Goal: Task Accomplishment & Management: Complete application form

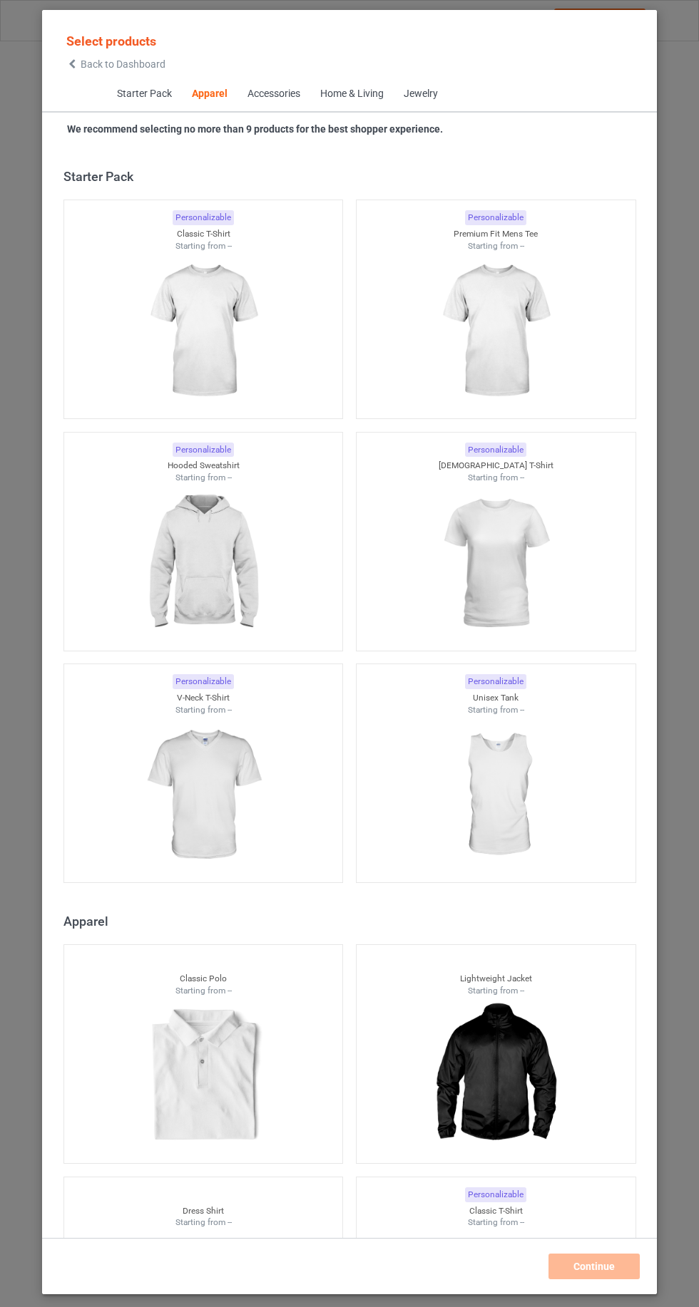
scroll to position [763, 0]
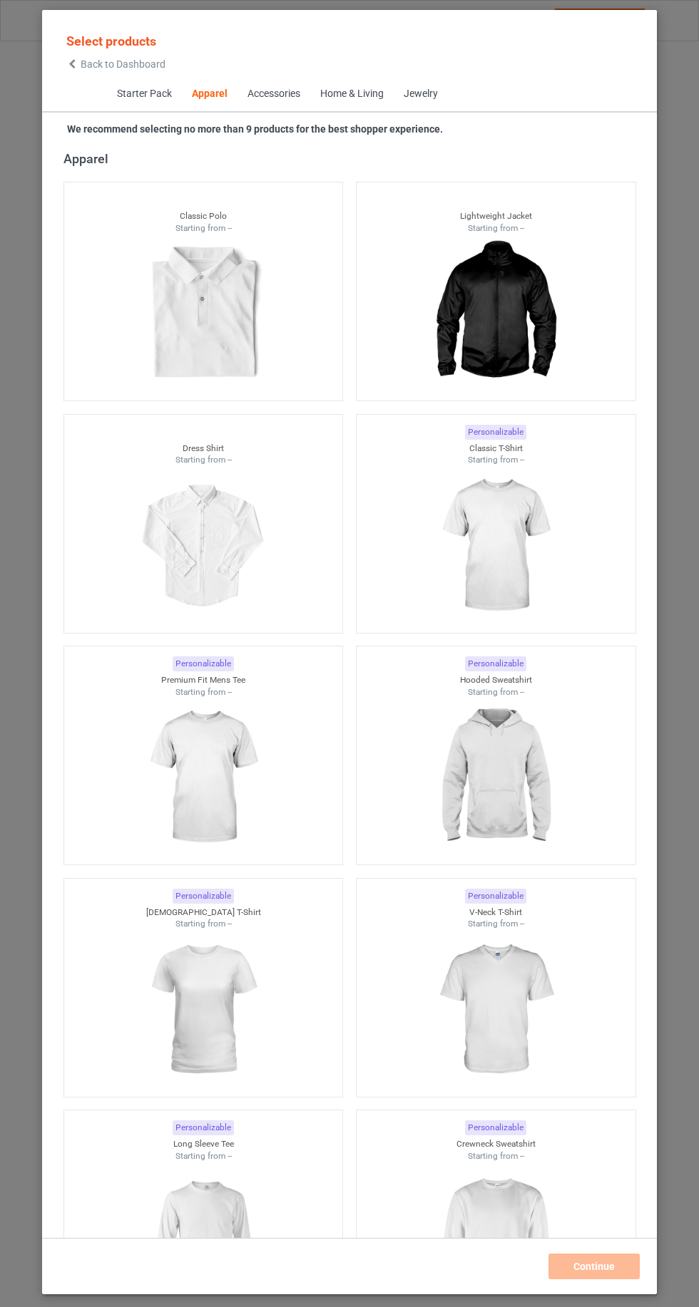
click at [26, 76] on div "Select products Back to Dashboard Starter Pack Apparel Accessories Home & Livin…" at bounding box center [349, 653] width 699 height 1307
click at [106, 98] on span "Starter Pack" at bounding box center [143, 94] width 75 height 34
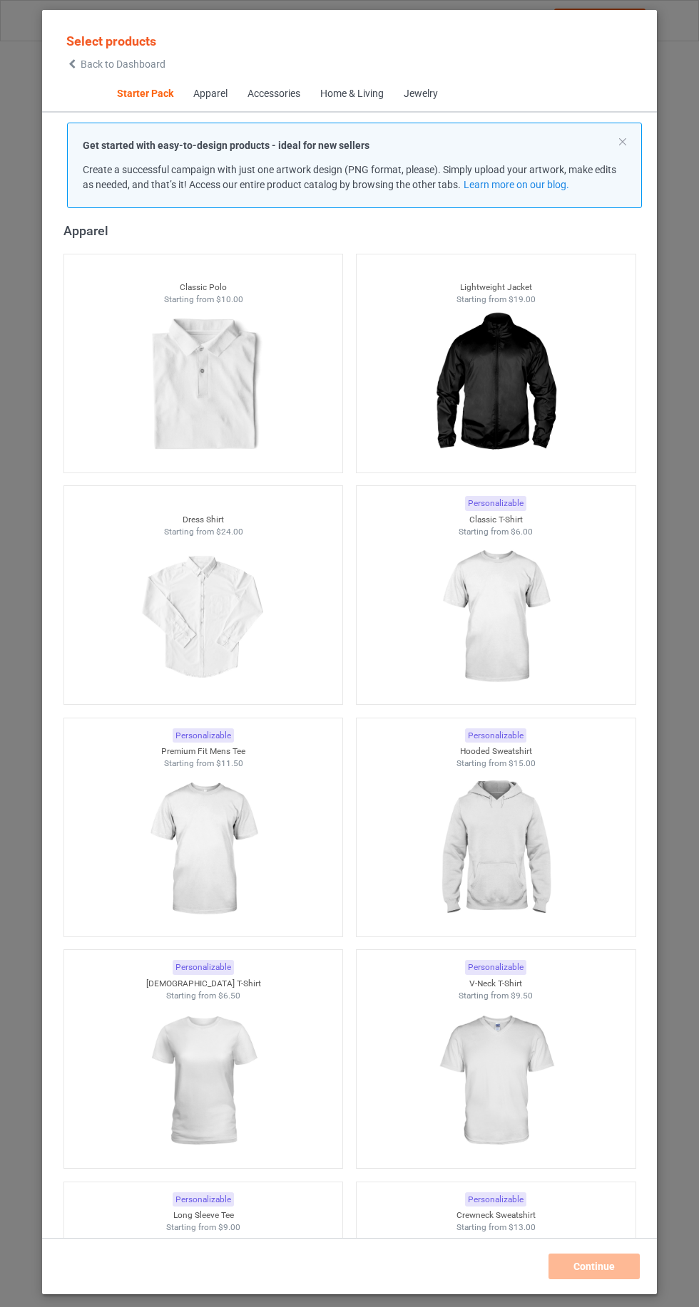
scroll to position [18, 0]
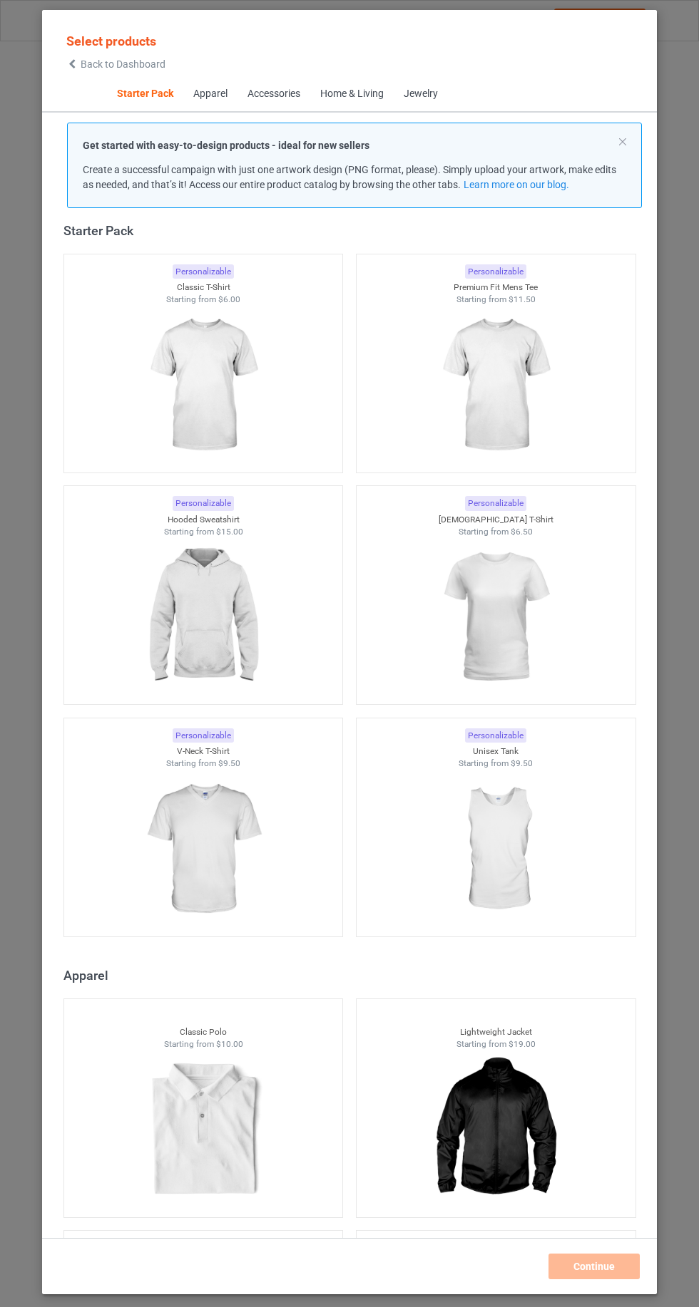
click at [71, 63] on icon at bounding box center [72, 64] width 12 height 10
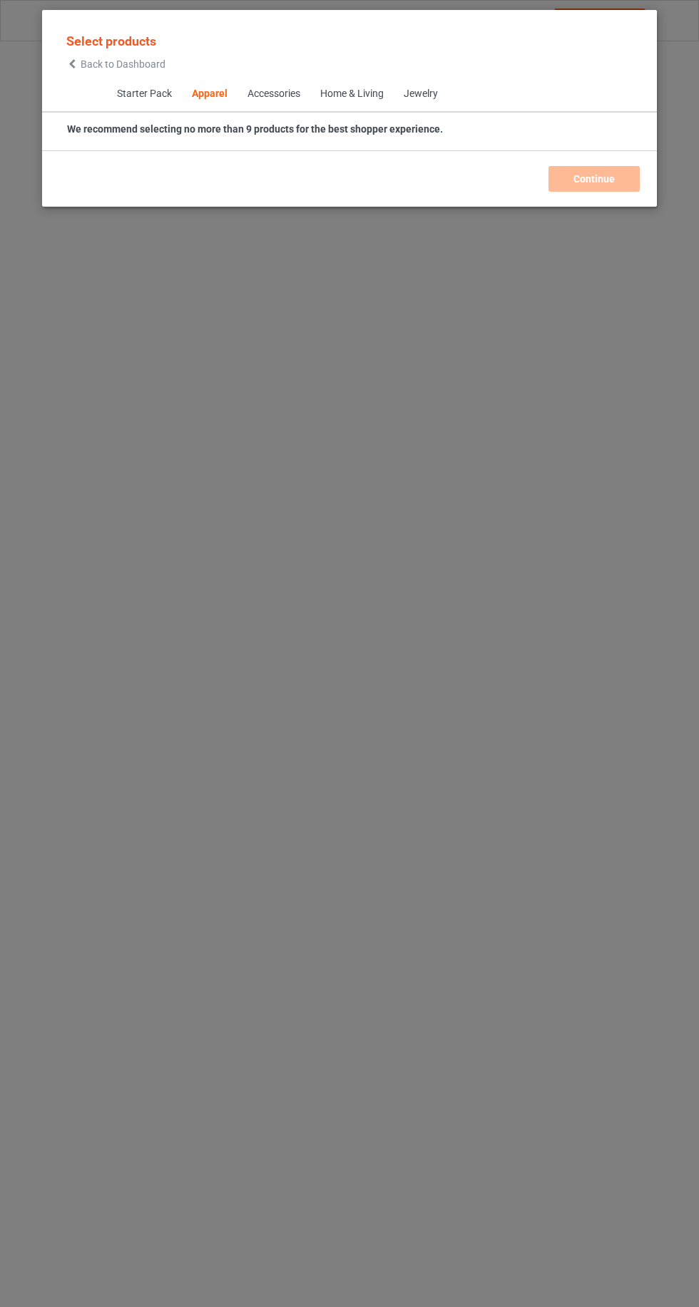
click at [72, 63] on icon at bounding box center [72, 64] width 12 height 10
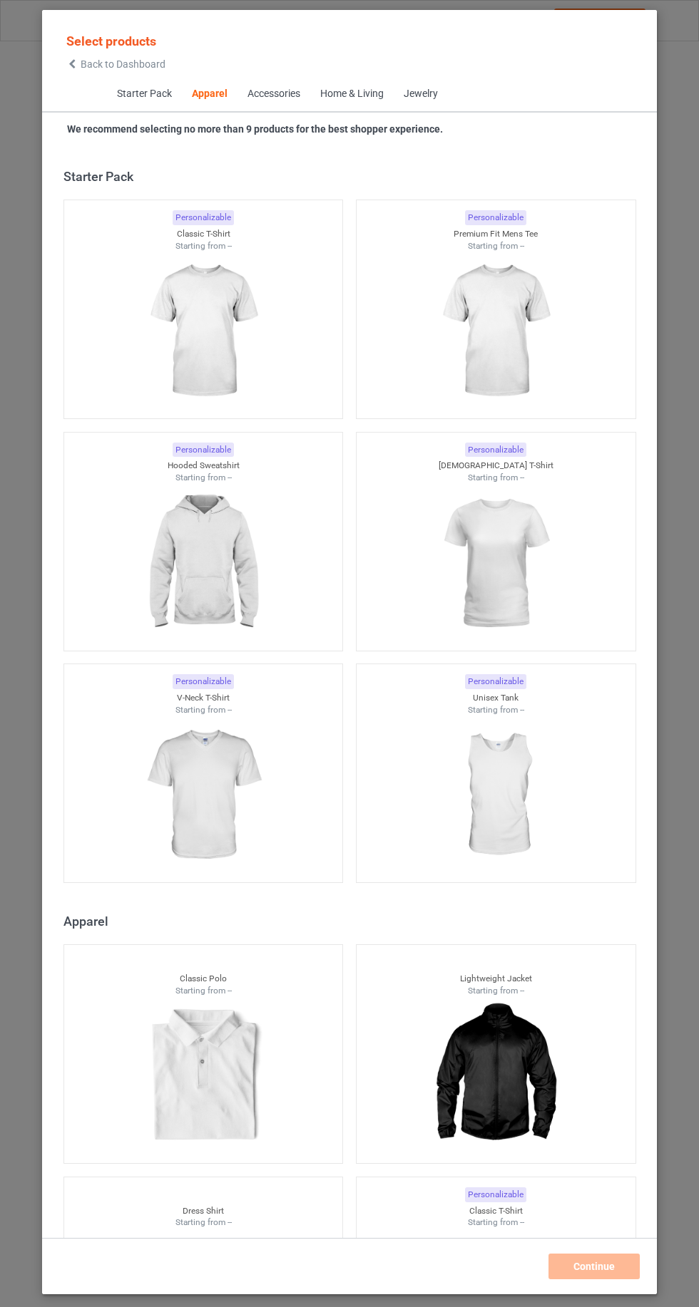
scroll to position [763, 0]
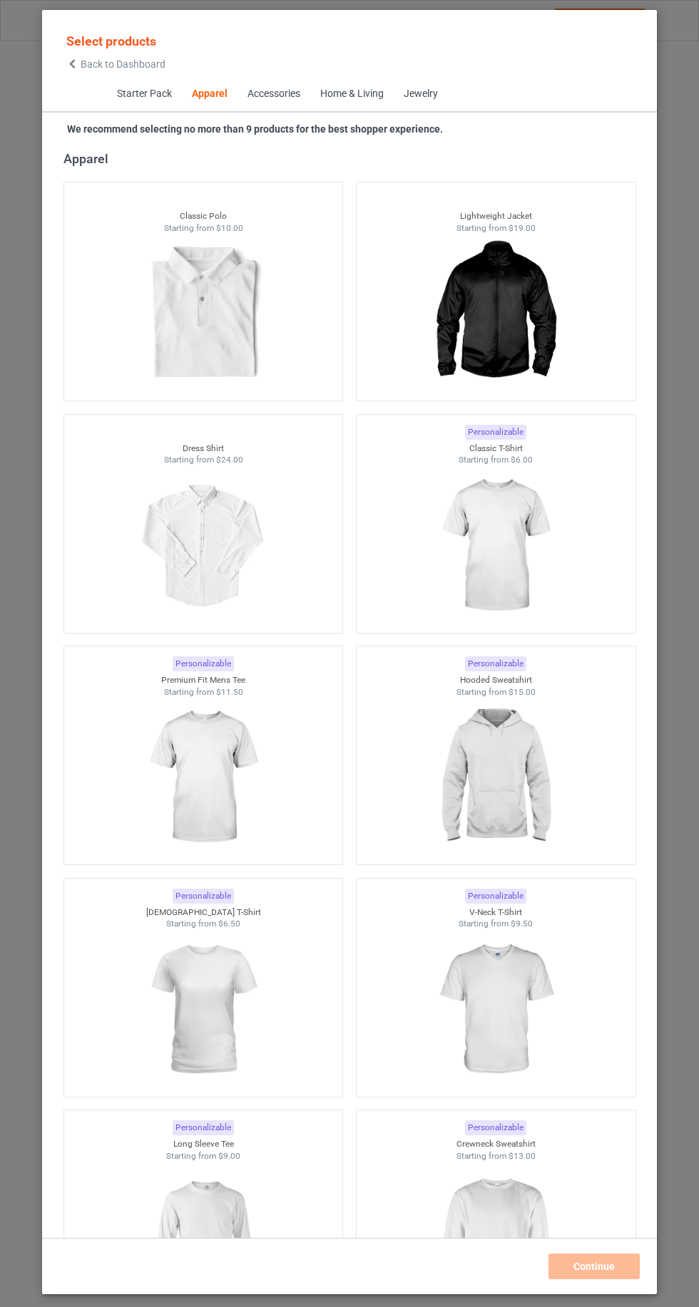
click at [521, 565] on img at bounding box center [495, 546] width 128 height 160
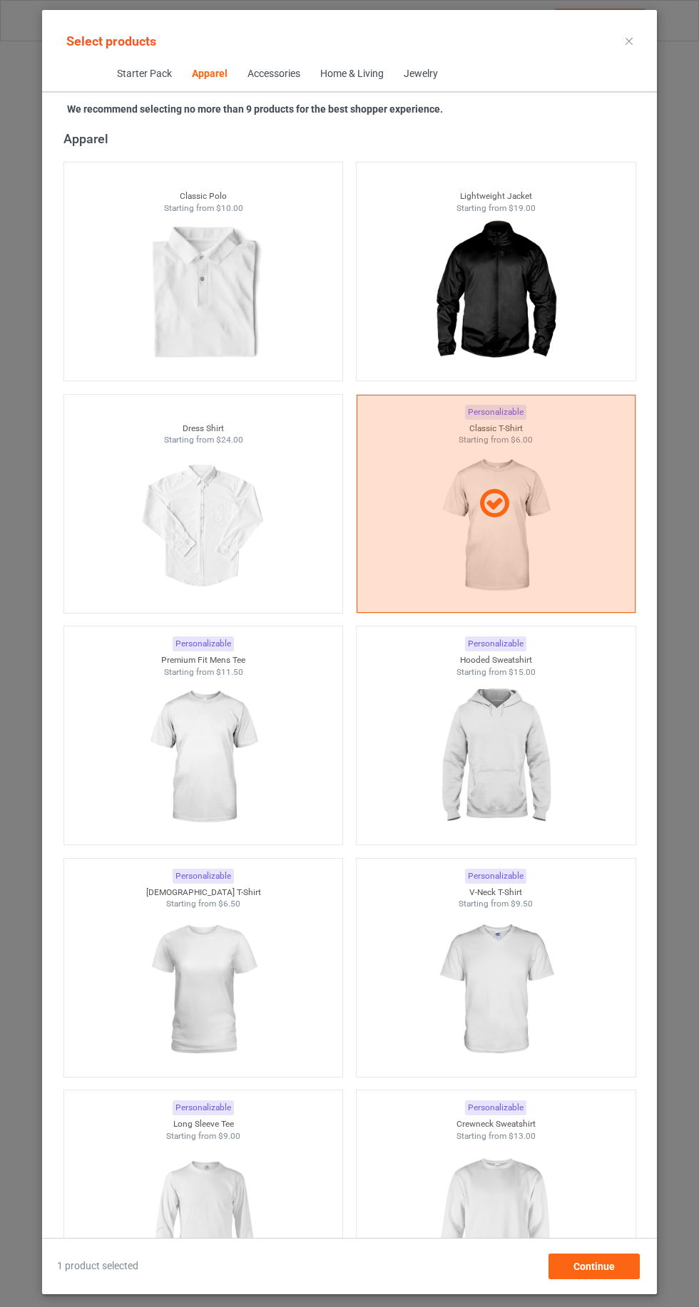
click at [523, 774] on img at bounding box center [495, 758] width 128 height 160
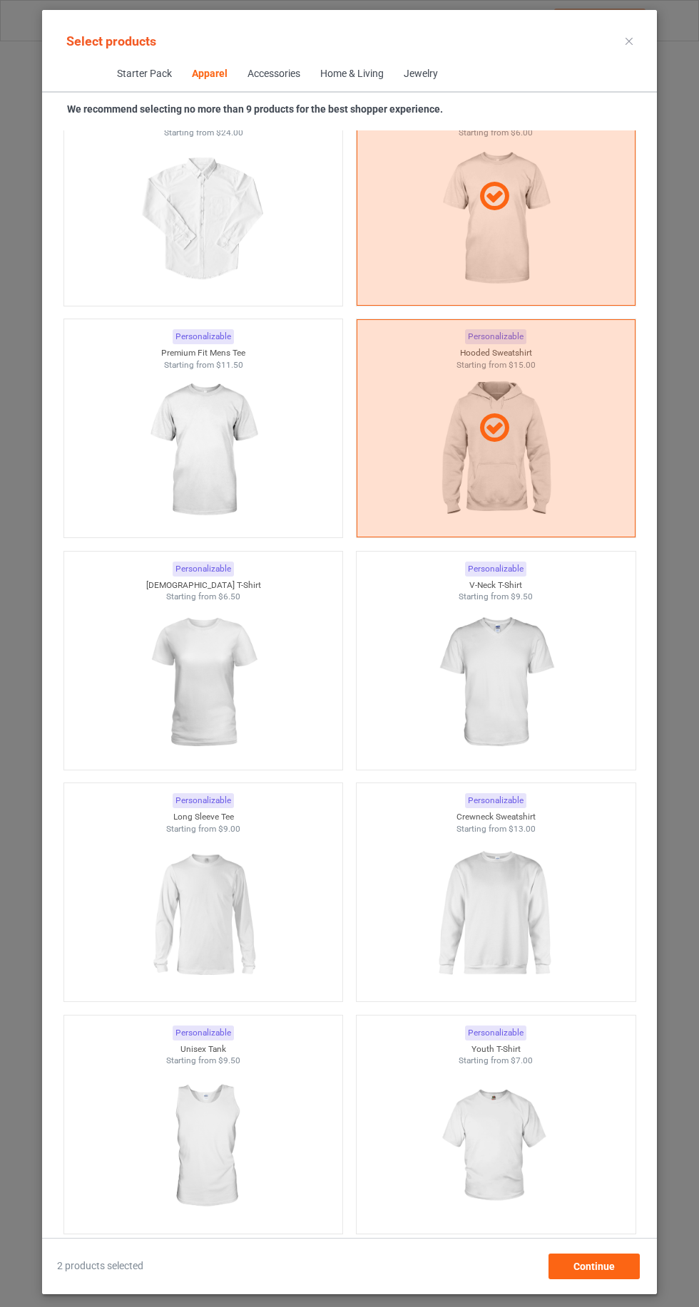
scroll to position [1071, 0]
click at [520, 929] on img at bounding box center [495, 913] width 128 height 160
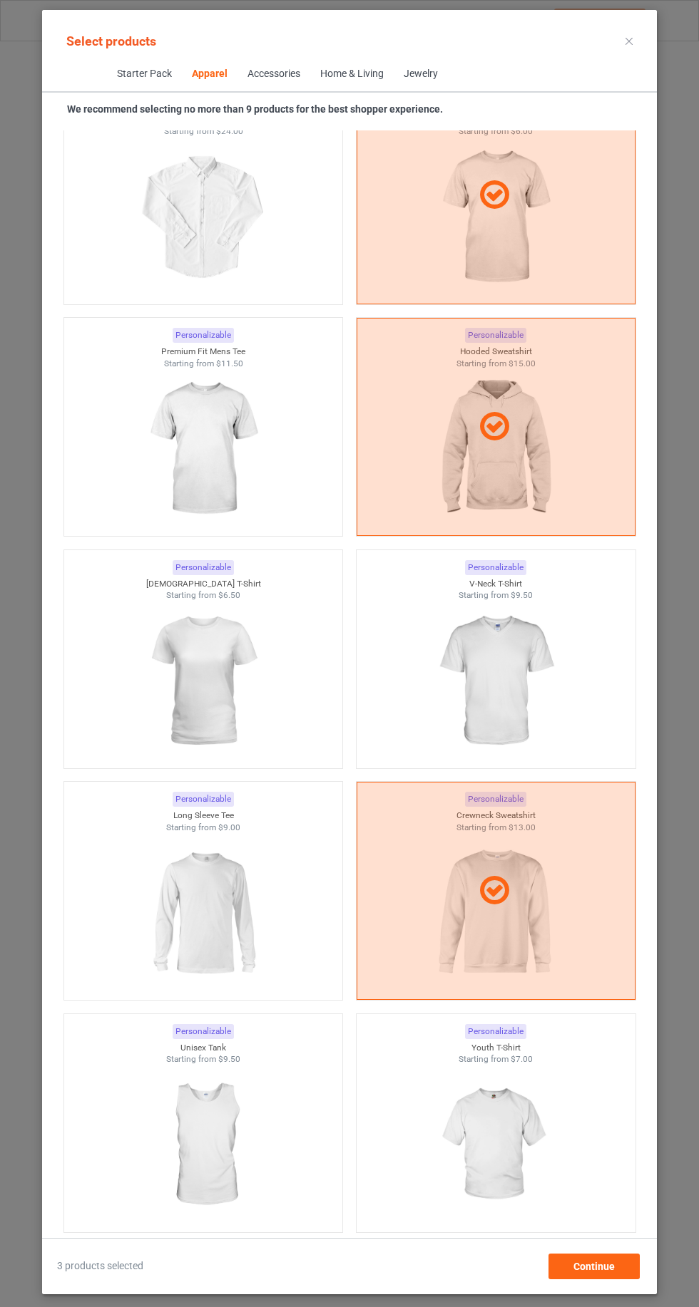
click at [181, 938] on img at bounding box center [203, 913] width 128 height 160
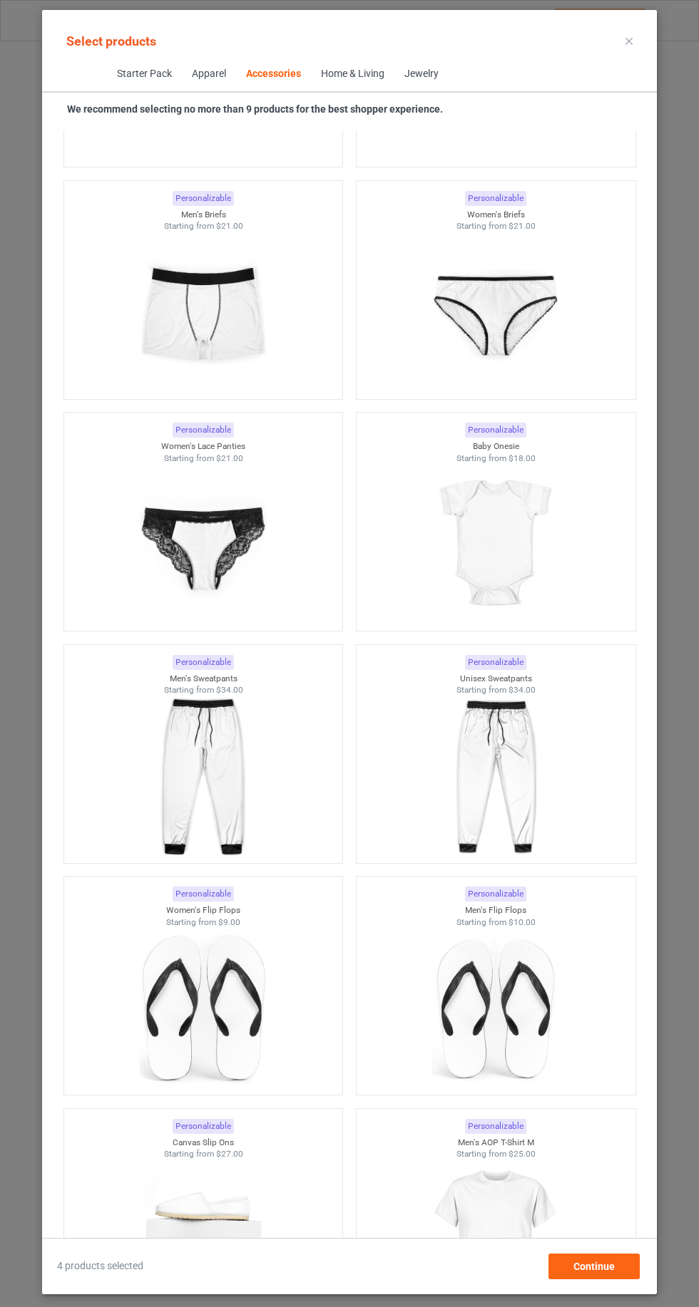
scroll to position [9763, 0]
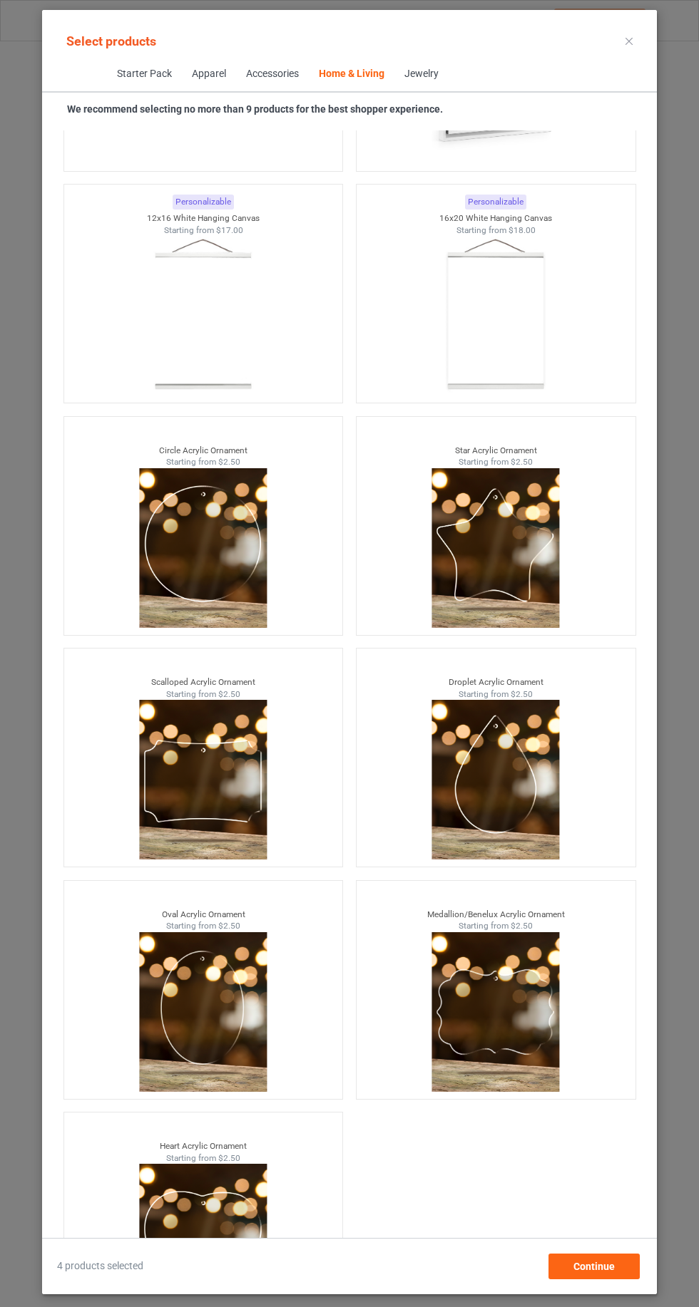
scroll to position [96, 0]
click at [615, 1277] on div "Continue" at bounding box center [593, 1267] width 91 height 26
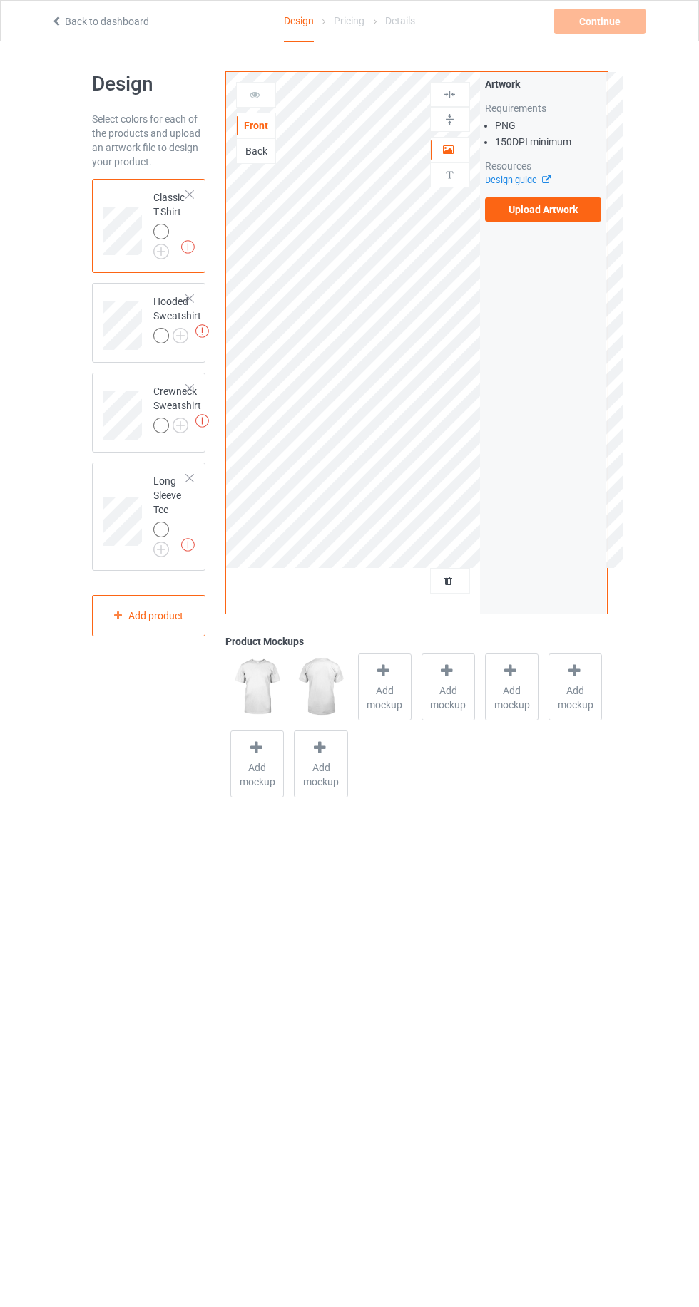
click at [0, 0] on img at bounding box center [0, 0] width 0 height 0
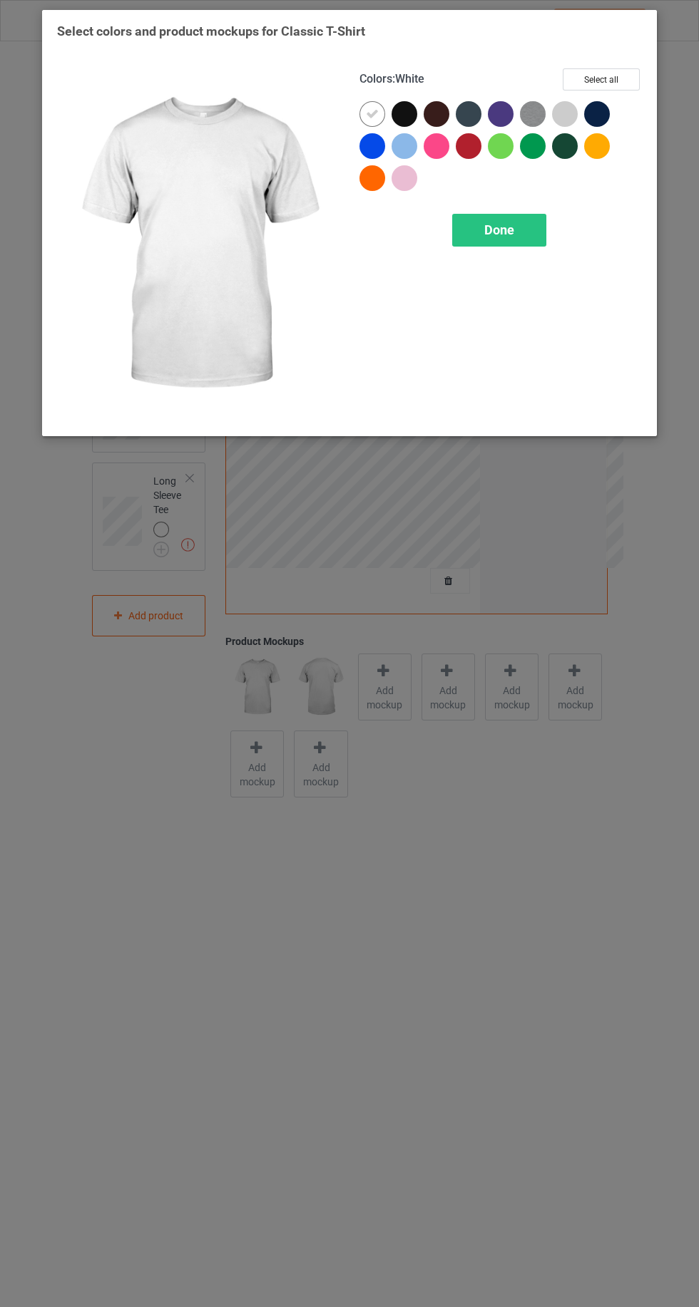
click at [473, 152] on div at bounding box center [469, 146] width 26 height 26
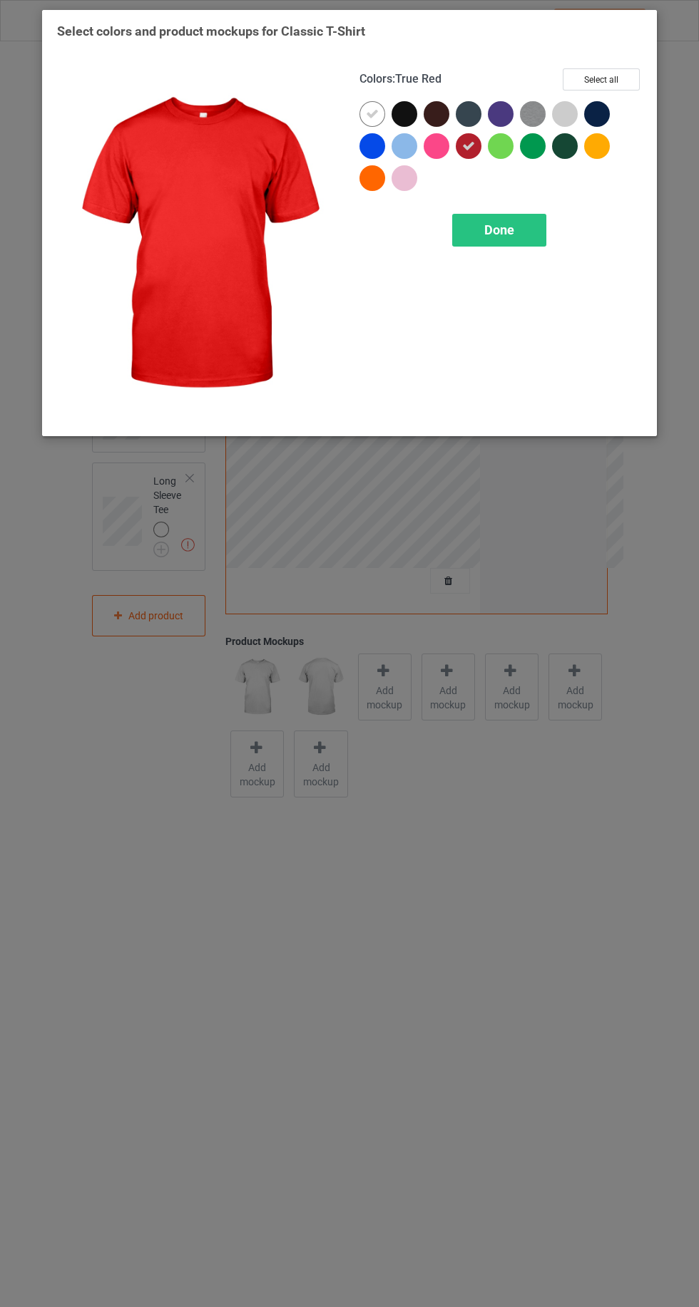
click at [360, 113] on div at bounding box center [372, 114] width 26 height 26
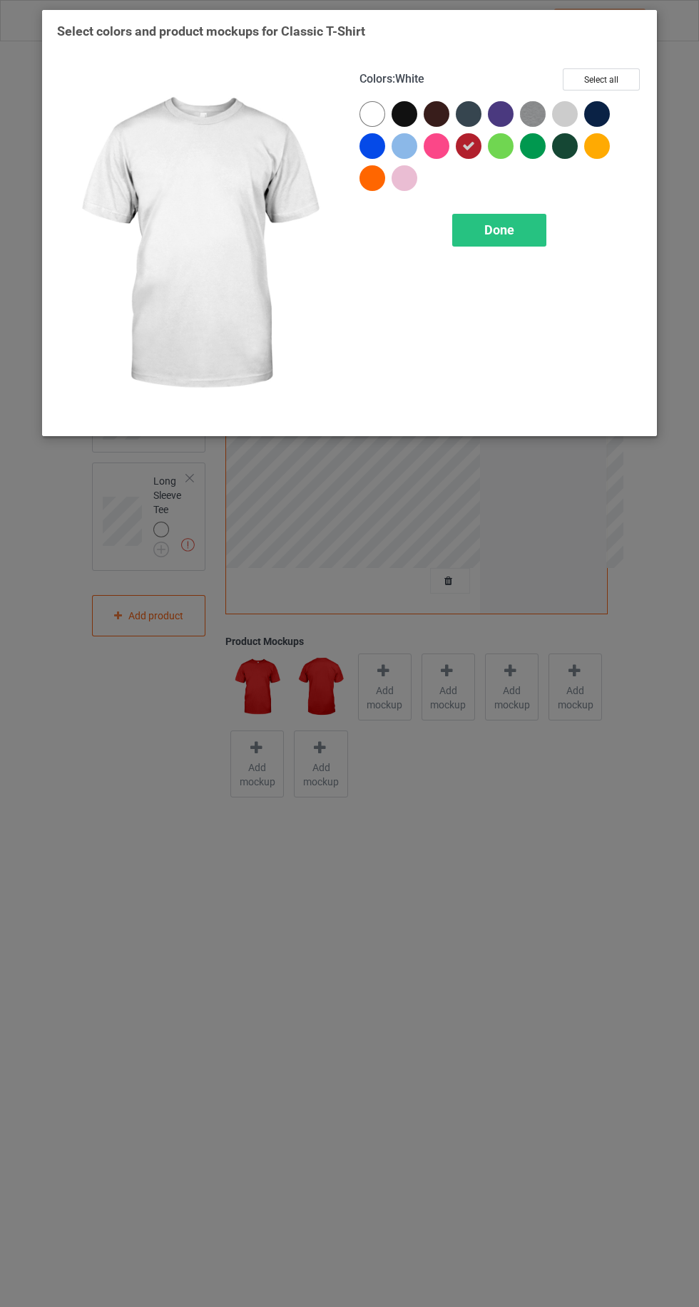
click at [501, 229] on span "Done" at bounding box center [499, 229] width 30 height 15
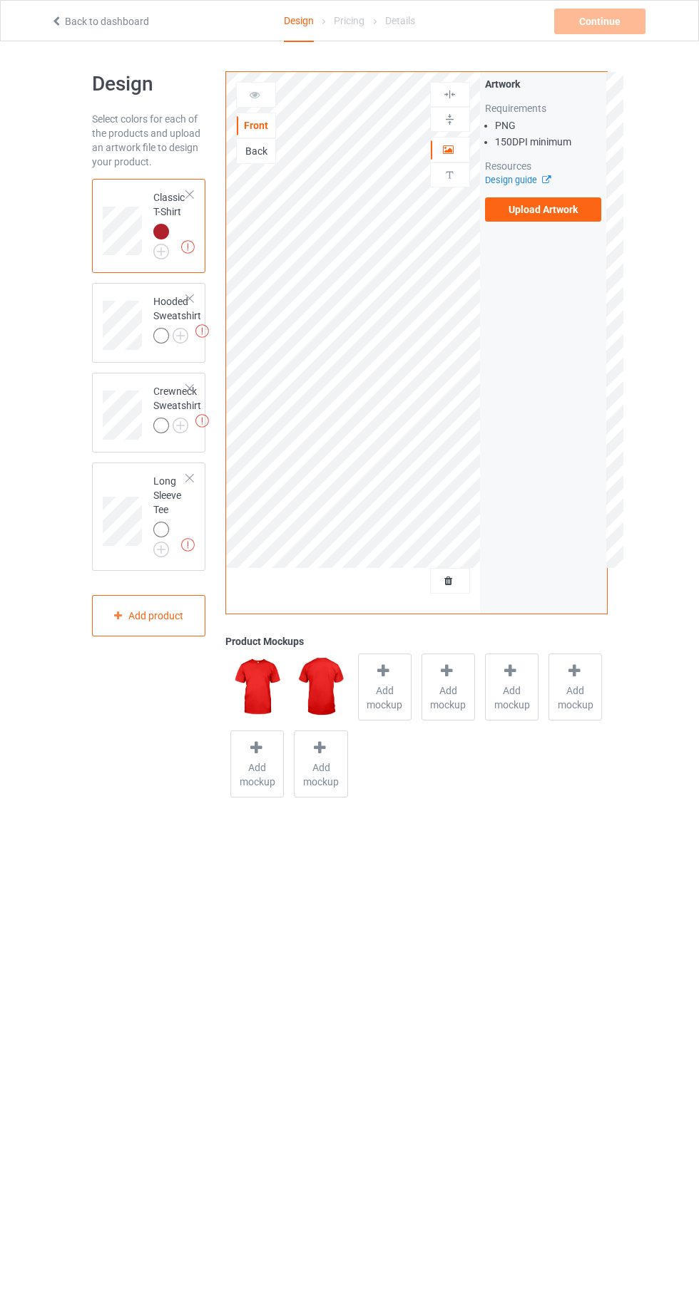
click at [0, 0] on img at bounding box center [0, 0] width 0 height 0
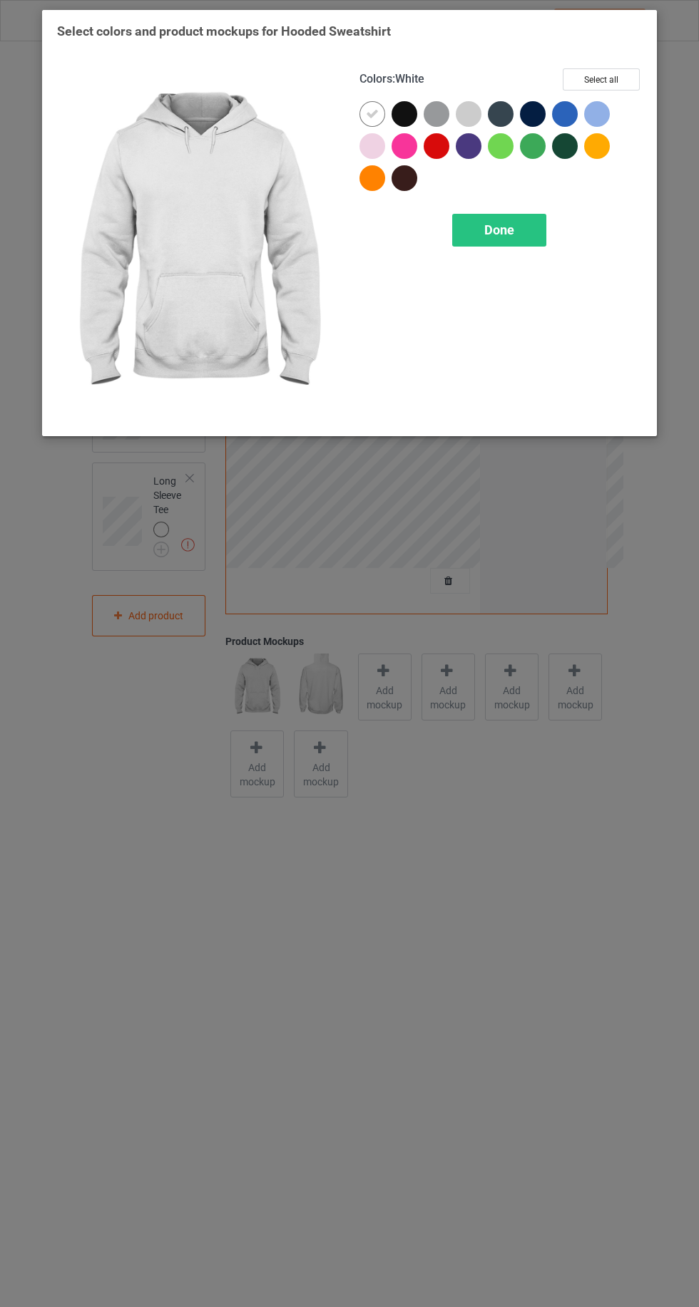
click at [428, 158] on div at bounding box center [439, 149] width 32 height 32
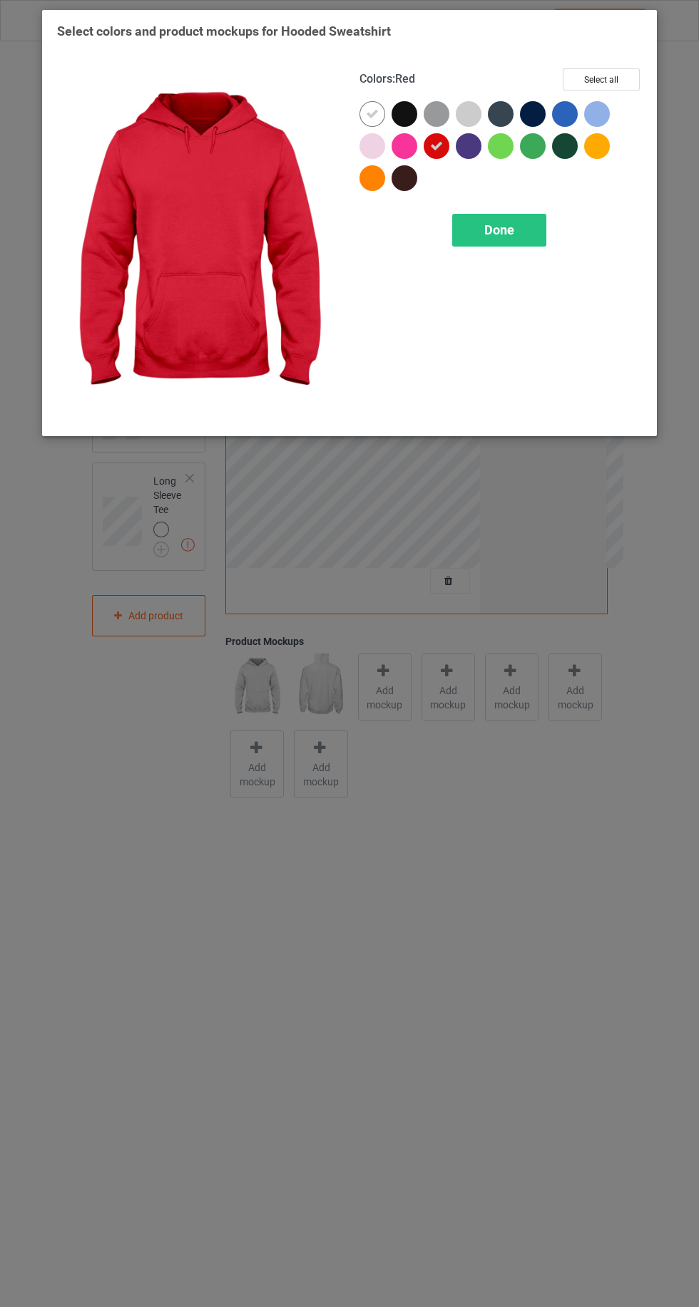
click at [370, 113] on icon at bounding box center [372, 114] width 13 height 13
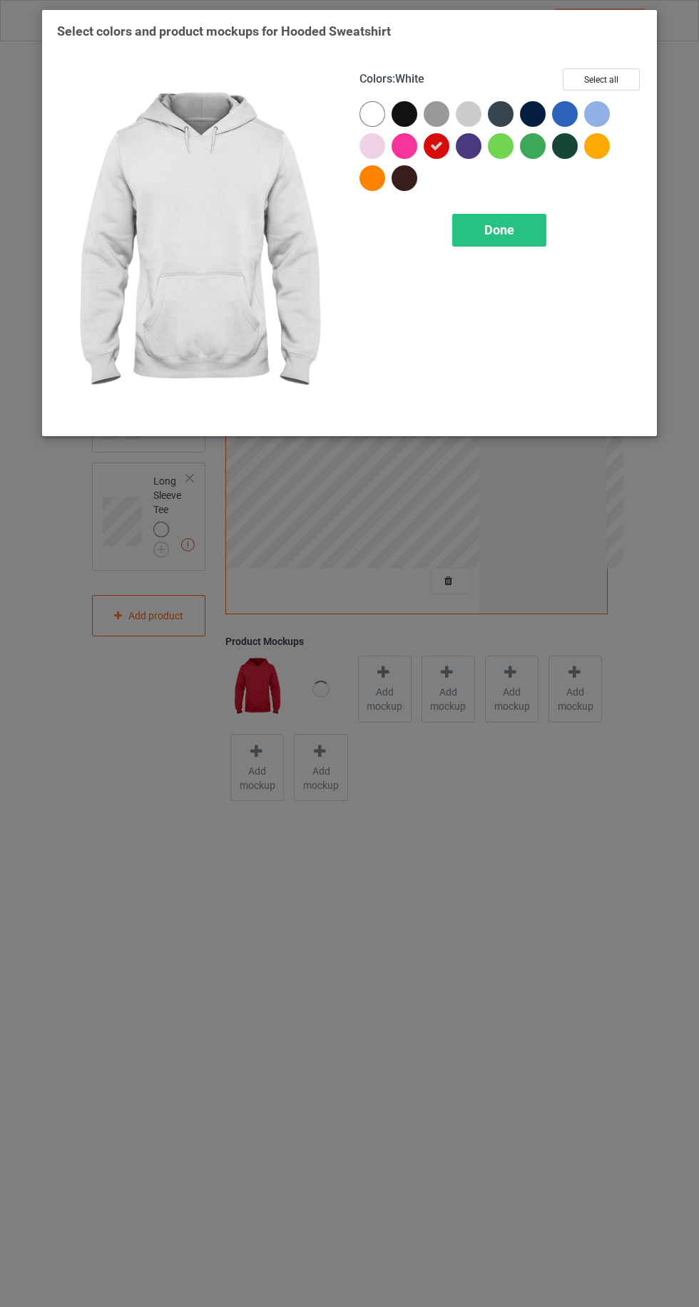
click at [498, 231] on span "Done" at bounding box center [499, 229] width 30 height 15
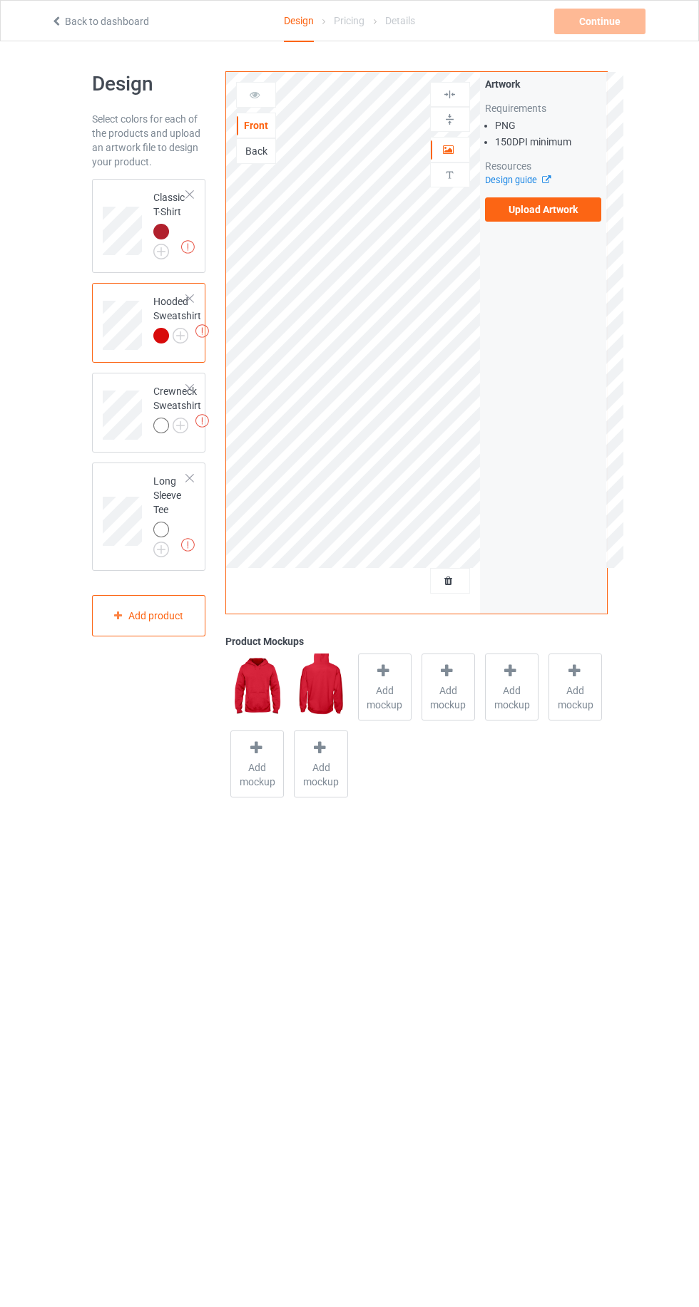
click at [0, 0] on img at bounding box center [0, 0] width 0 height 0
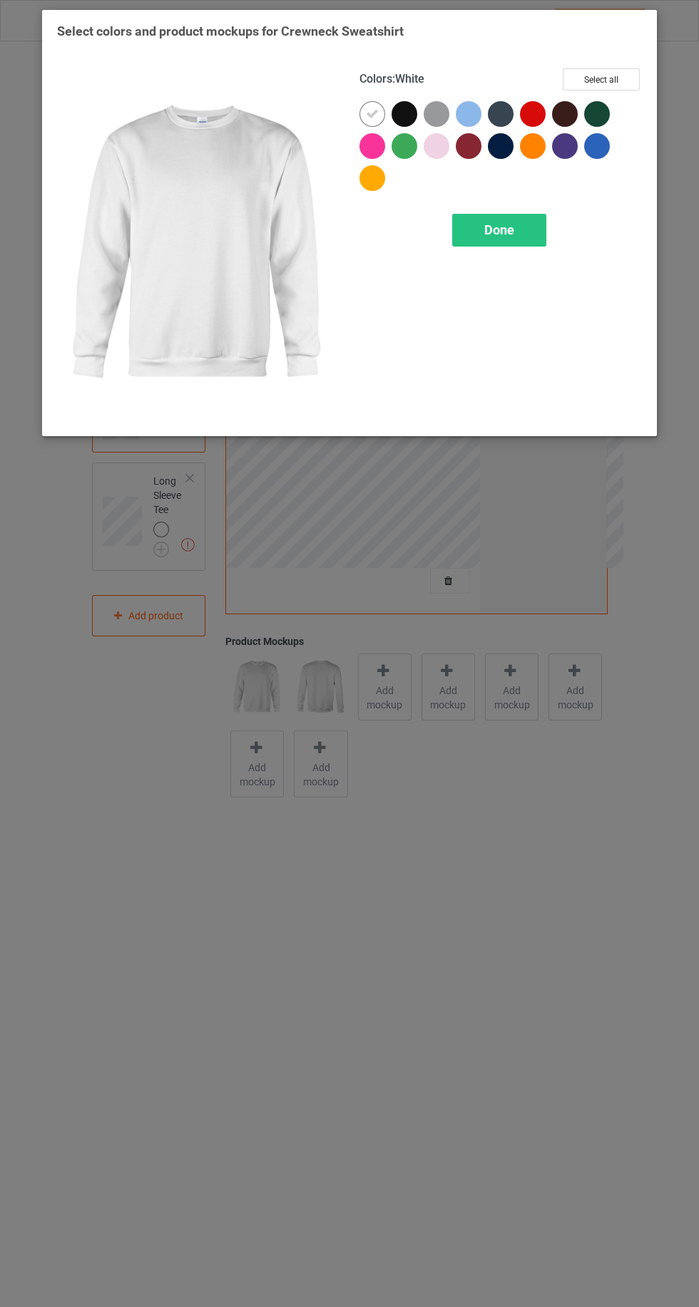
click at [535, 126] on div at bounding box center [536, 117] width 32 height 32
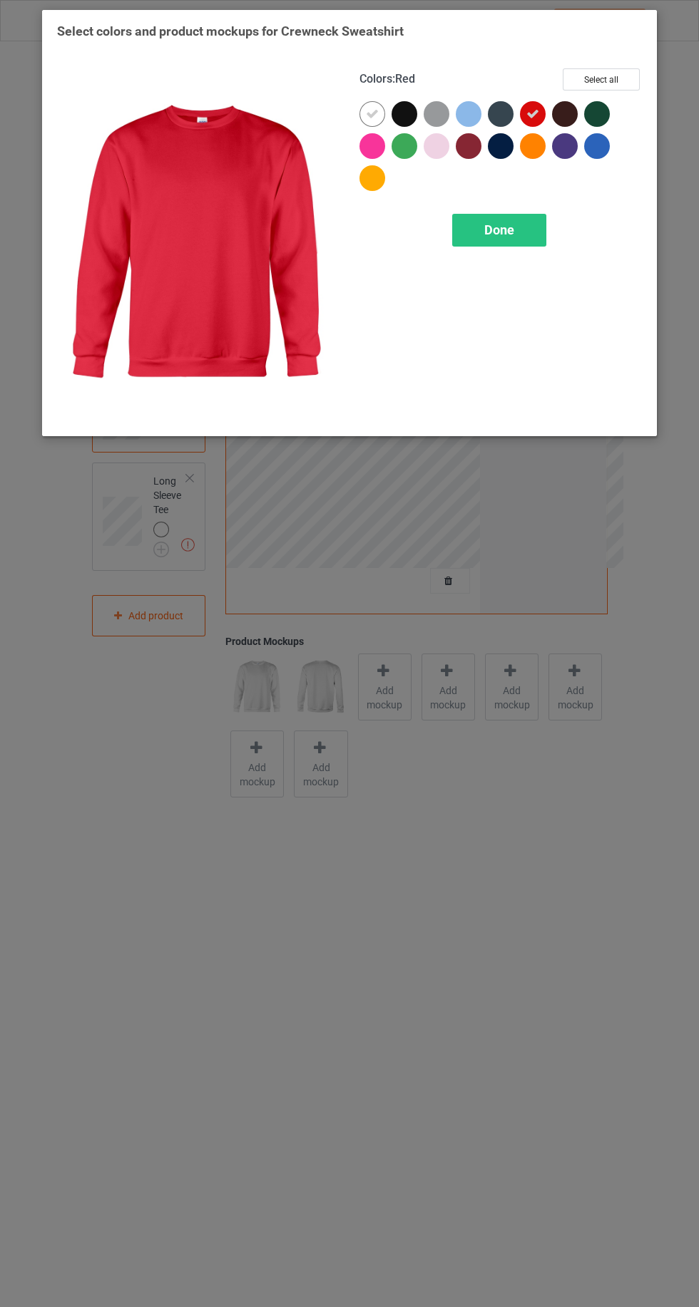
click at [395, 117] on div at bounding box center [404, 114] width 26 height 26
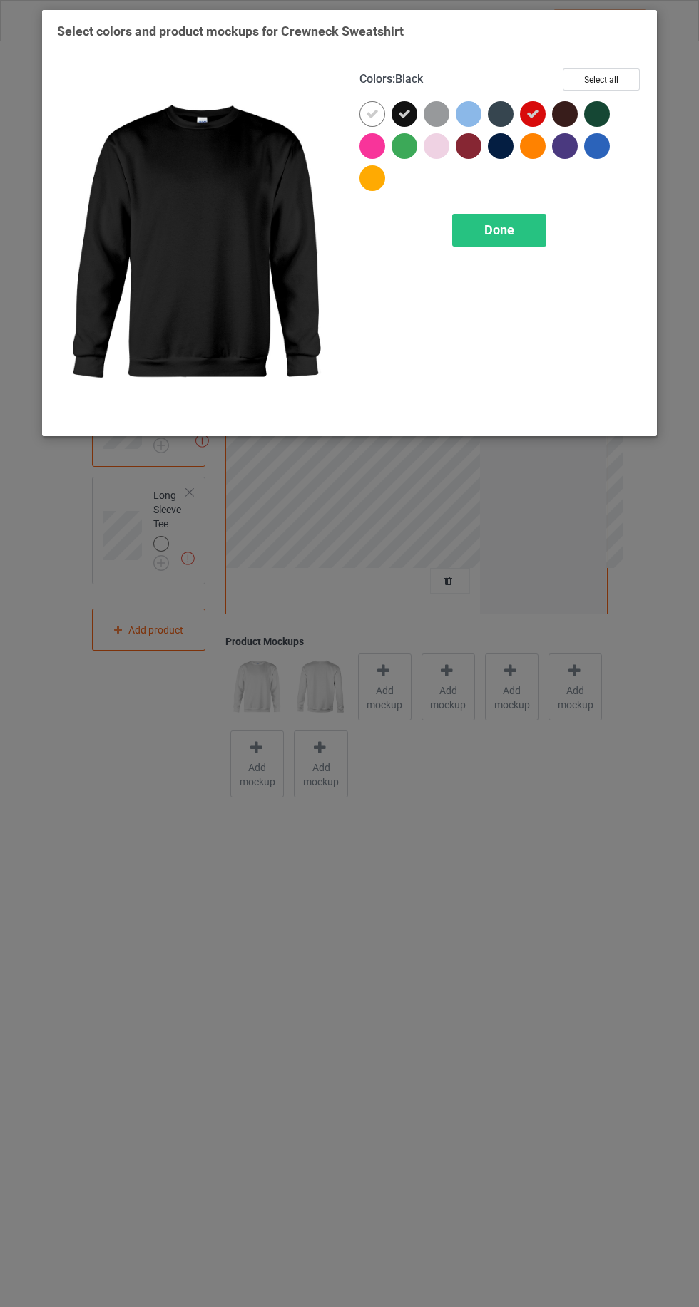
click at [403, 113] on icon at bounding box center [404, 114] width 13 height 13
click at [371, 113] on icon at bounding box center [372, 114] width 13 height 13
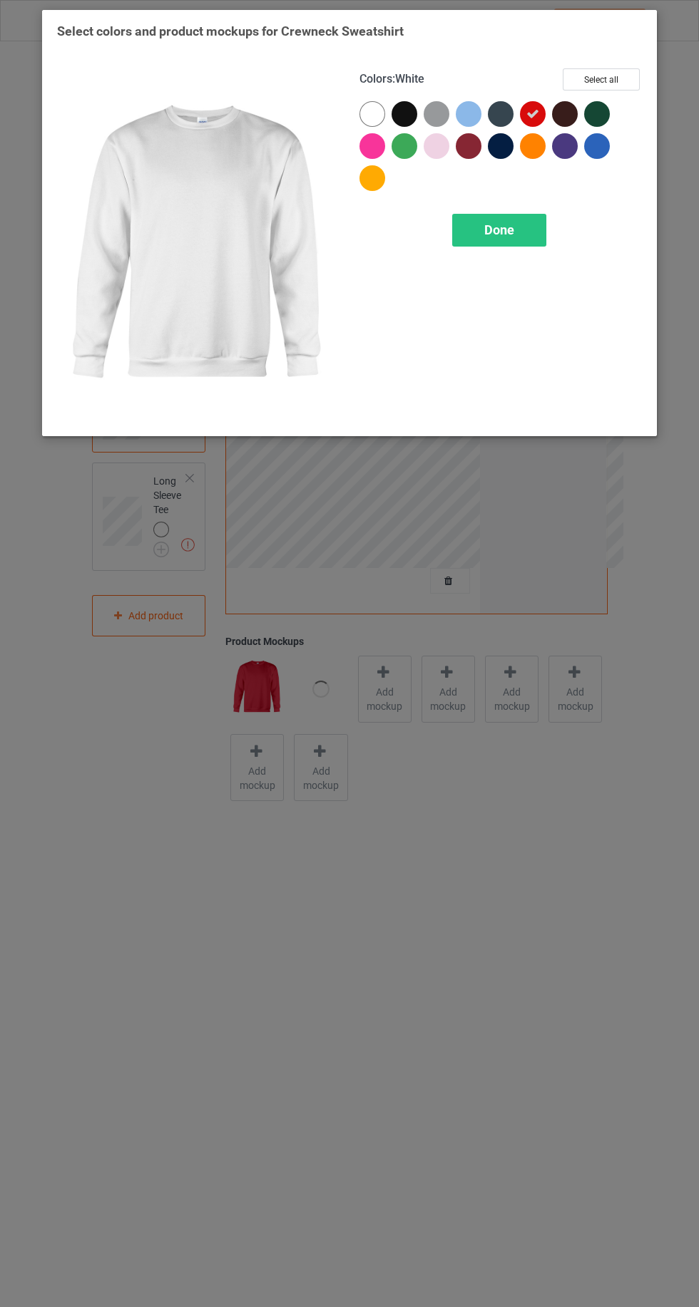
click at [480, 242] on div "Done" at bounding box center [499, 230] width 94 height 33
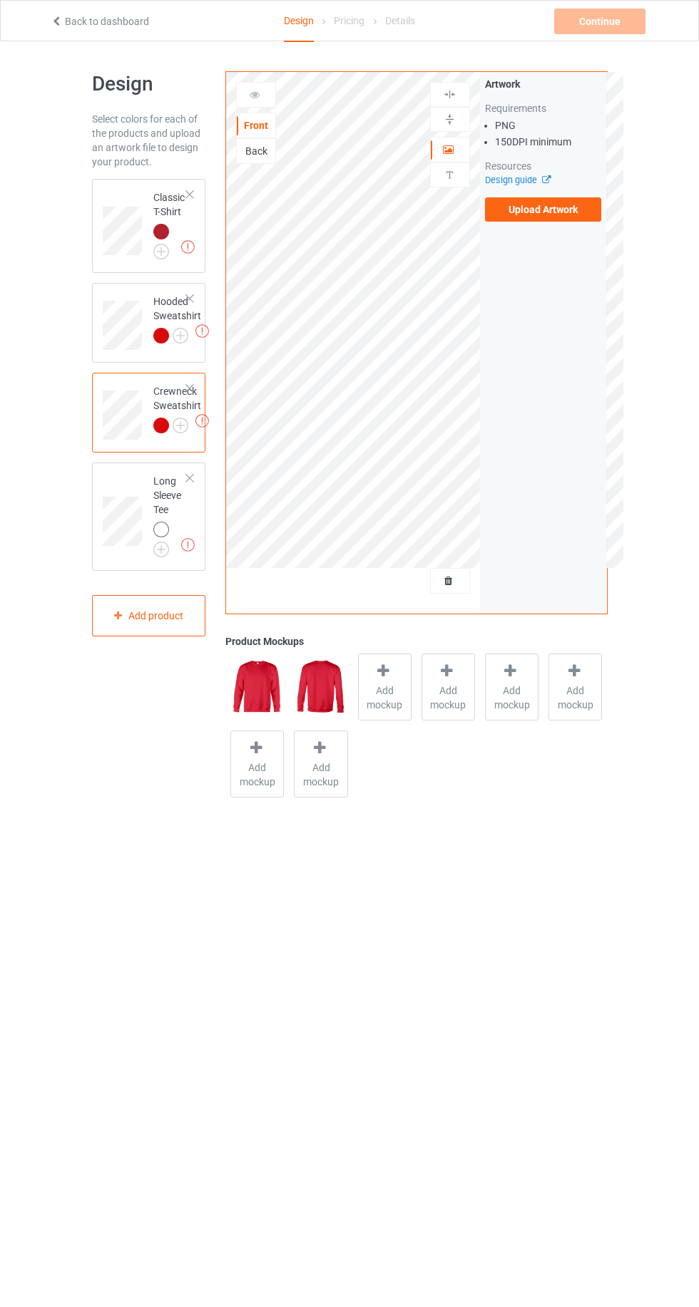
click at [0, 0] on img at bounding box center [0, 0] width 0 height 0
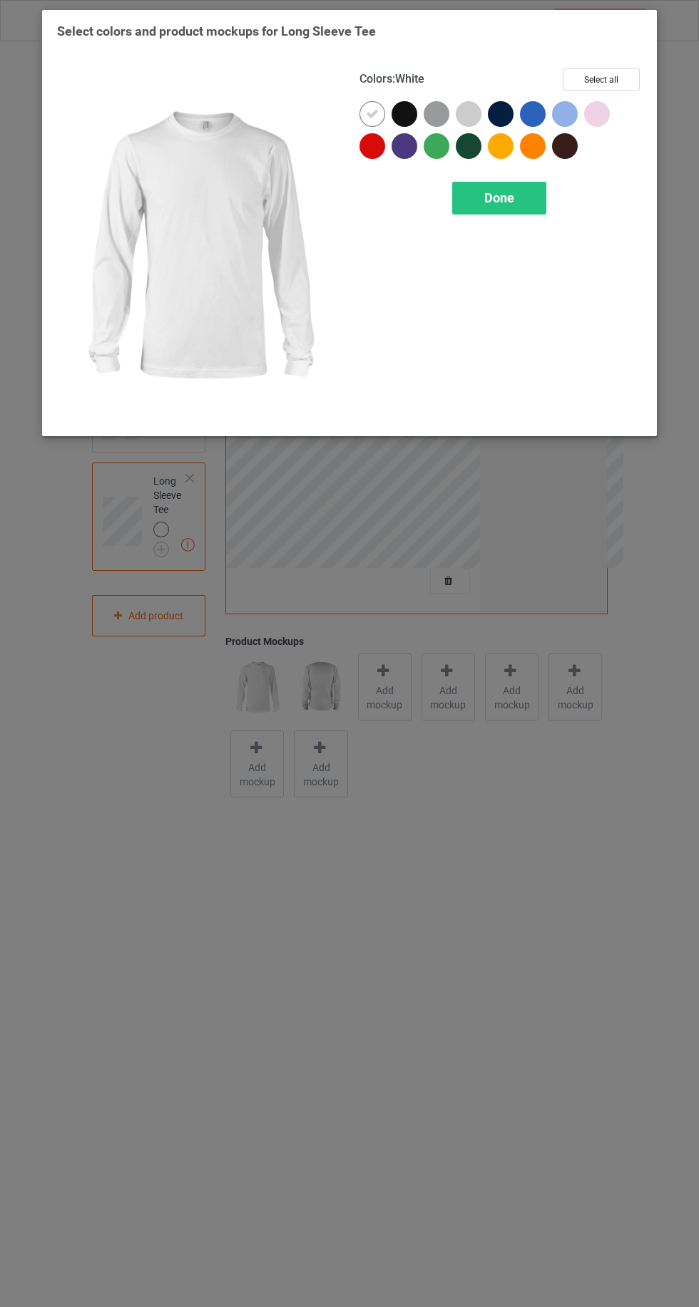
click at [371, 160] on div at bounding box center [375, 149] width 32 height 32
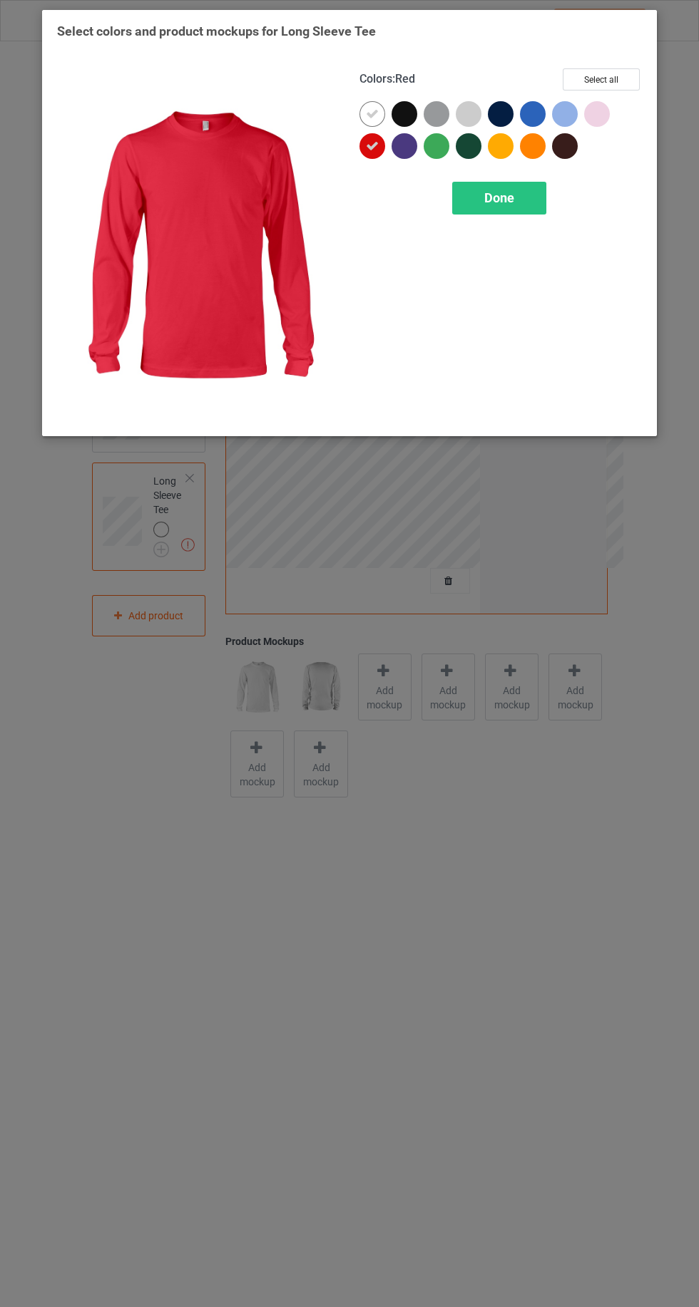
click at [371, 113] on icon at bounding box center [372, 114] width 13 height 13
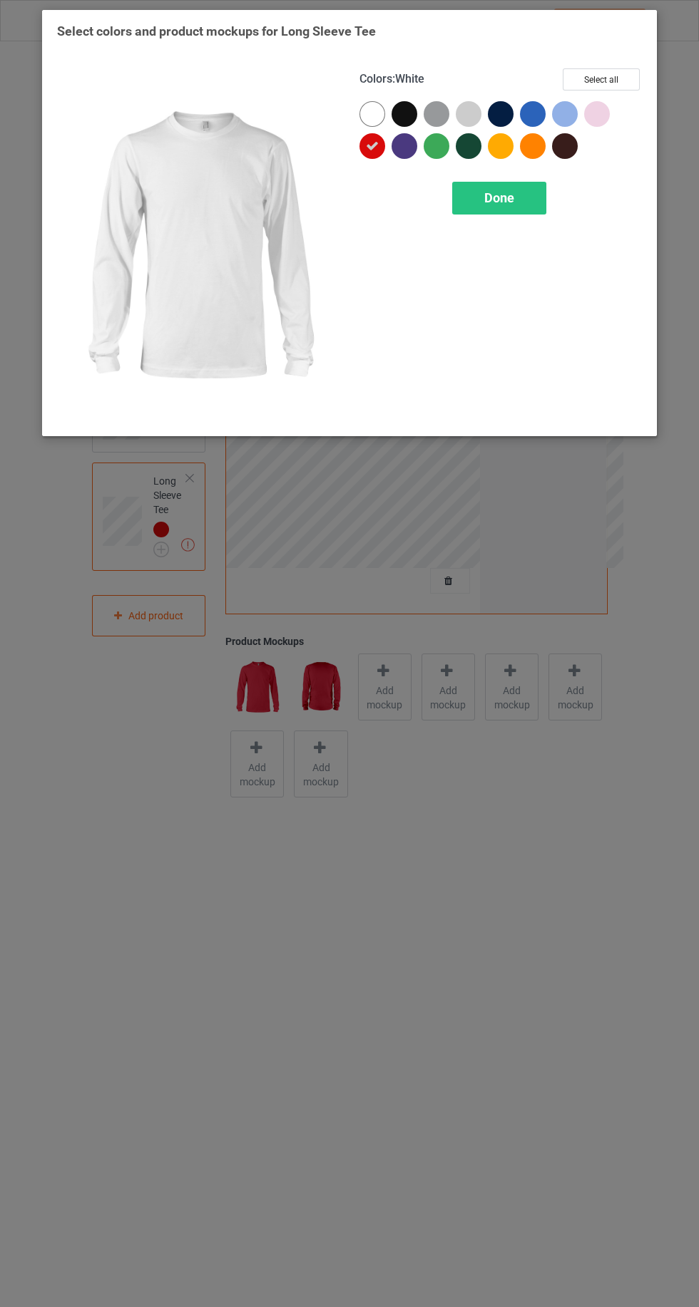
click at [494, 190] on span "Done" at bounding box center [499, 197] width 30 height 15
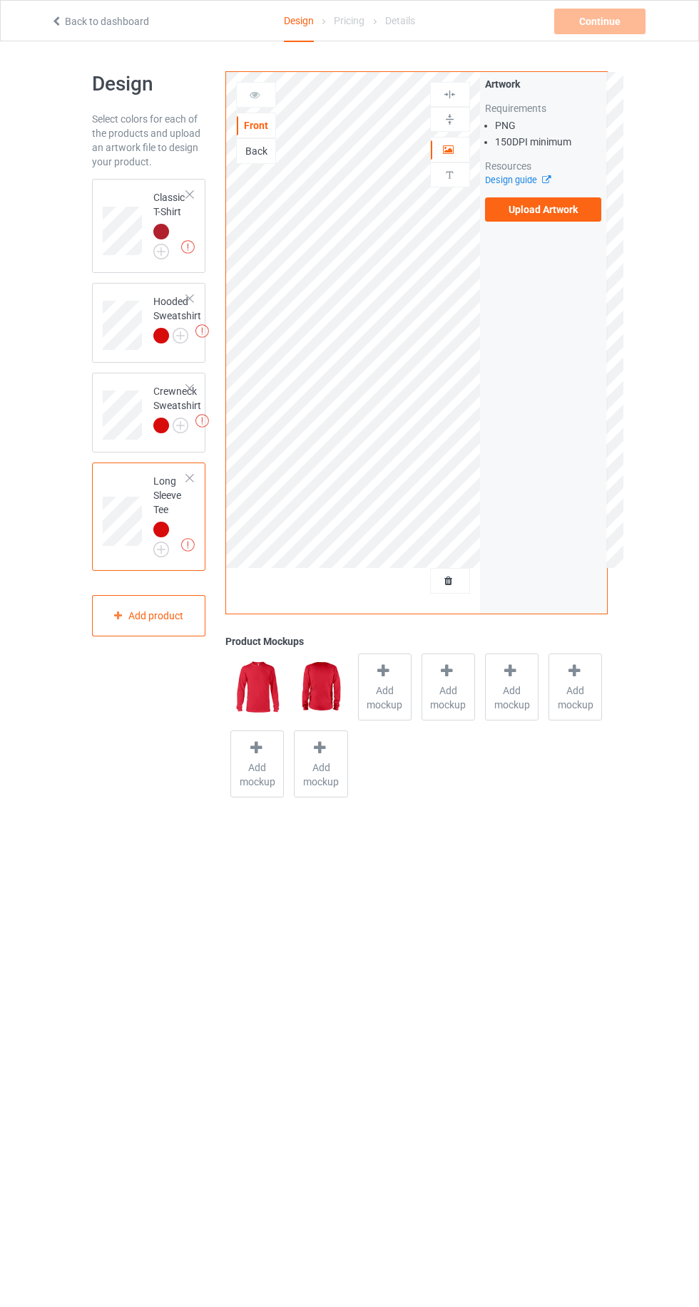
click at [579, 216] on label "Upload Artwork" at bounding box center [543, 209] width 117 height 24
click at [0, 0] on input "Upload Artwork" at bounding box center [0, 0] width 0 height 0
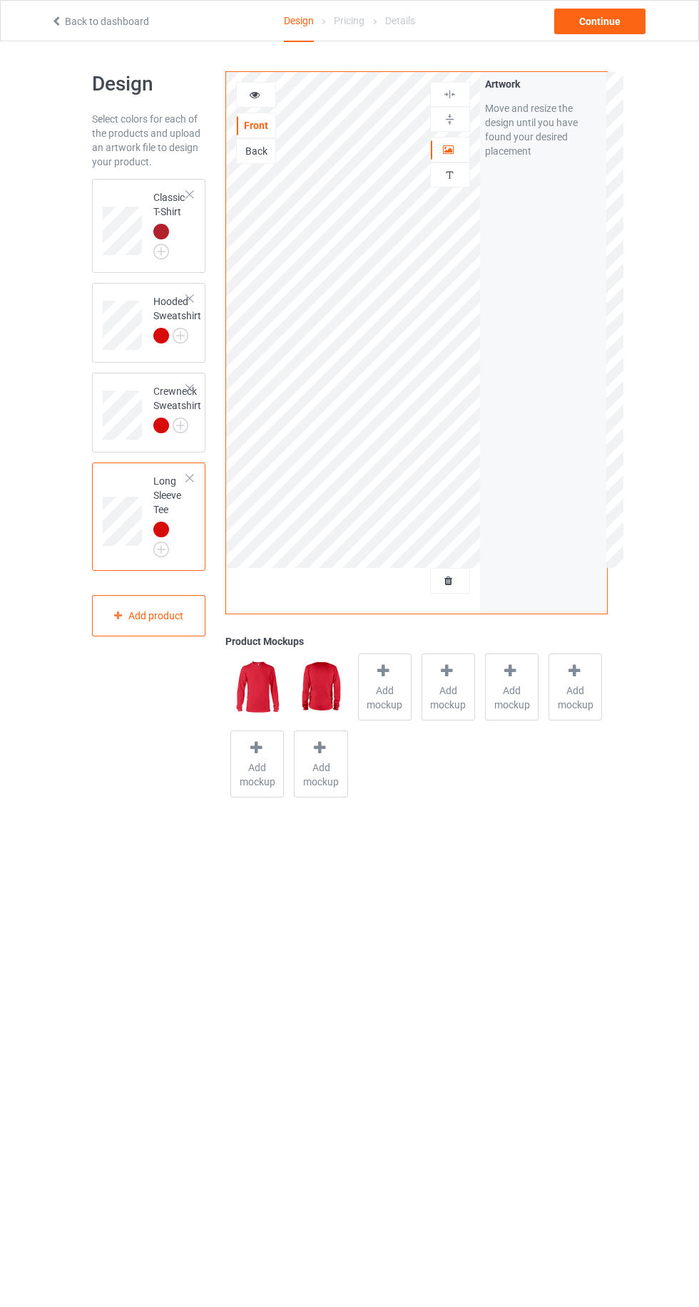
click at [374, 697] on span "Add mockup" at bounding box center [385, 698] width 52 height 29
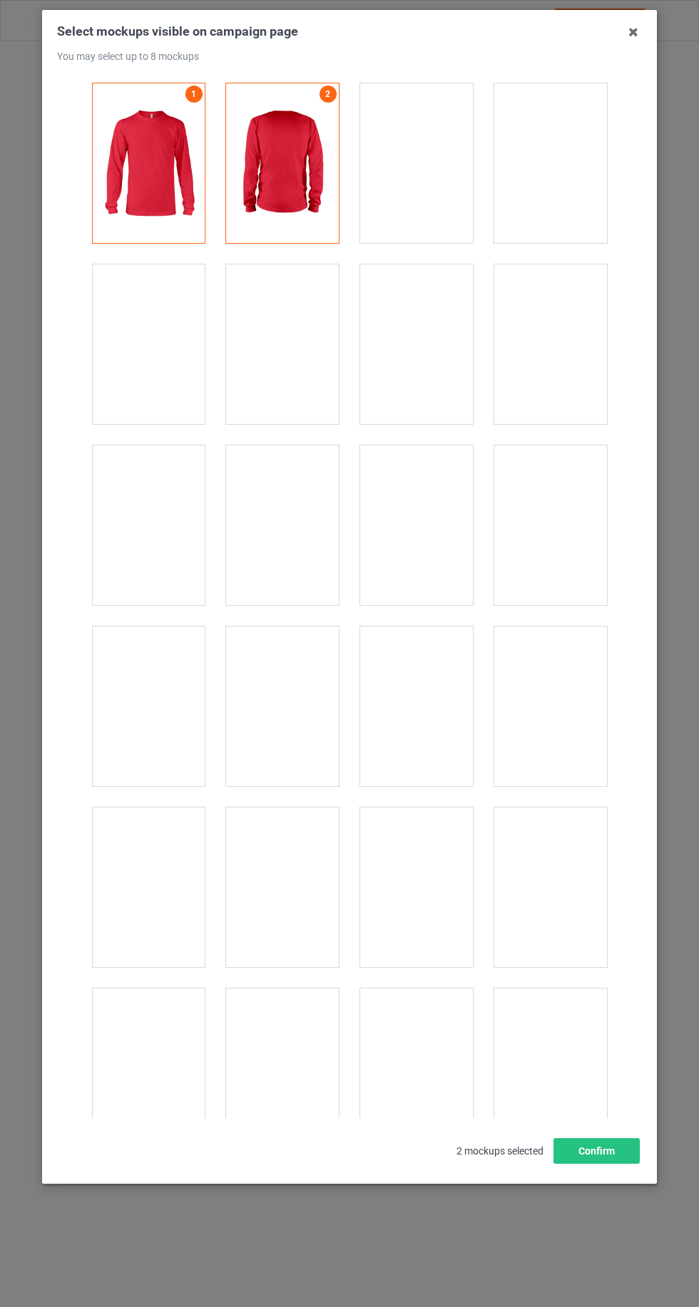
scroll to position [3210, 0]
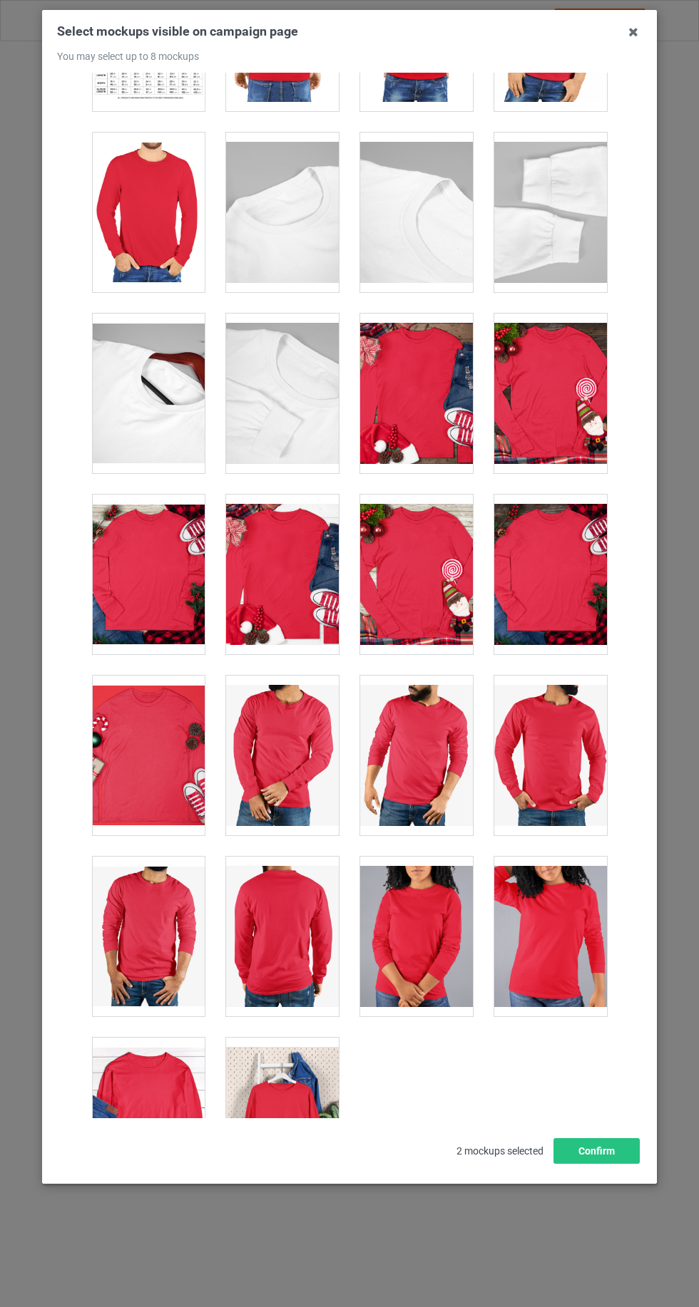
click at [140, 1103] on div at bounding box center [148, 1118] width 113 height 160
click at [272, 1136] on div at bounding box center [282, 1118] width 113 height 160
click at [123, 737] on div at bounding box center [148, 756] width 113 height 160
click at [121, 215] on div at bounding box center [148, 213] width 113 height 160
click at [577, 1164] on button "Confirm" at bounding box center [596, 1151] width 86 height 26
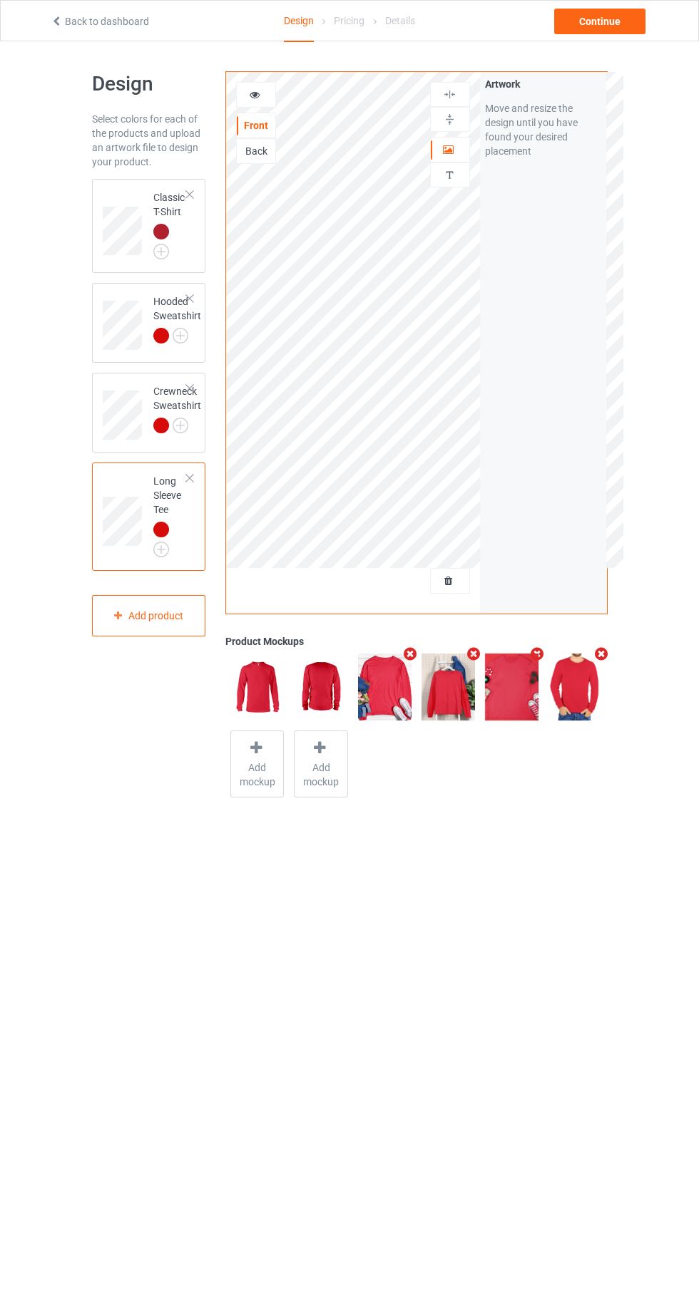
click at [112, 182] on div "Classic T-Shirt" at bounding box center [149, 226] width 114 height 94
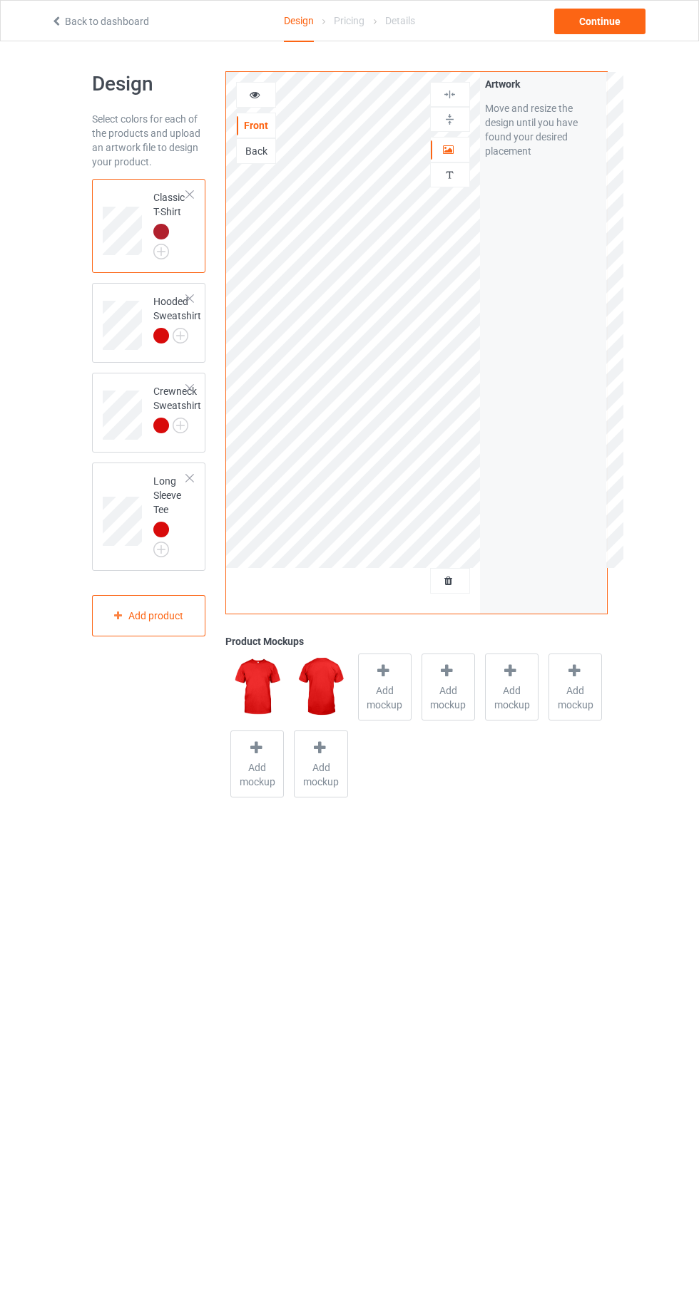
click at [377, 696] on span "Add mockup" at bounding box center [385, 698] width 52 height 29
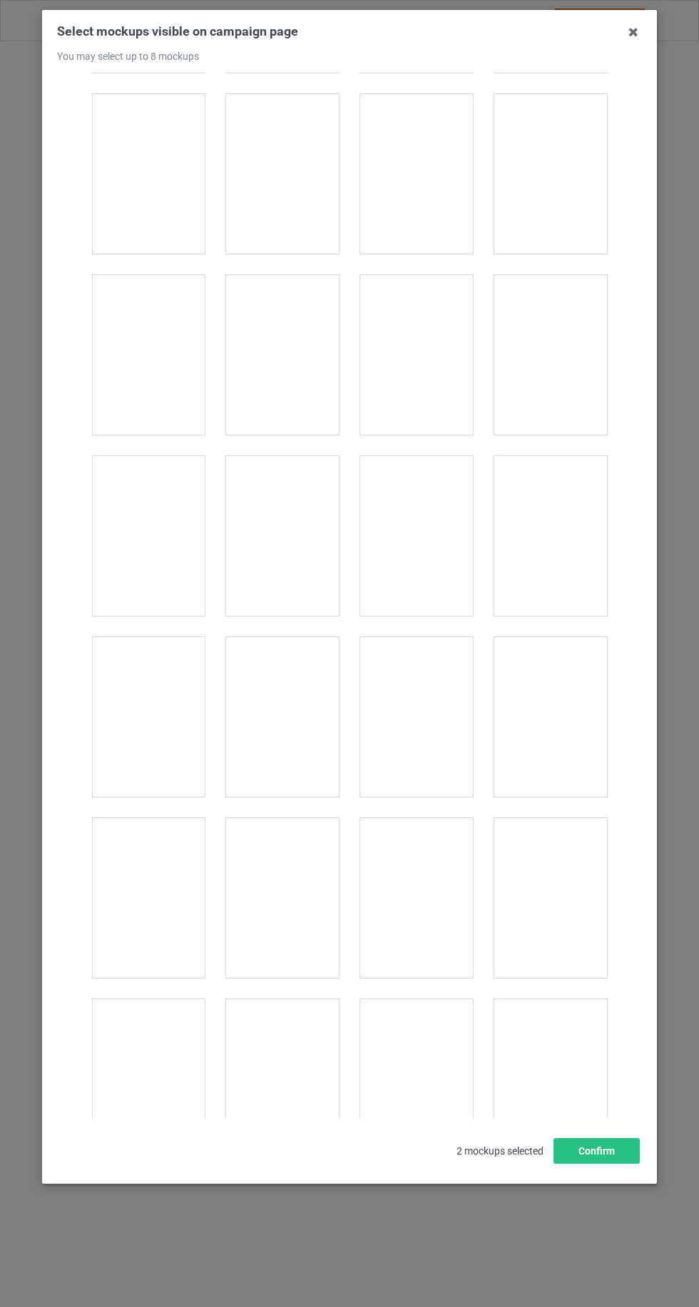
scroll to position [19653, 0]
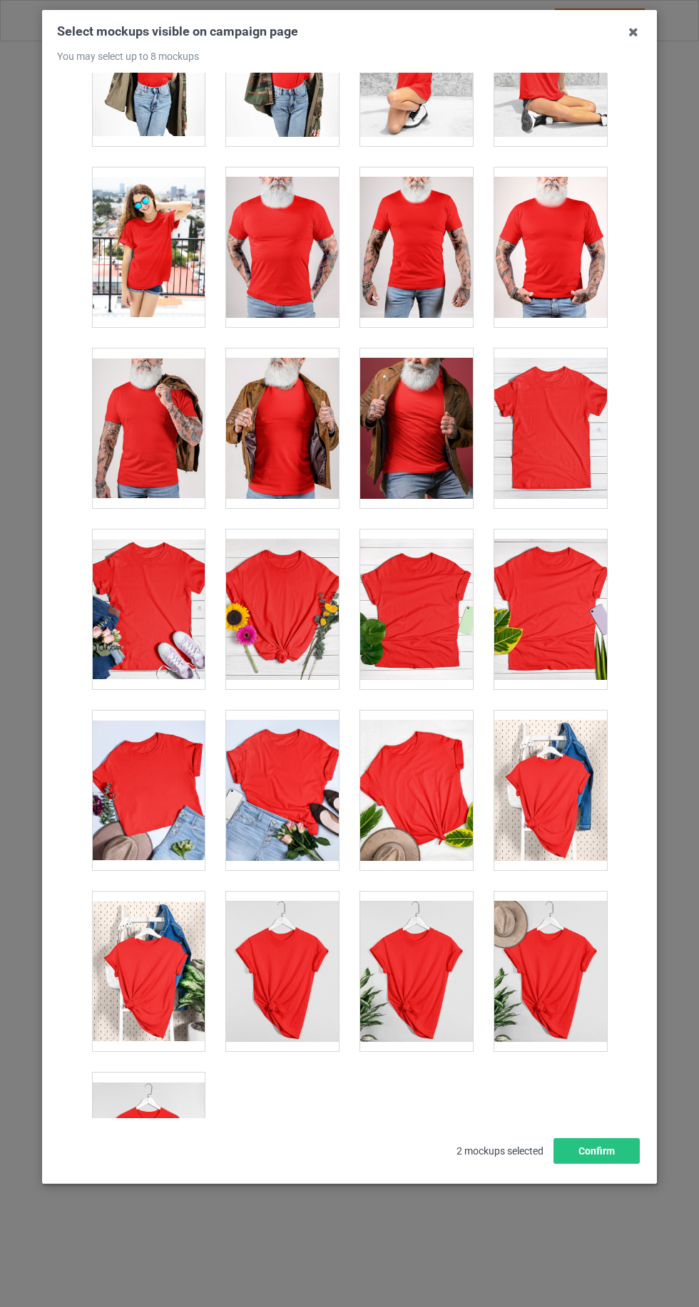
click at [126, 1152] on div at bounding box center [148, 1153] width 113 height 160
click at [404, 953] on div at bounding box center [416, 972] width 113 height 160
click at [278, 757] on div at bounding box center [282, 791] width 113 height 160
click at [392, 778] on div at bounding box center [416, 791] width 113 height 160
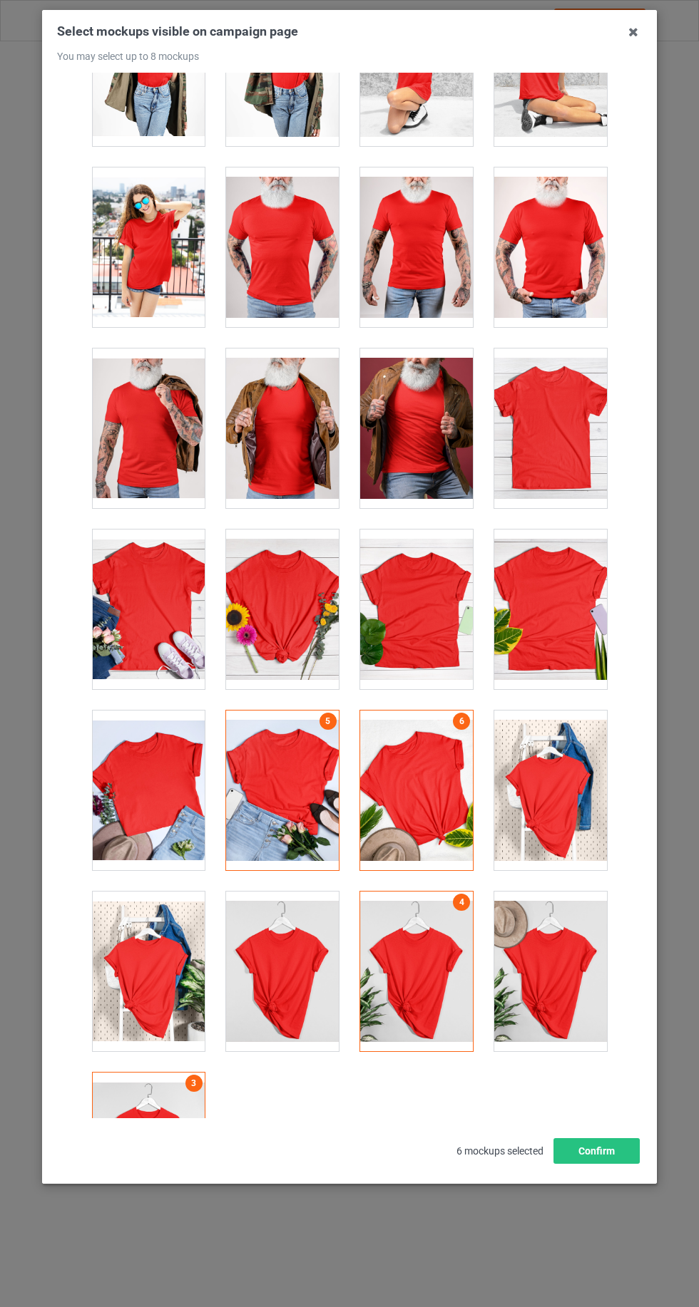
click at [545, 942] on div at bounding box center [550, 972] width 113 height 160
click at [567, 1164] on button "Confirm" at bounding box center [596, 1151] width 86 height 26
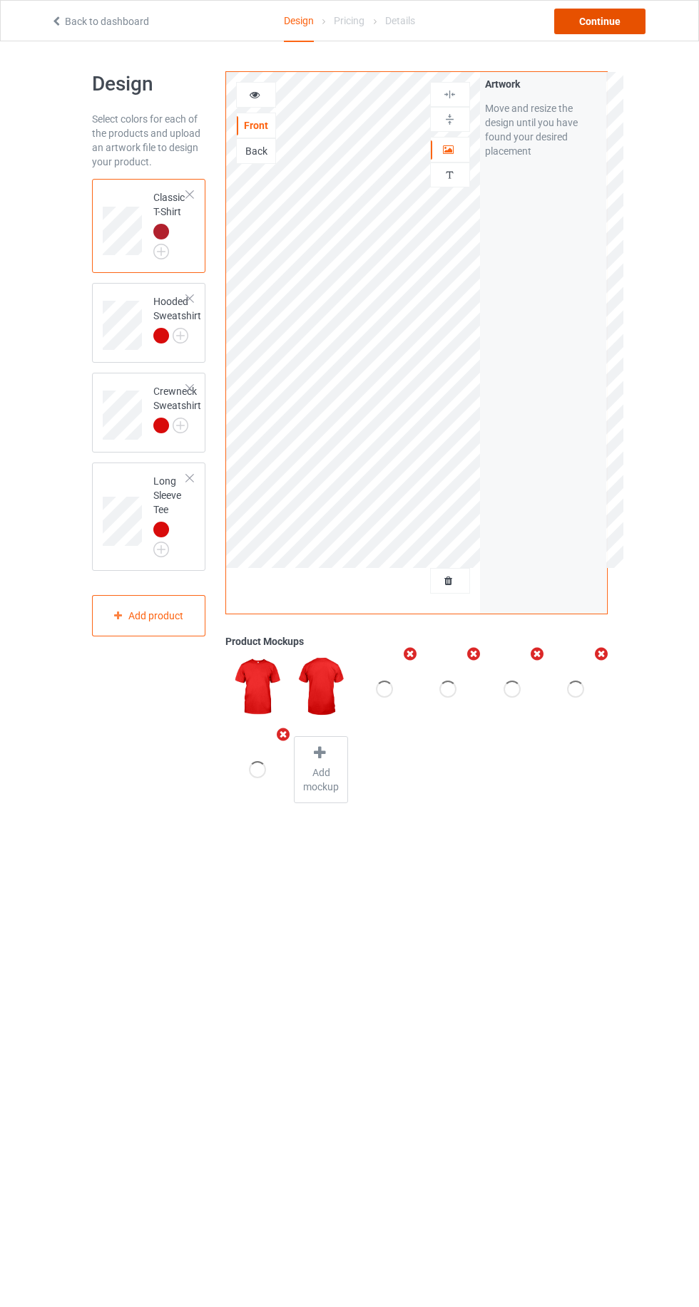
click at [603, 24] on div "Continue" at bounding box center [599, 22] width 91 height 26
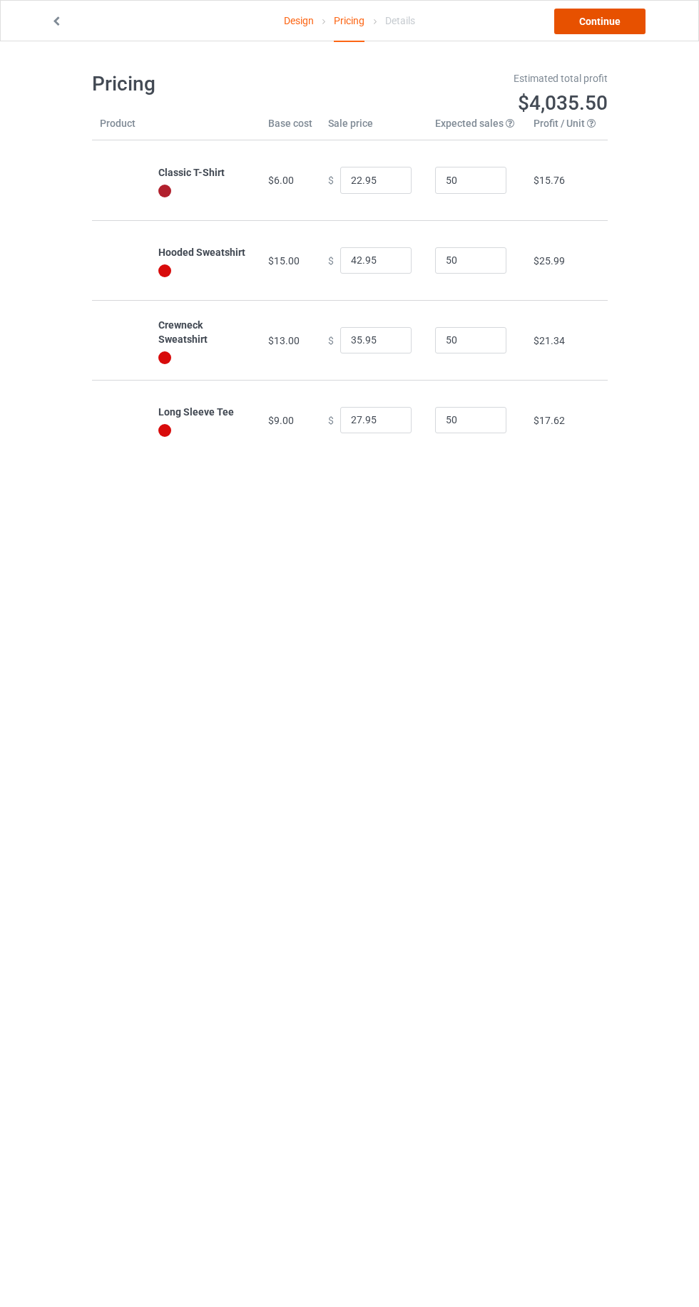
click at [639, 19] on link "Continue" at bounding box center [599, 22] width 91 height 26
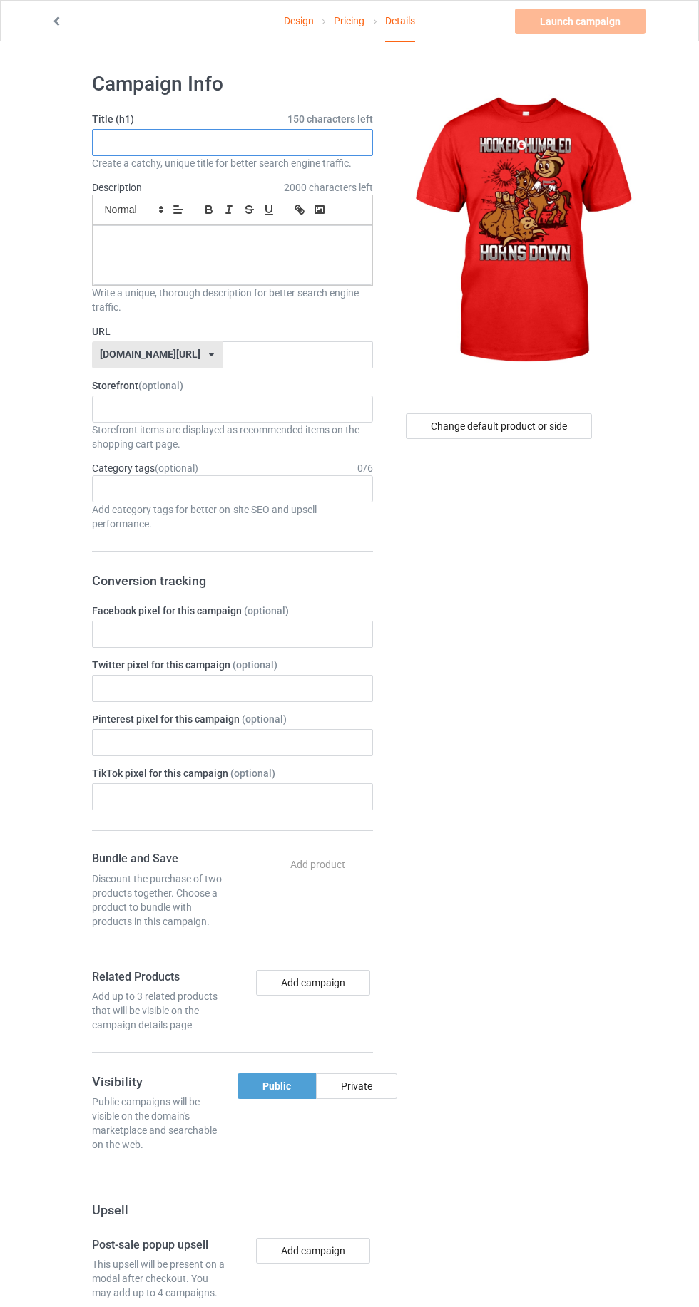
click at [133, 145] on input "text" at bounding box center [232, 142] width 281 height 27
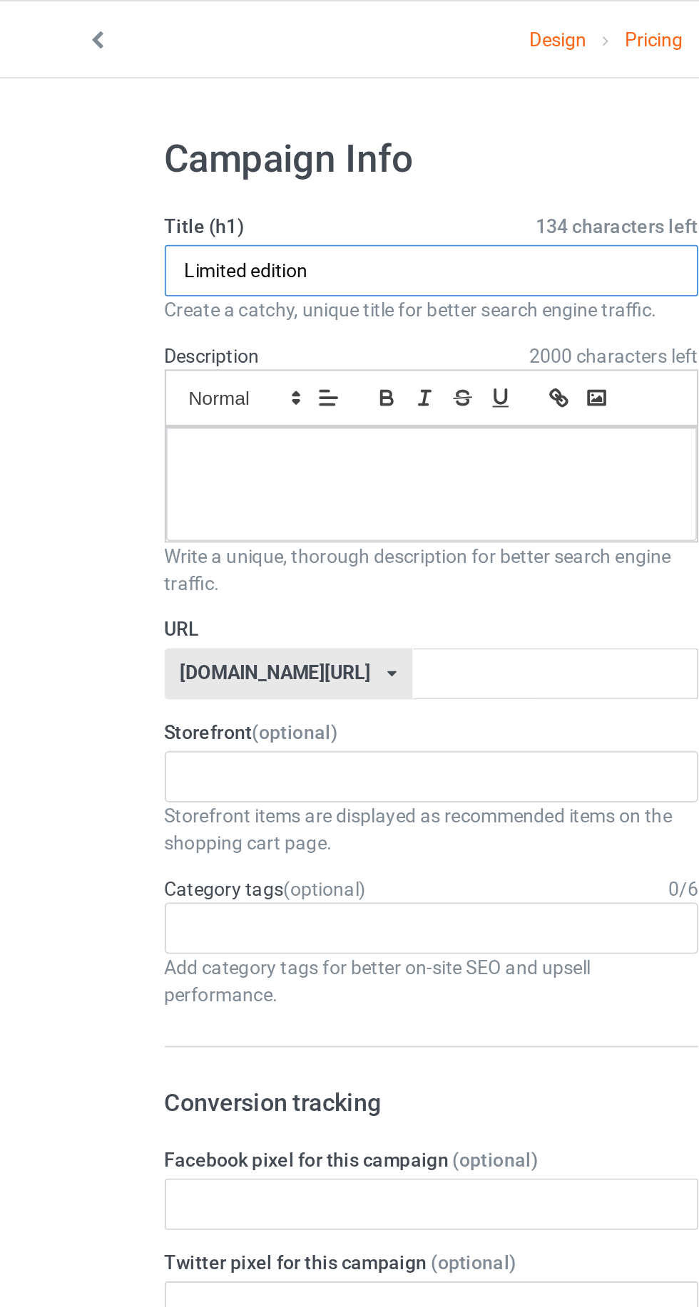
type input "Limited edition"
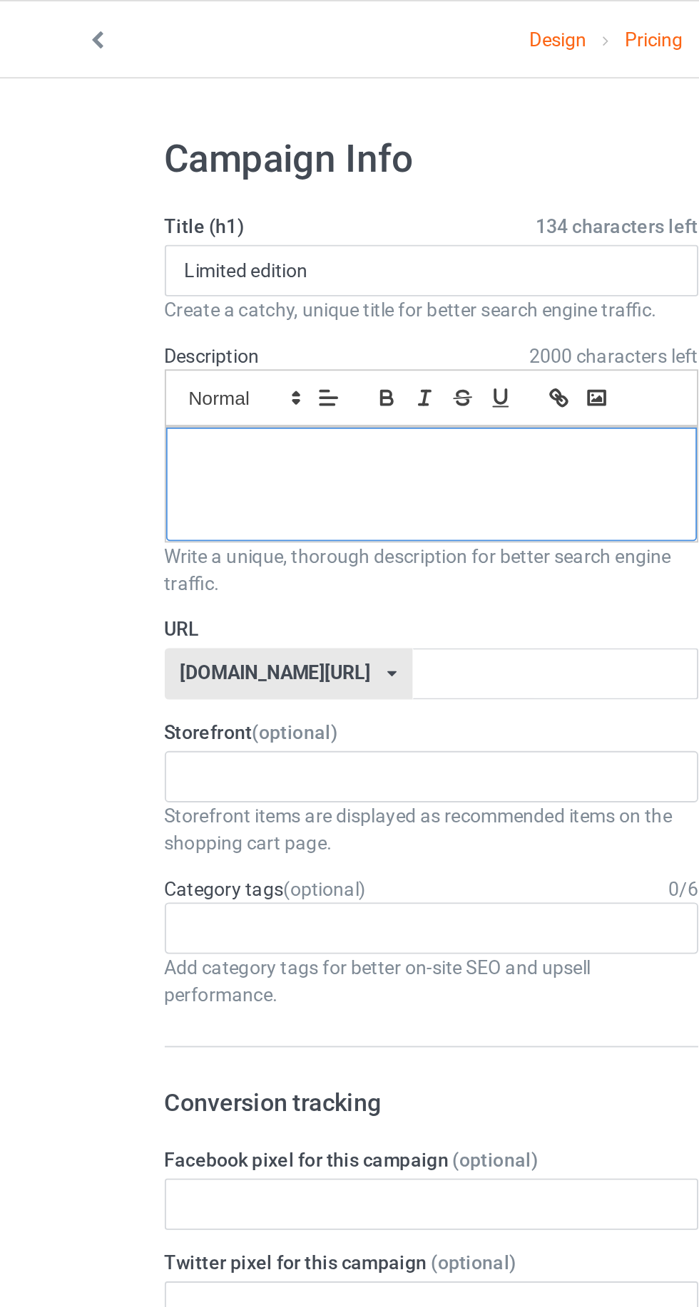
click at [127, 259] on div at bounding box center [232, 255] width 279 height 60
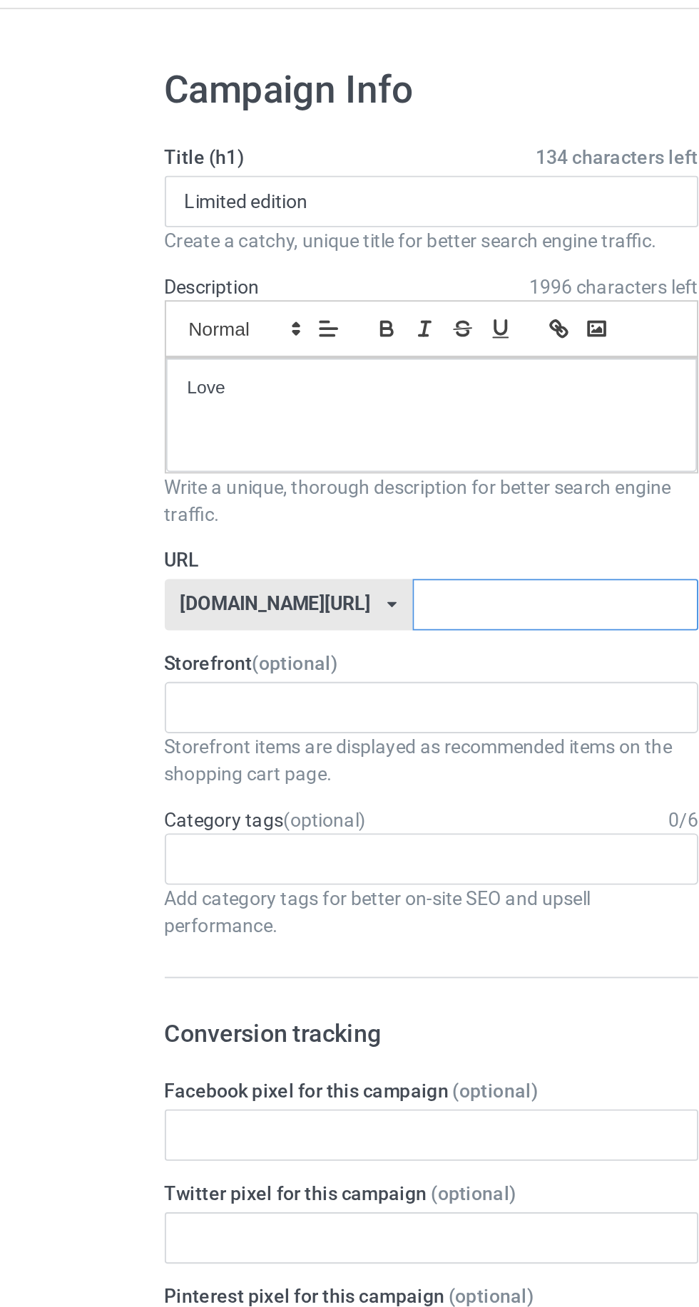
click at [312, 356] on input "text" at bounding box center [297, 354] width 150 height 27
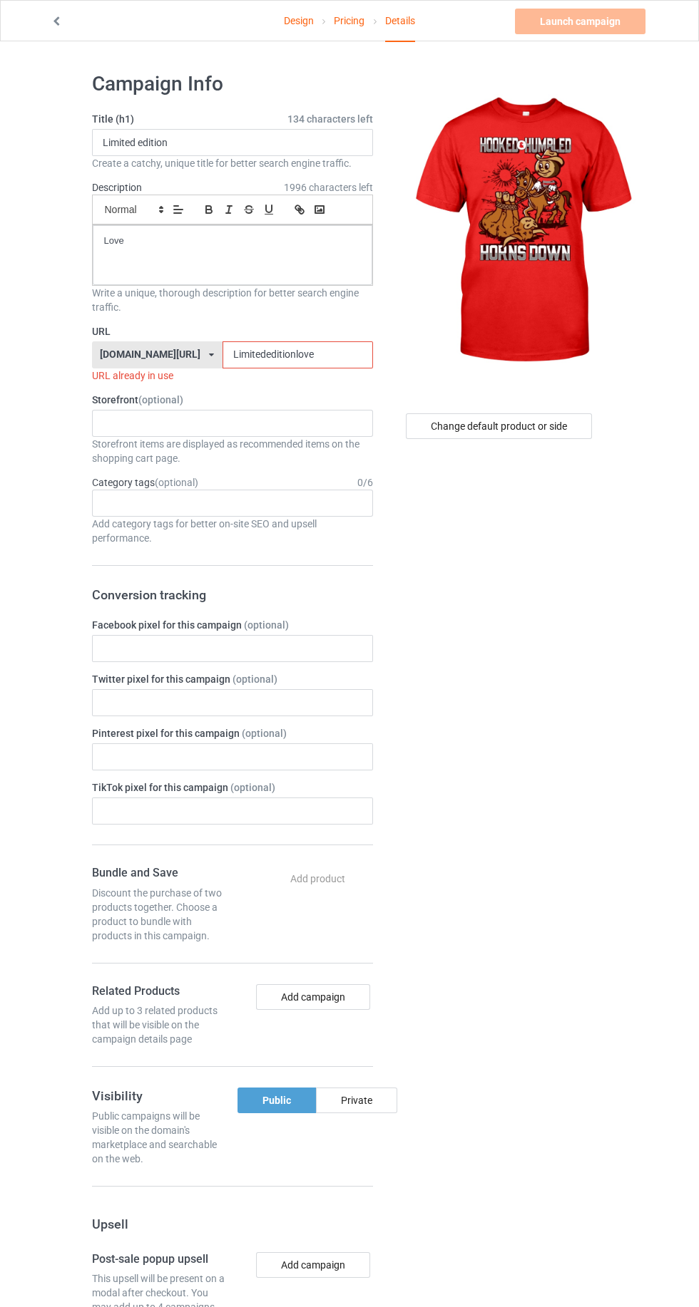
click at [328, 357] on input "Limitededitionlove" at bounding box center [297, 354] width 150 height 27
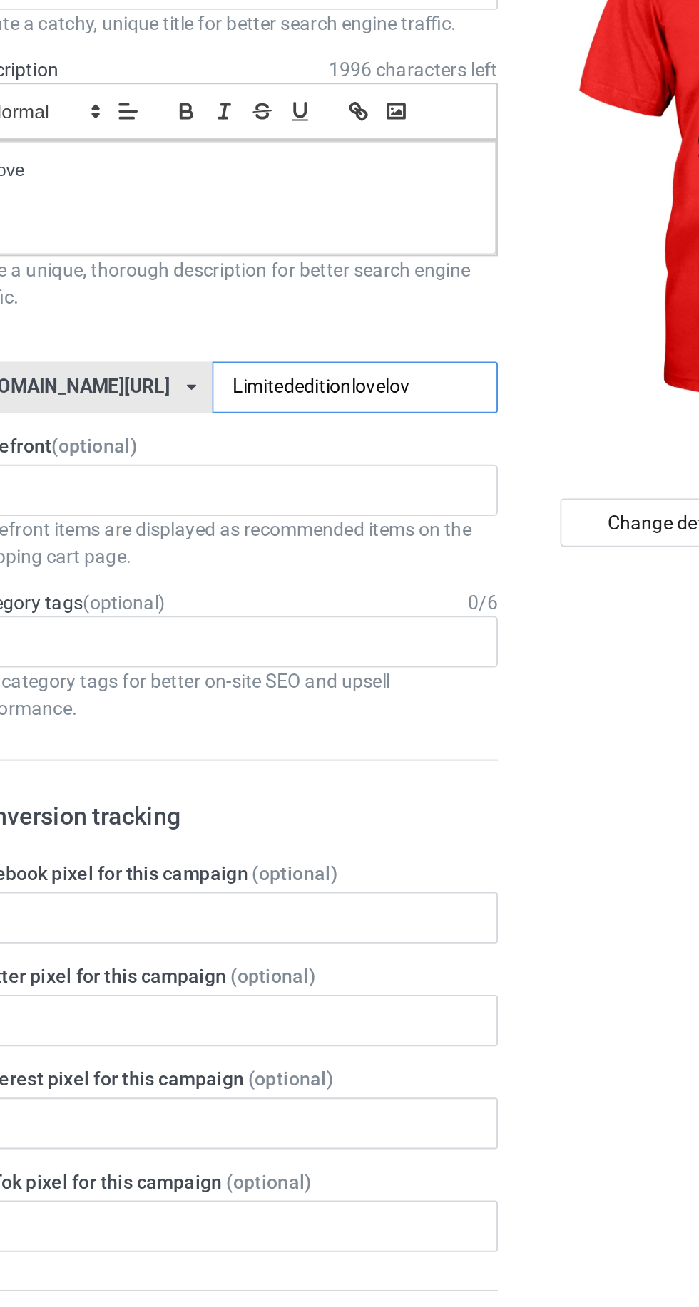
type input "Limitededitionlovelove"
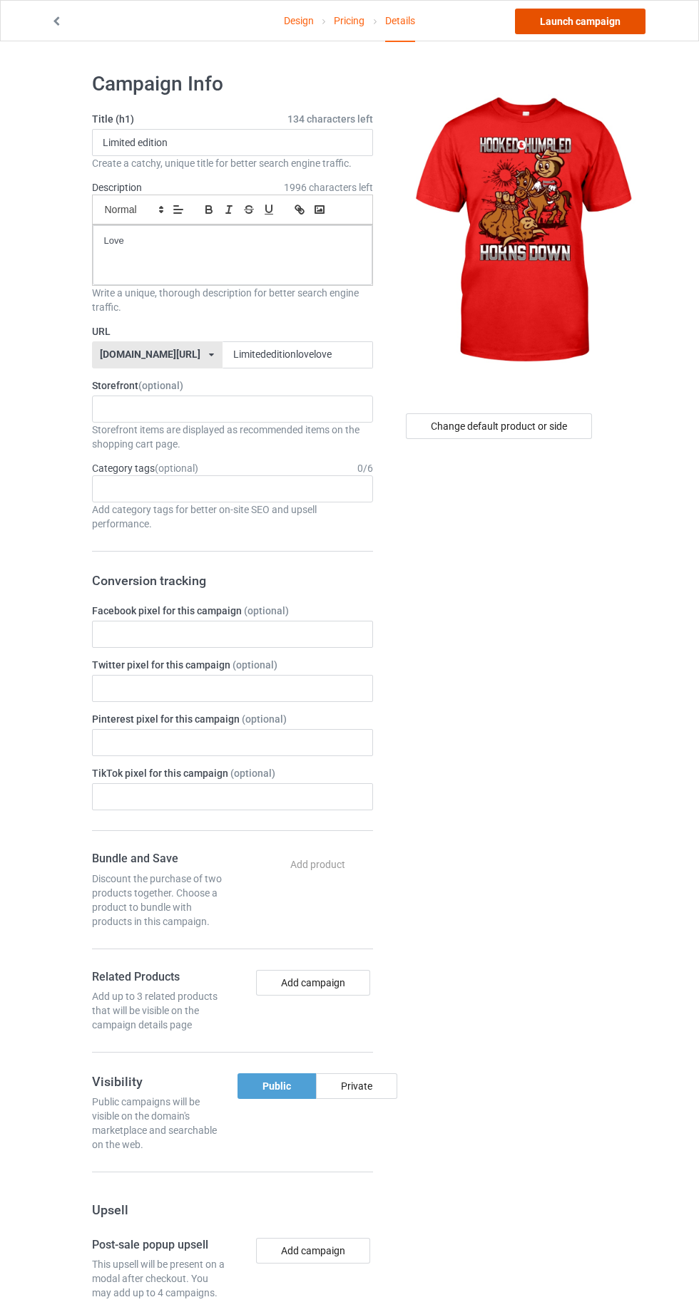
click at [610, 26] on link "Launch campaign" at bounding box center [580, 22] width 130 height 26
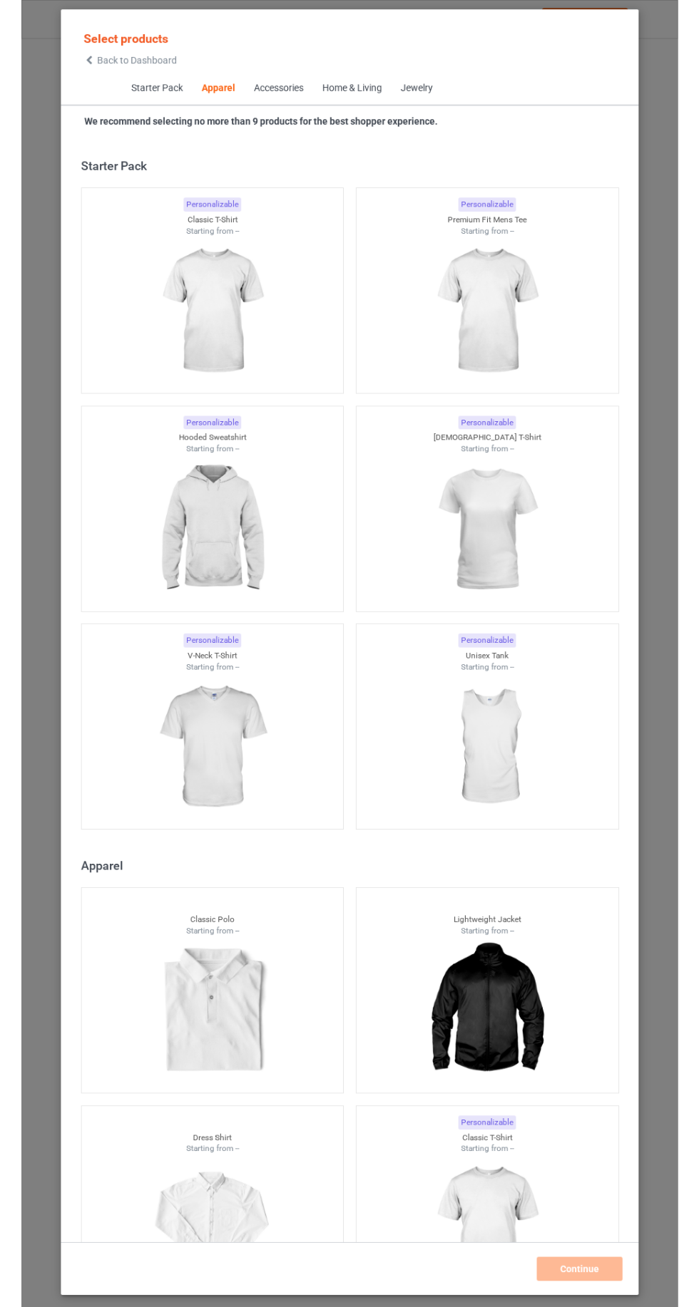
scroll to position [763, 0]
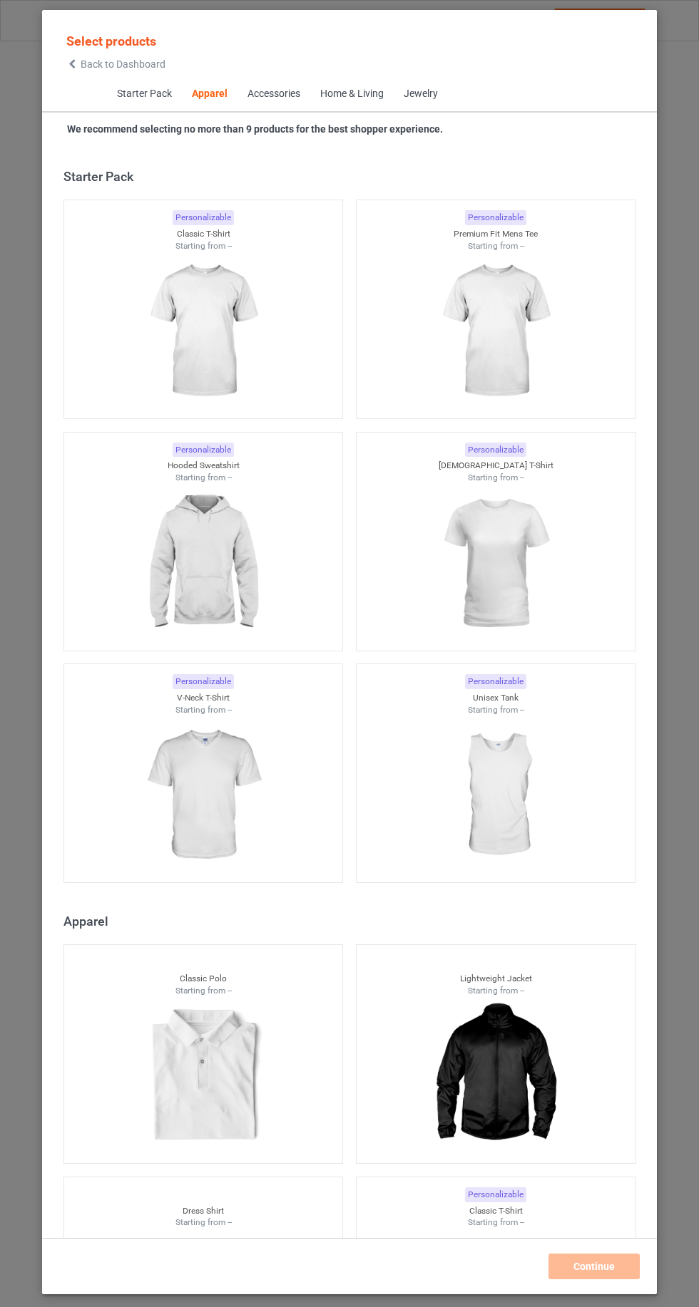
scroll to position [763, 0]
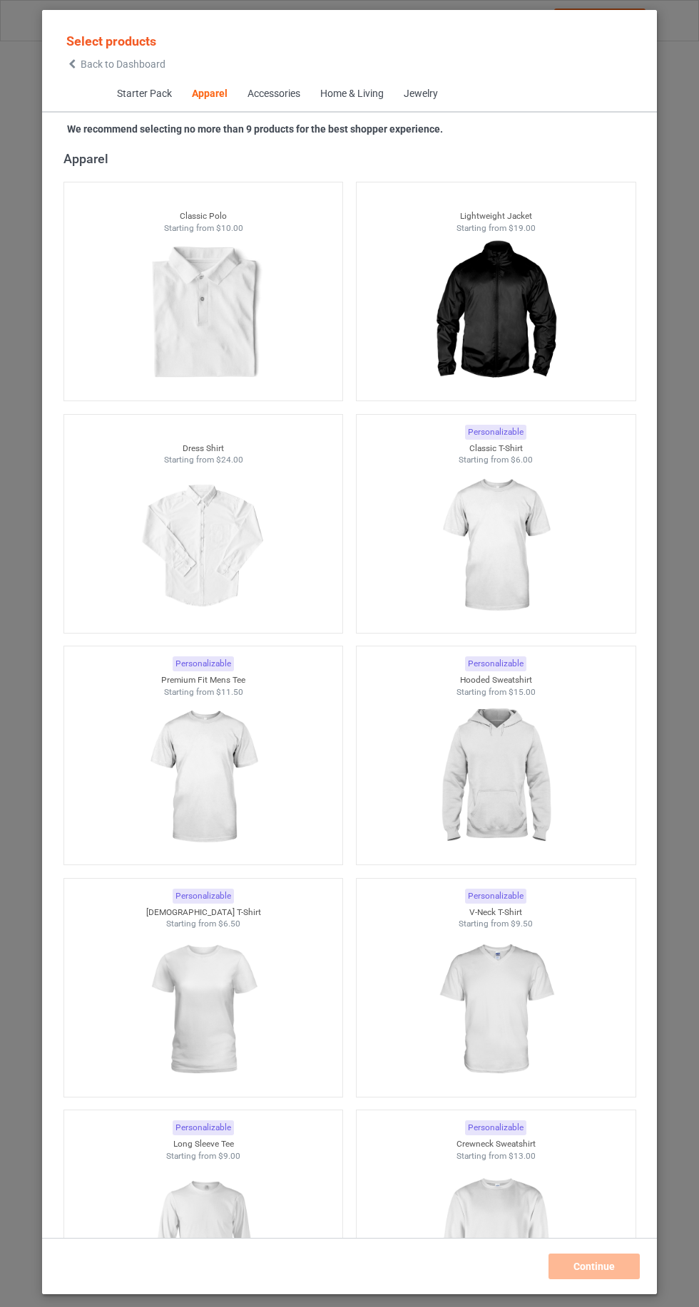
click at [72, 63] on icon at bounding box center [72, 64] width 12 height 10
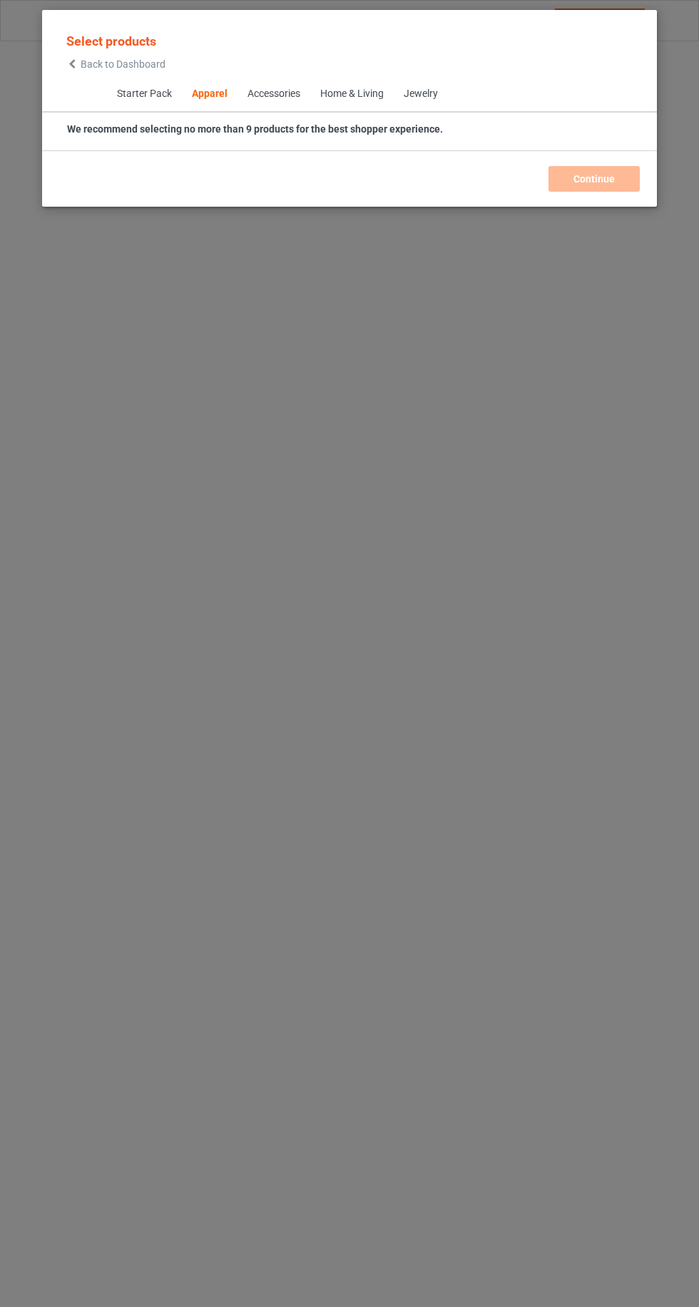
click at [81, 34] on span "Select products" at bounding box center [111, 41] width 90 height 15
click at [66, 68] on icon at bounding box center [72, 64] width 12 height 10
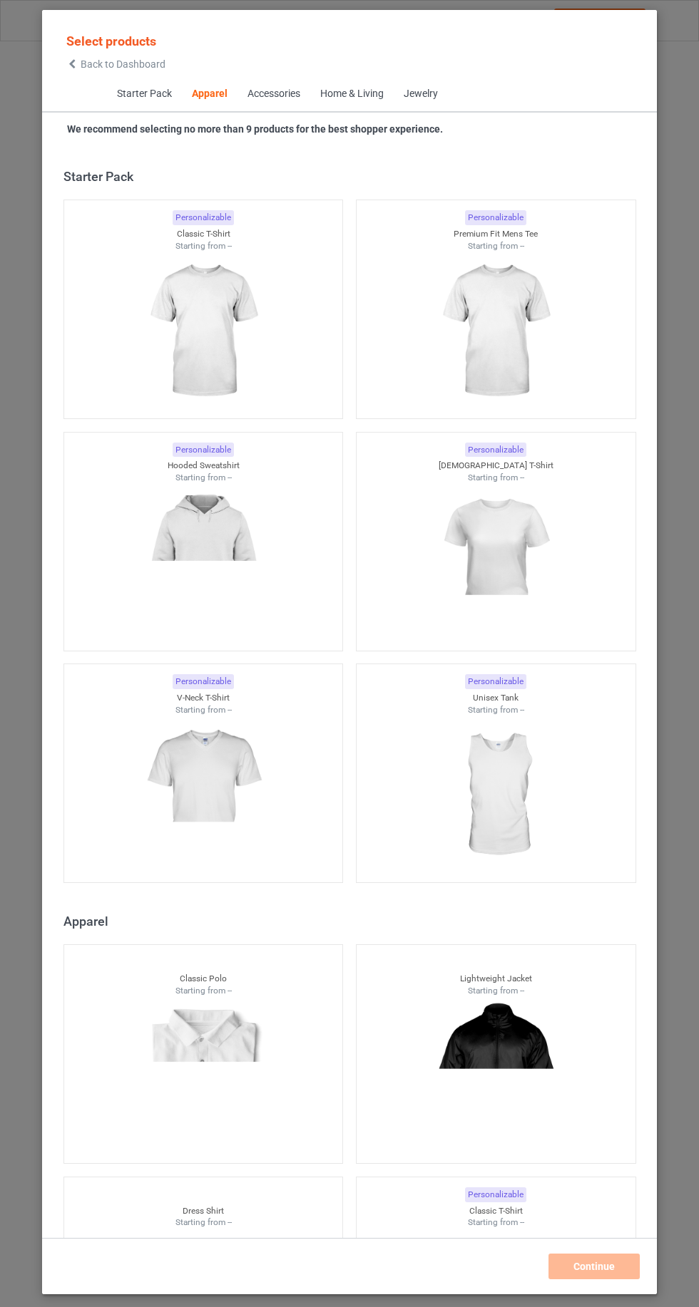
scroll to position [763, 0]
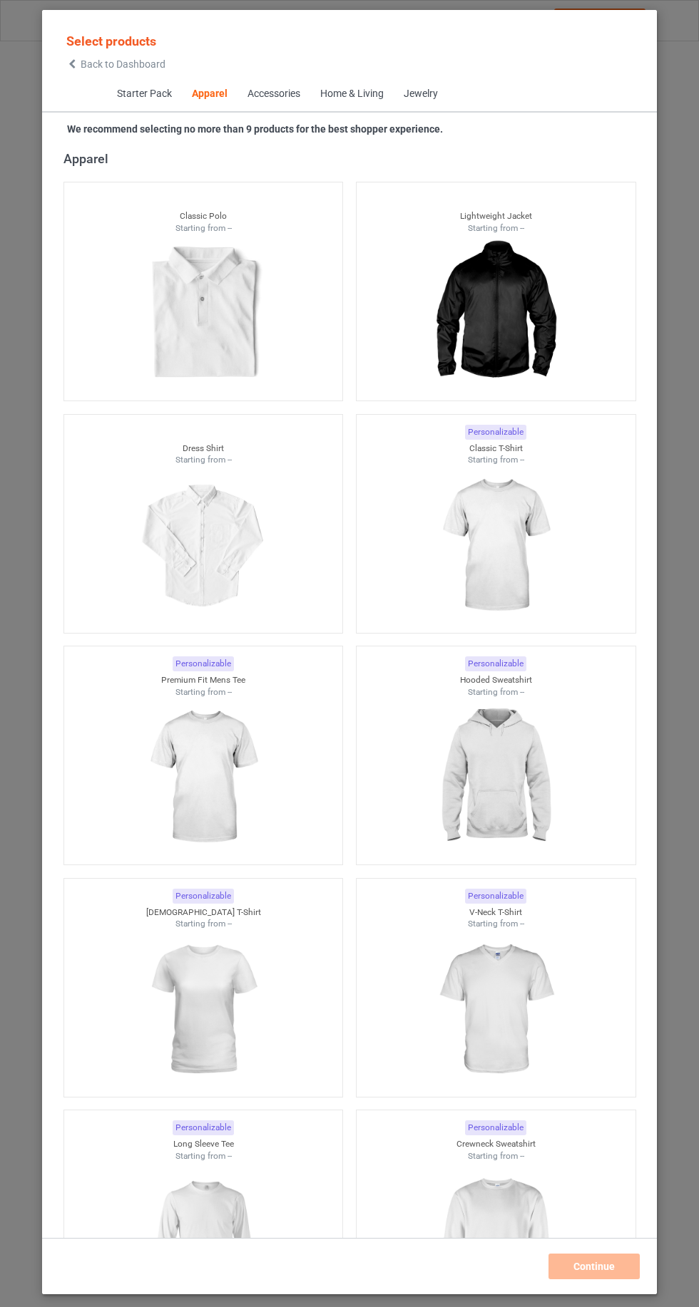
click at [109, 64] on span "Back to Dashboard" at bounding box center [123, 63] width 85 height 11
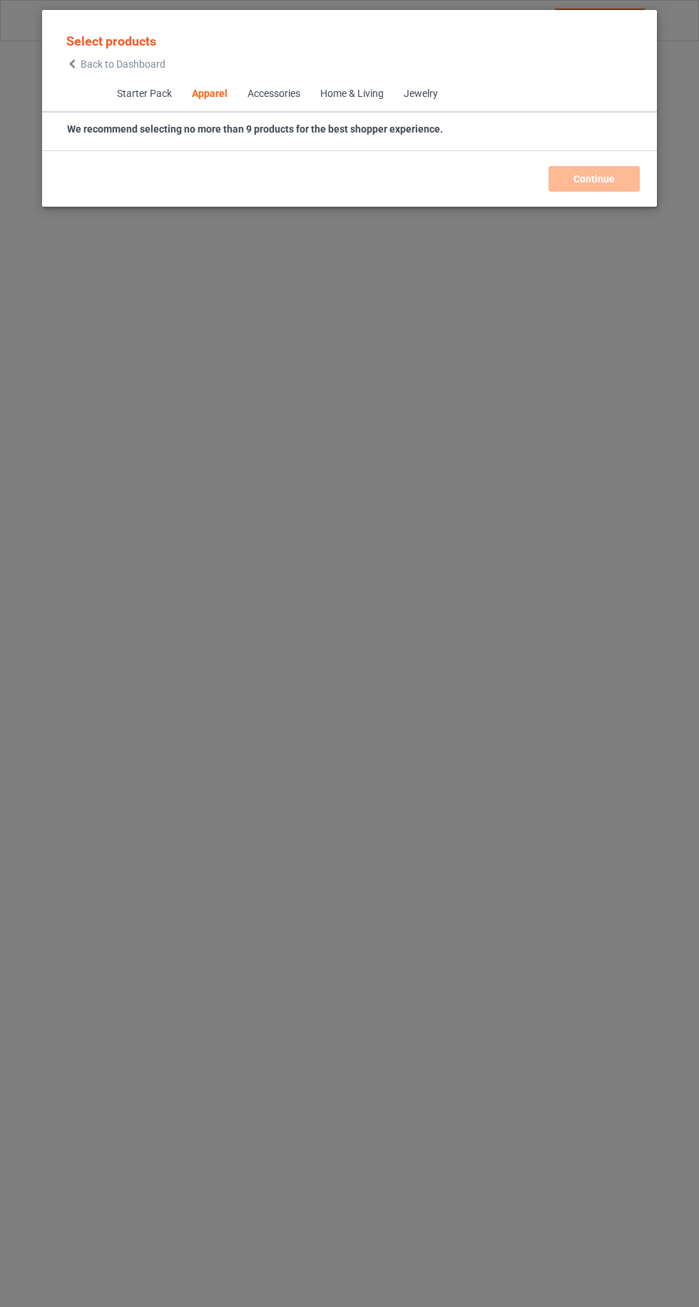
click at [71, 63] on icon at bounding box center [72, 64] width 12 height 10
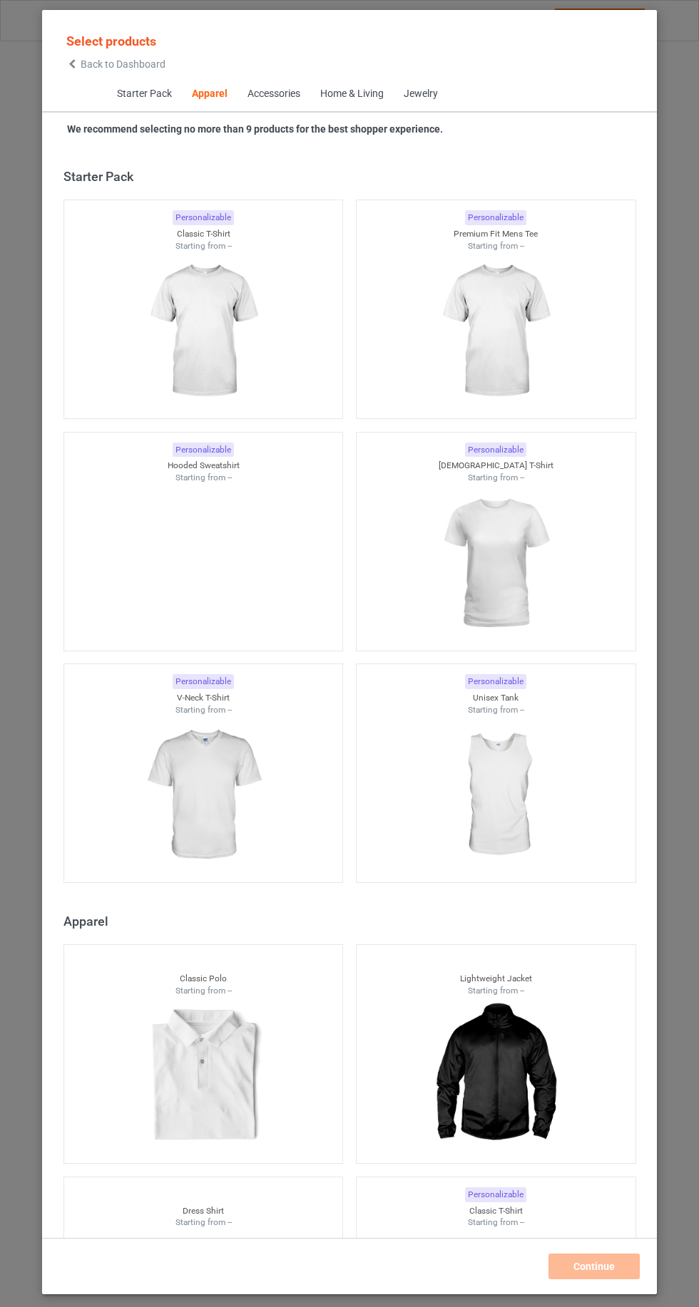
scroll to position [763, 0]
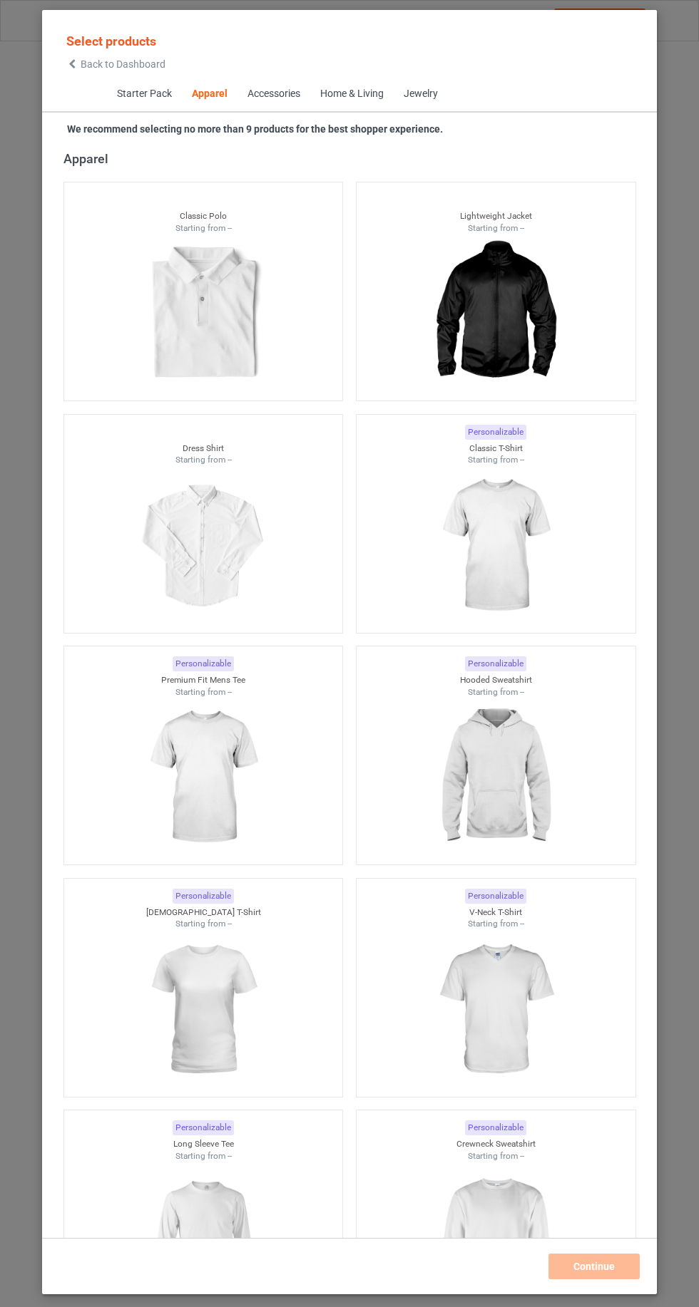
click at [72, 63] on icon at bounding box center [72, 64] width 12 height 10
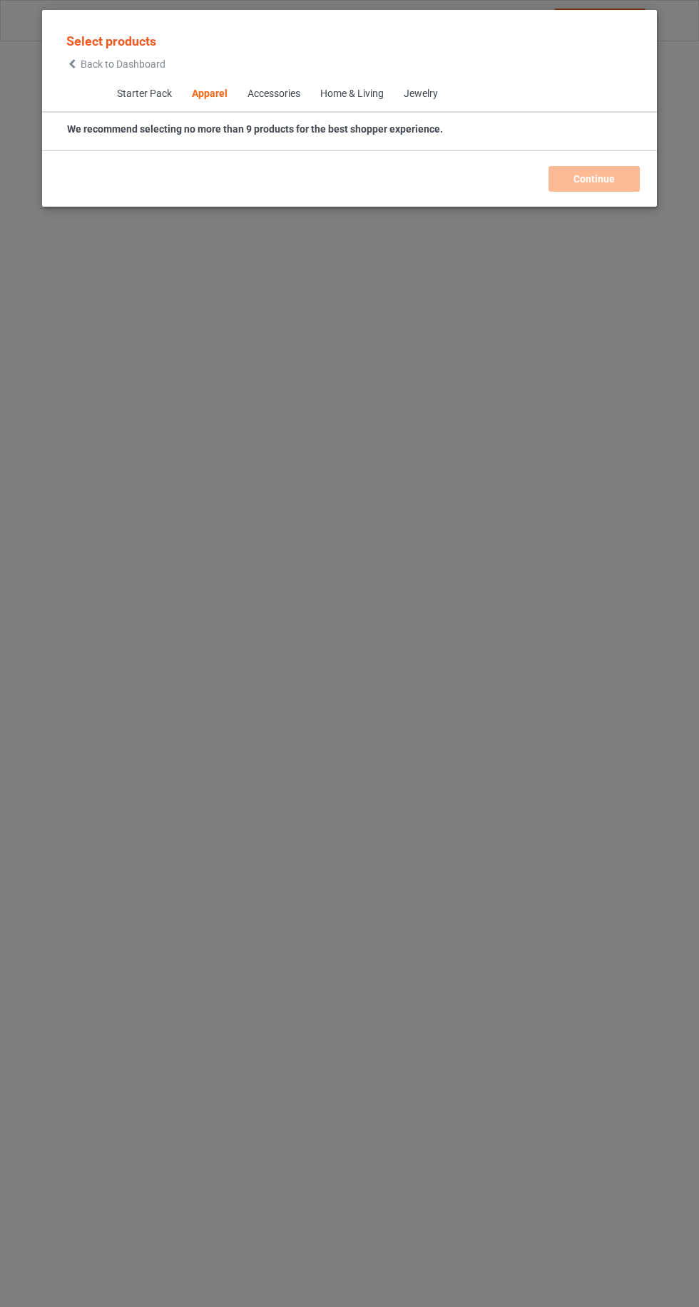
click at [53, 17] on div "Select products Back to Dashboard Starter Pack Apparel Accessories Home & Livin…" at bounding box center [349, 108] width 615 height 197
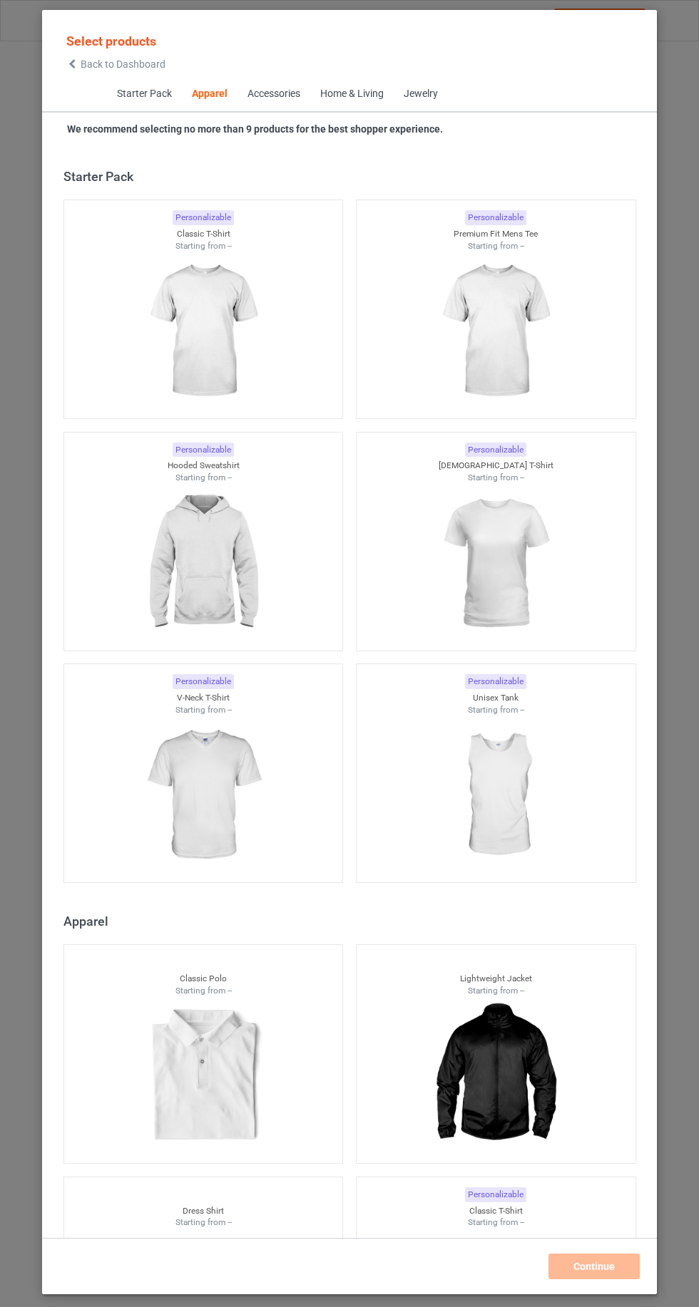
scroll to position [763, 0]
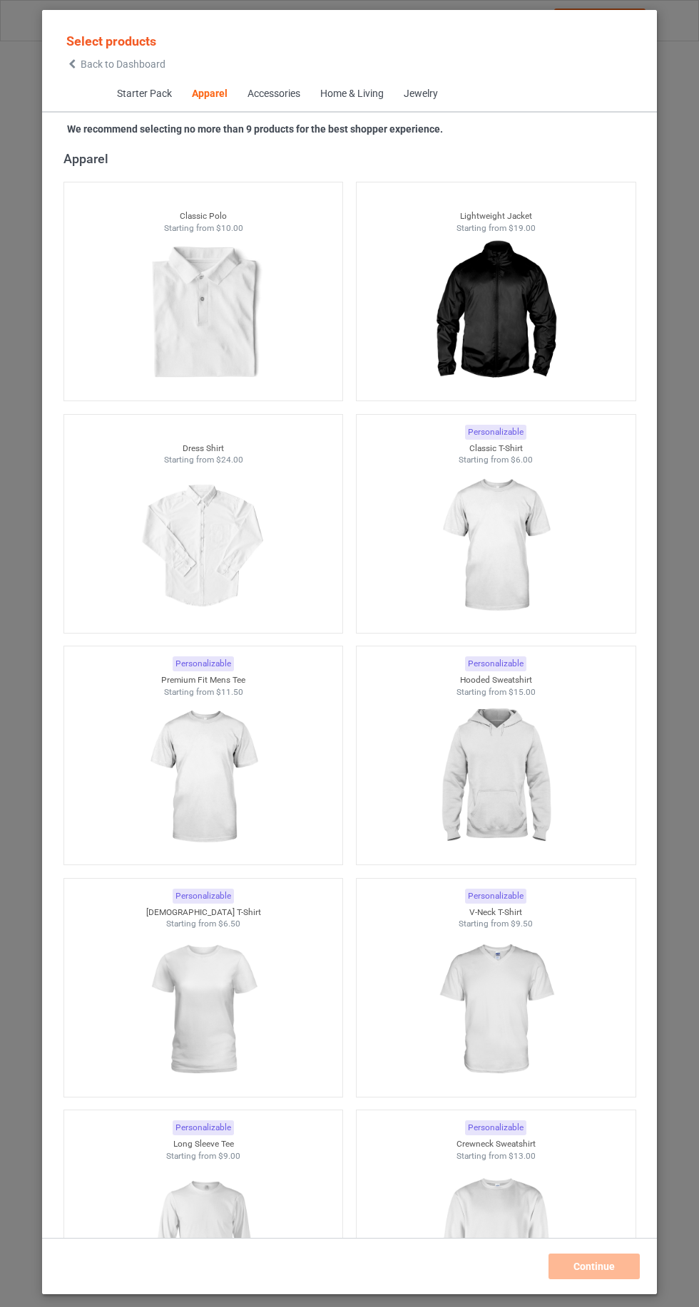
click at [545, 573] on img at bounding box center [495, 546] width 128 height 160
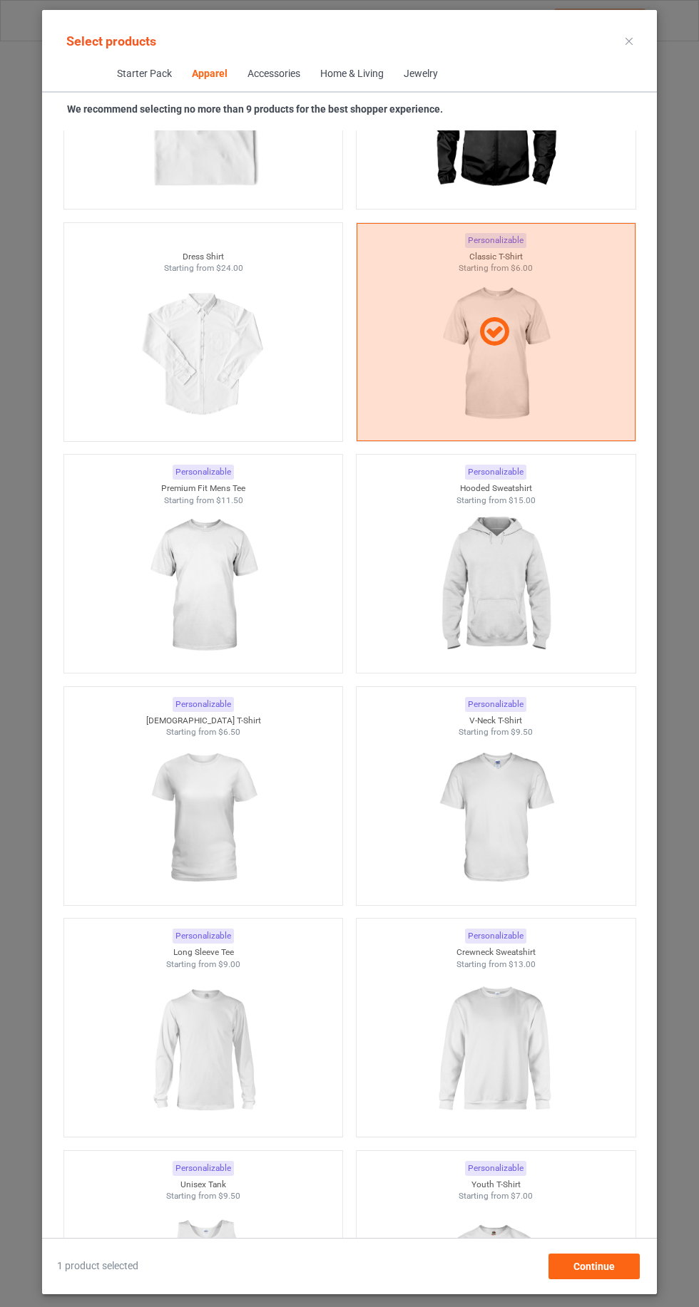
scroll to position [964, 0]
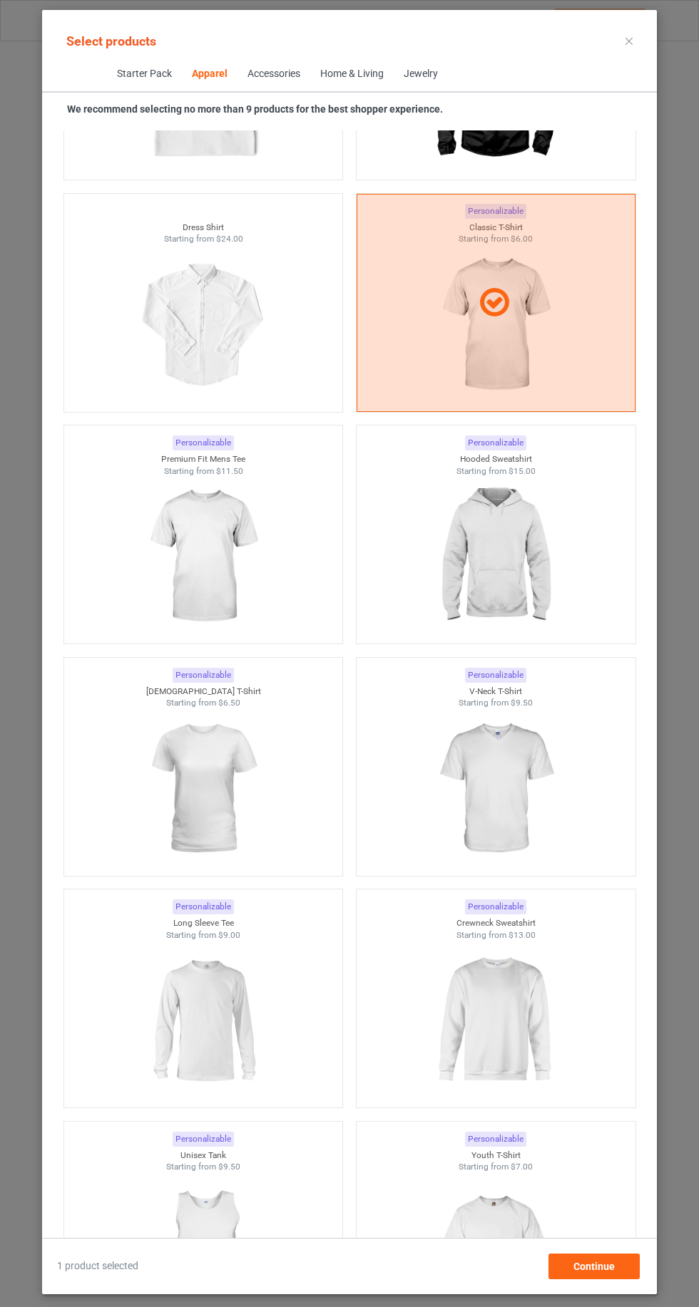
click at [557, 599] on img at bounding box center [495, 557] width 128 height 160
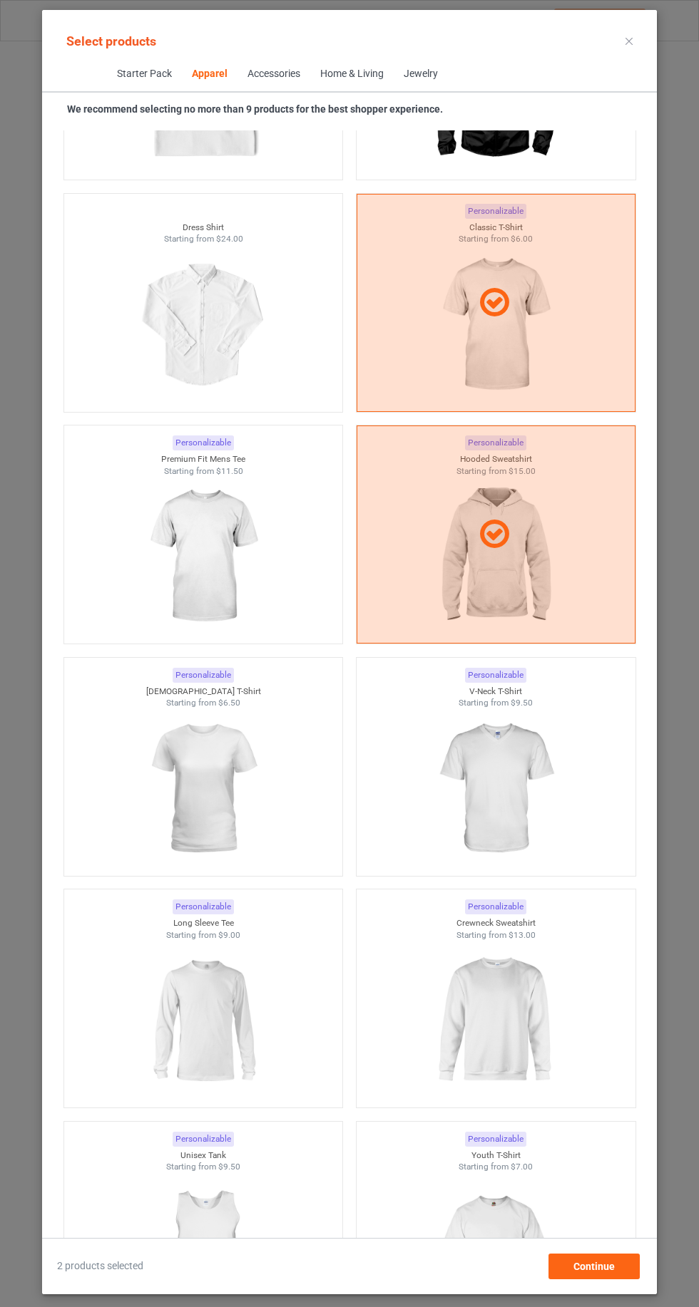
click at [556, 1017] on img at bounding box center [495, 1021] width 128 height 160
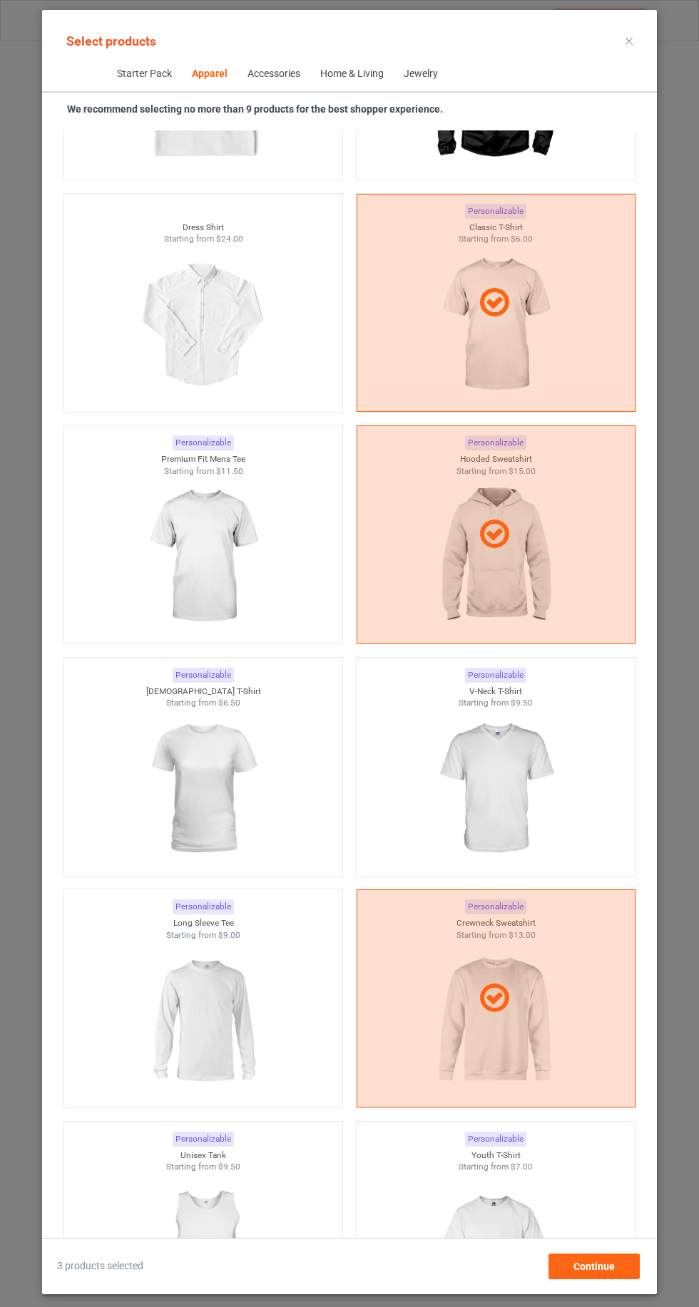
click at [154, 1022] on img at bounding box center [203, 1021] width 128 height 160
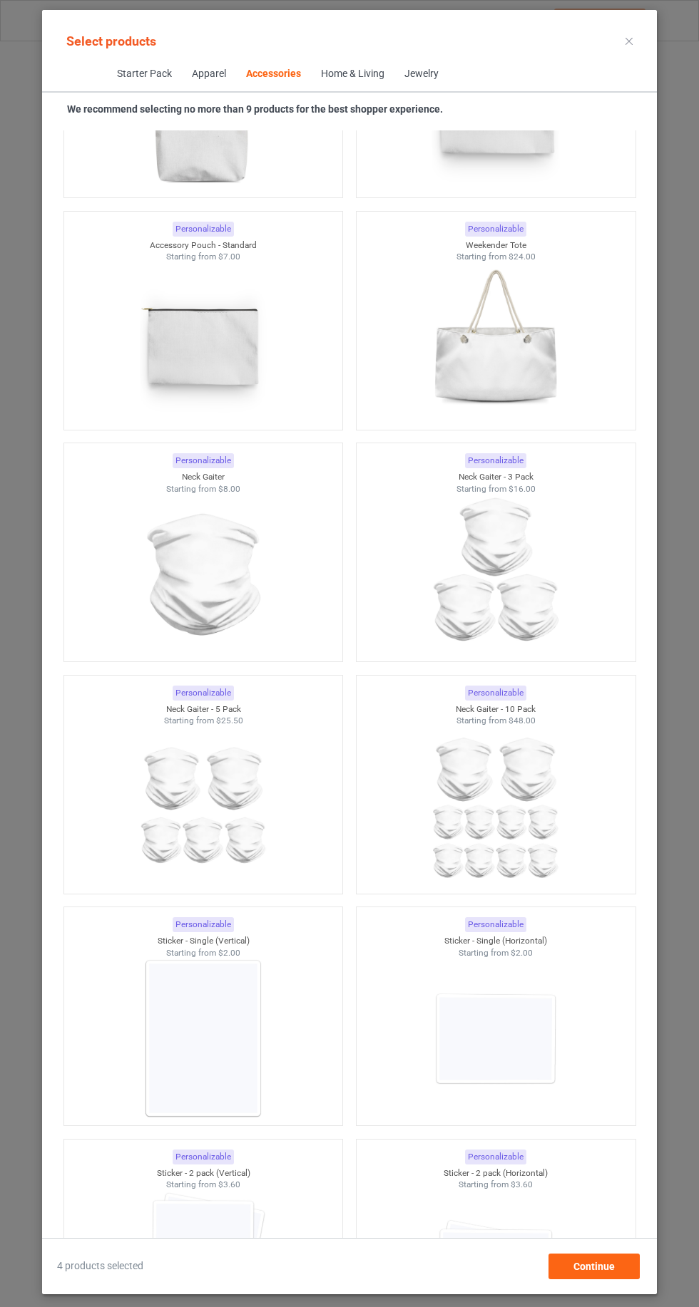
scroll to position [9043, 0]
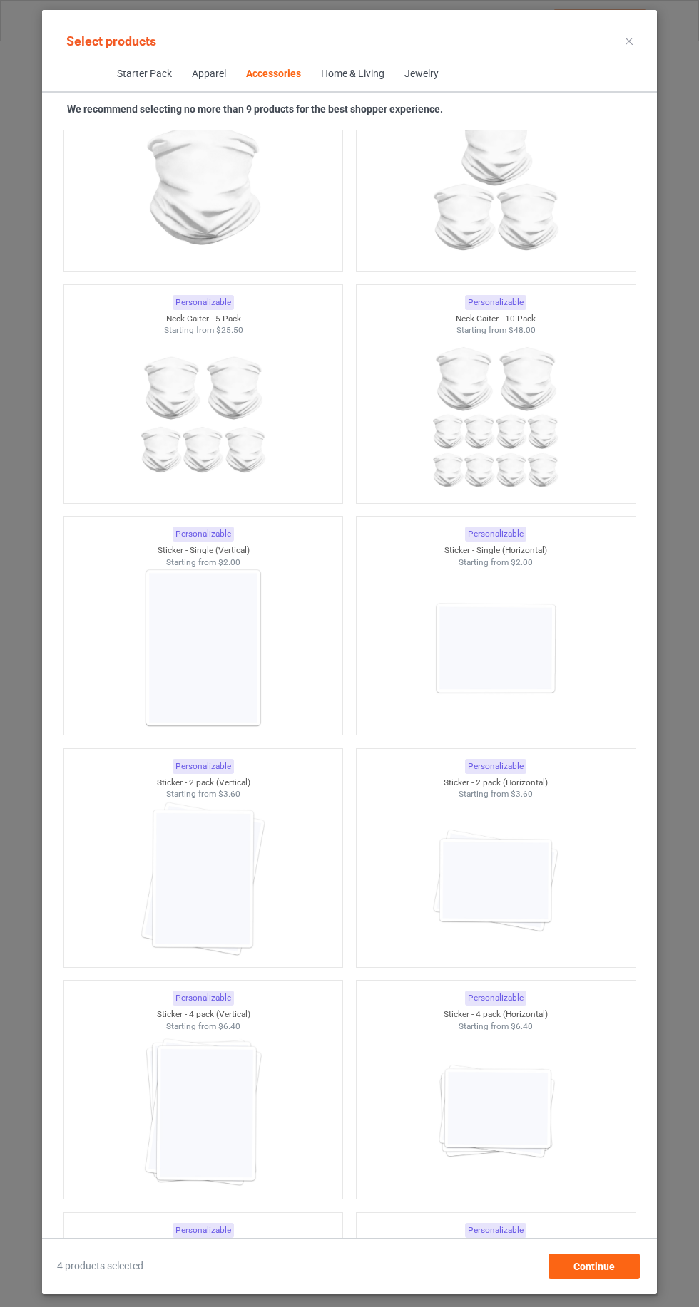
click at [183, 640] on img at bounding box center [203, 648] width 128 height 160
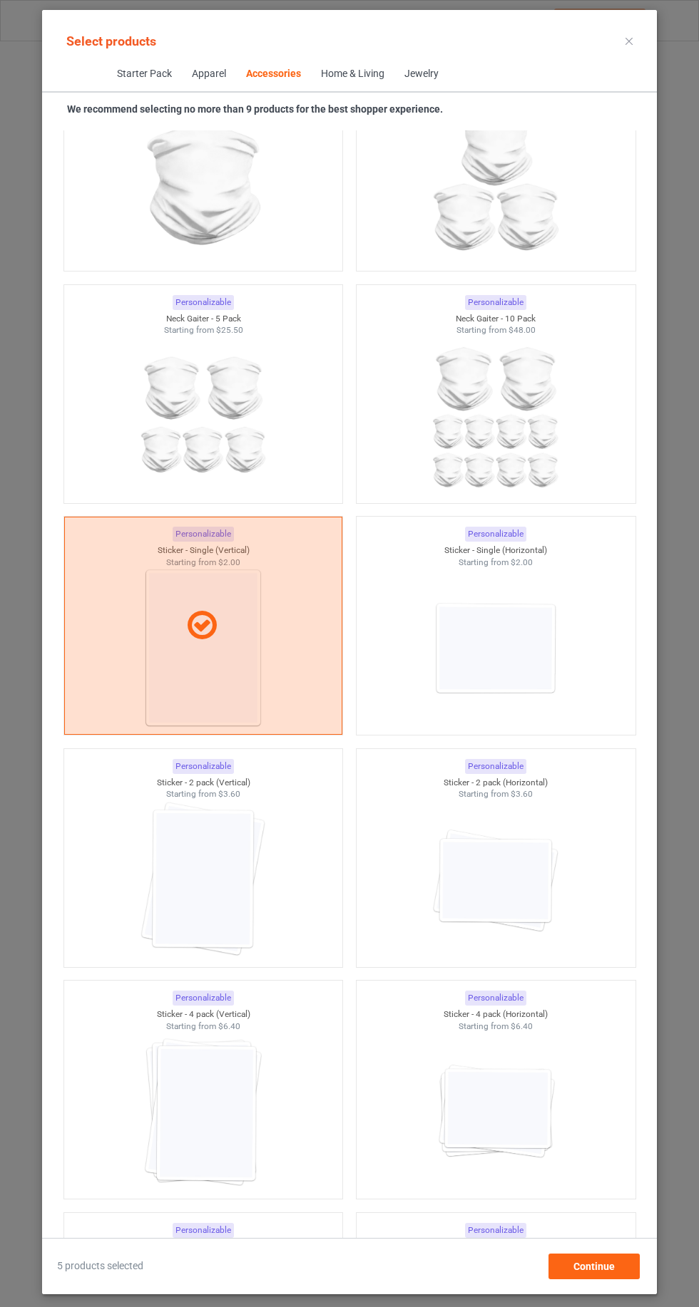
click at [514, 667] on img at bounding box center [495, 648] width 128 height 160
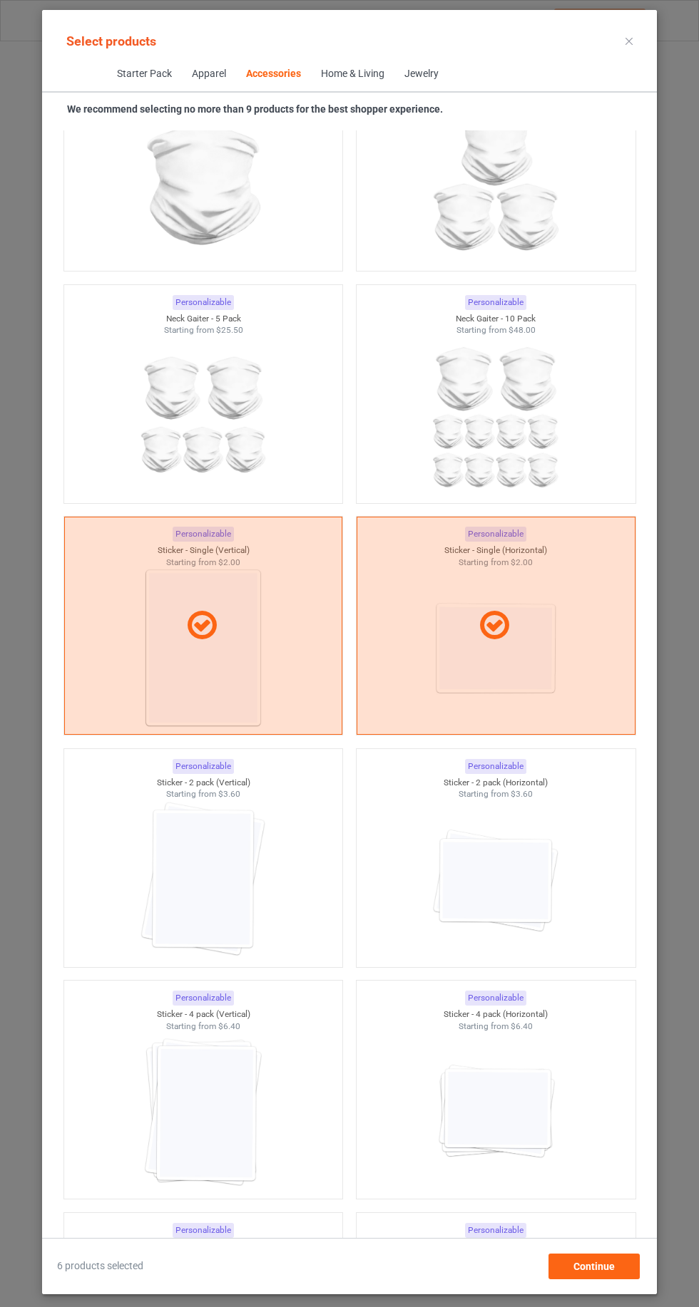
click at [521, 855] on img at bounding box center [495, 881] width 128 height 160
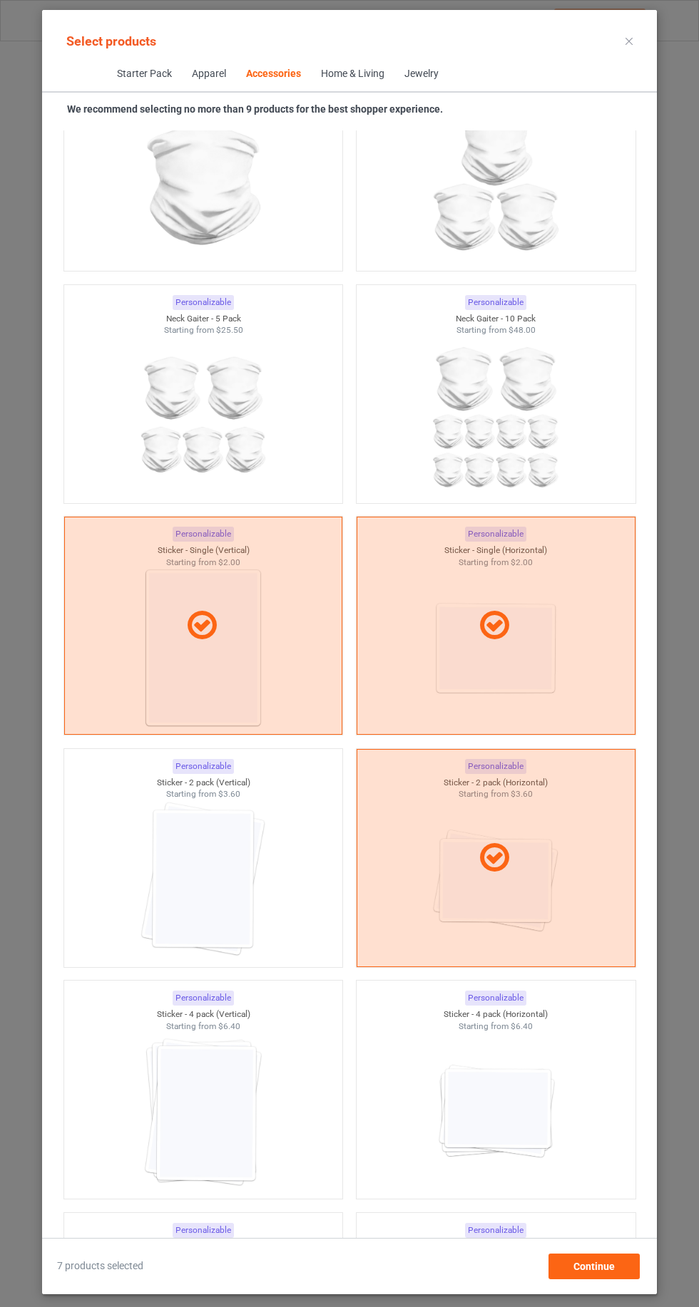
click at [145, 1132] on img at bounding box center [203, 1112] width 128 height 160
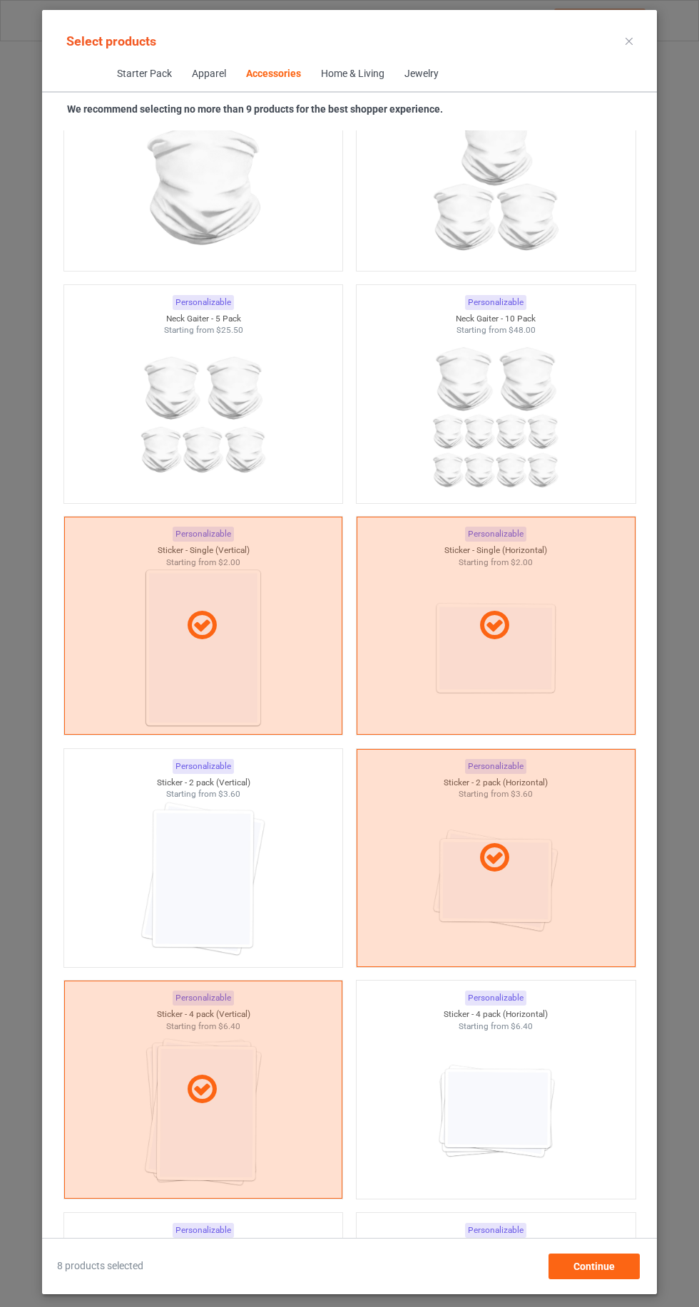
click at [130, 852] on div at bounding box center [203, 881] width 279 height 160
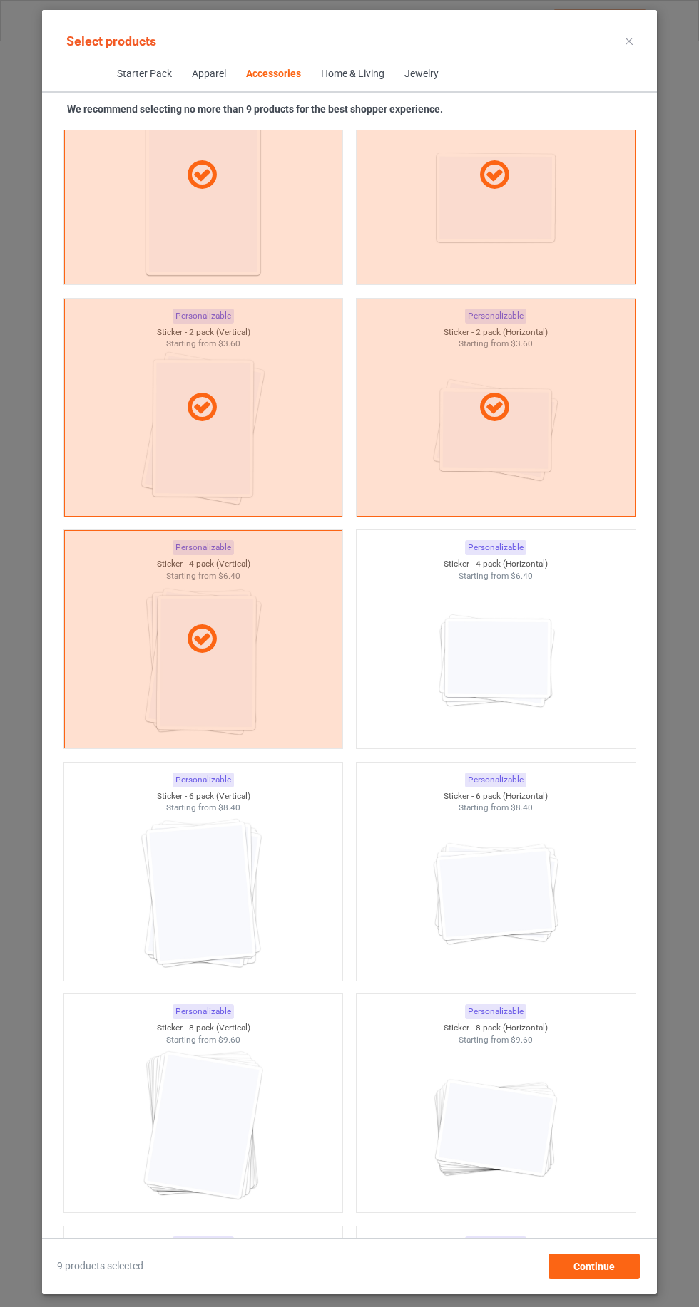
scroll to position [11806, 0]
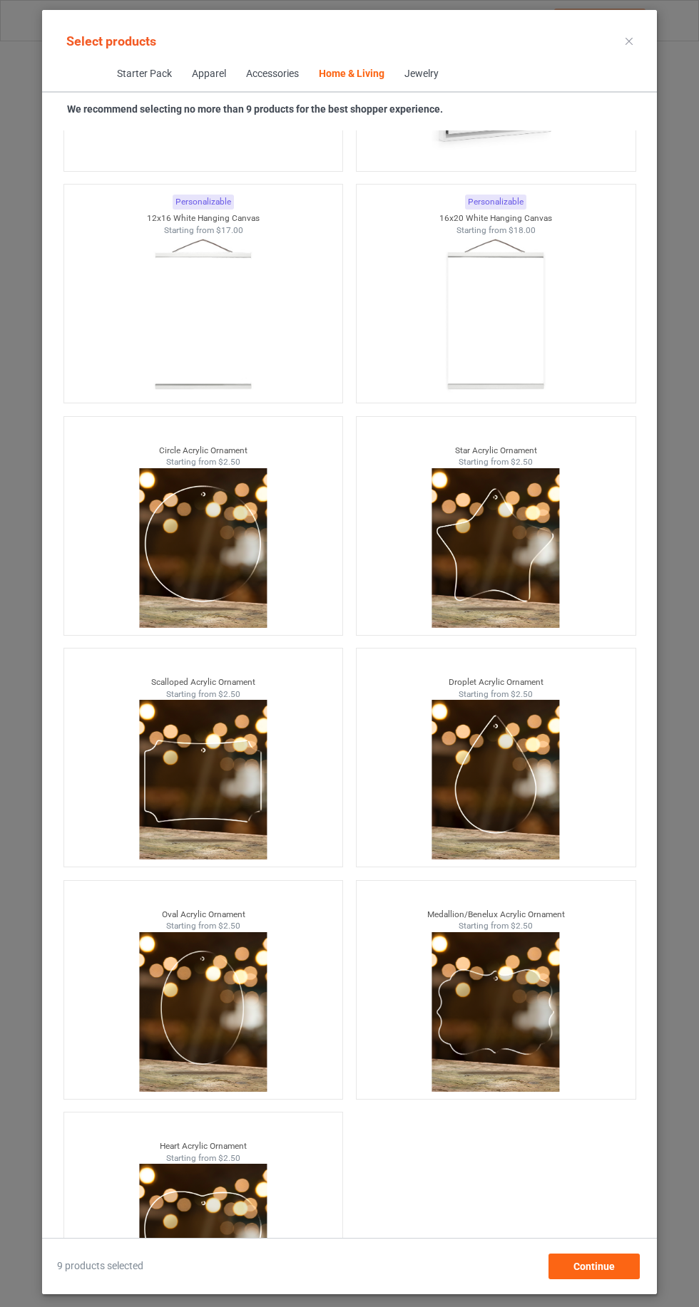
scroll to position [96, 0]
click at [619, 1266] on div "Continue" at bounding box center [593, 1267] width 91 height 26
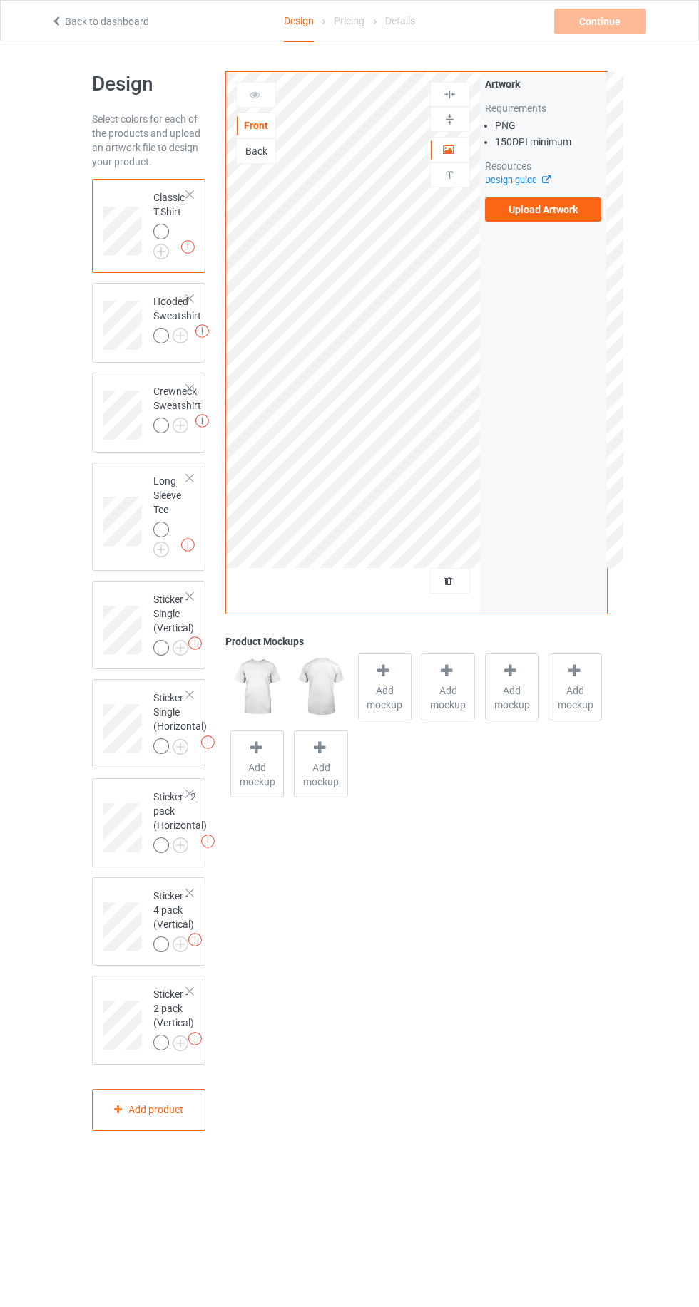
click at [0, 0] on img at bounding box center [0, 0] width 0 height 0
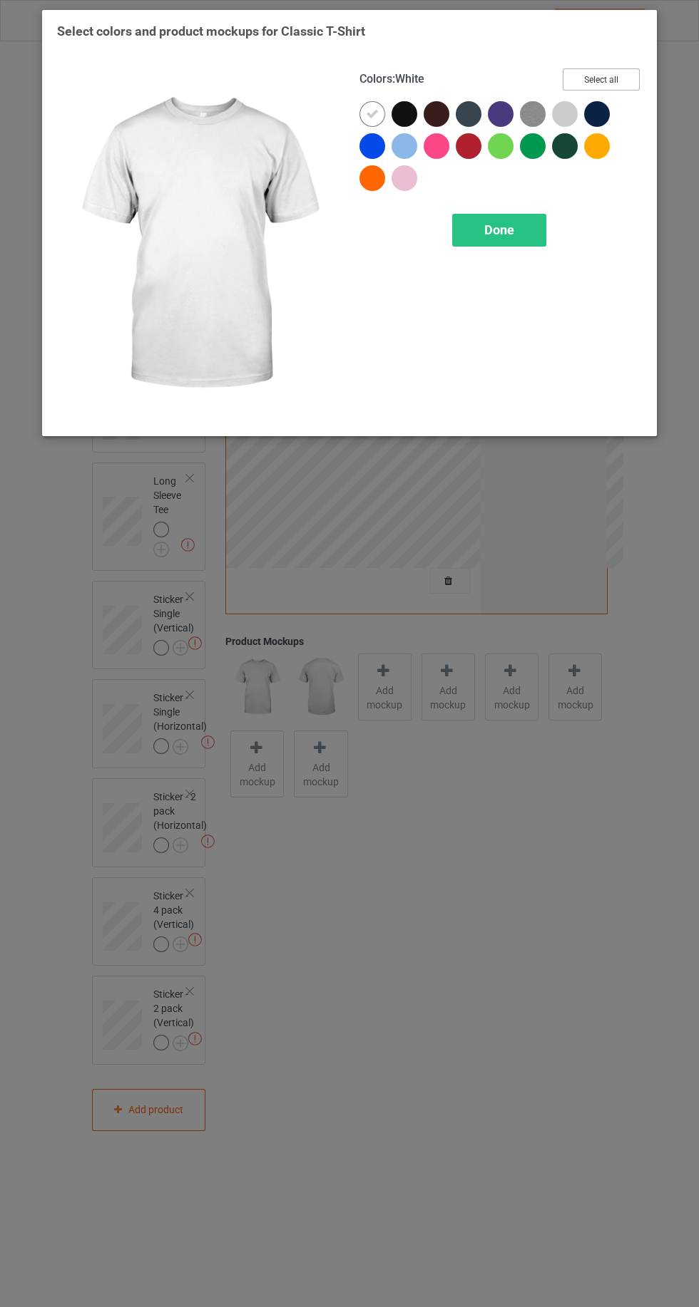
click at [613, 77] on button "Select all" at bounding box center [600, 79] width 77 height 22
click at [367, 112] on icon at bounding box center [372, 114] width 13 height 13
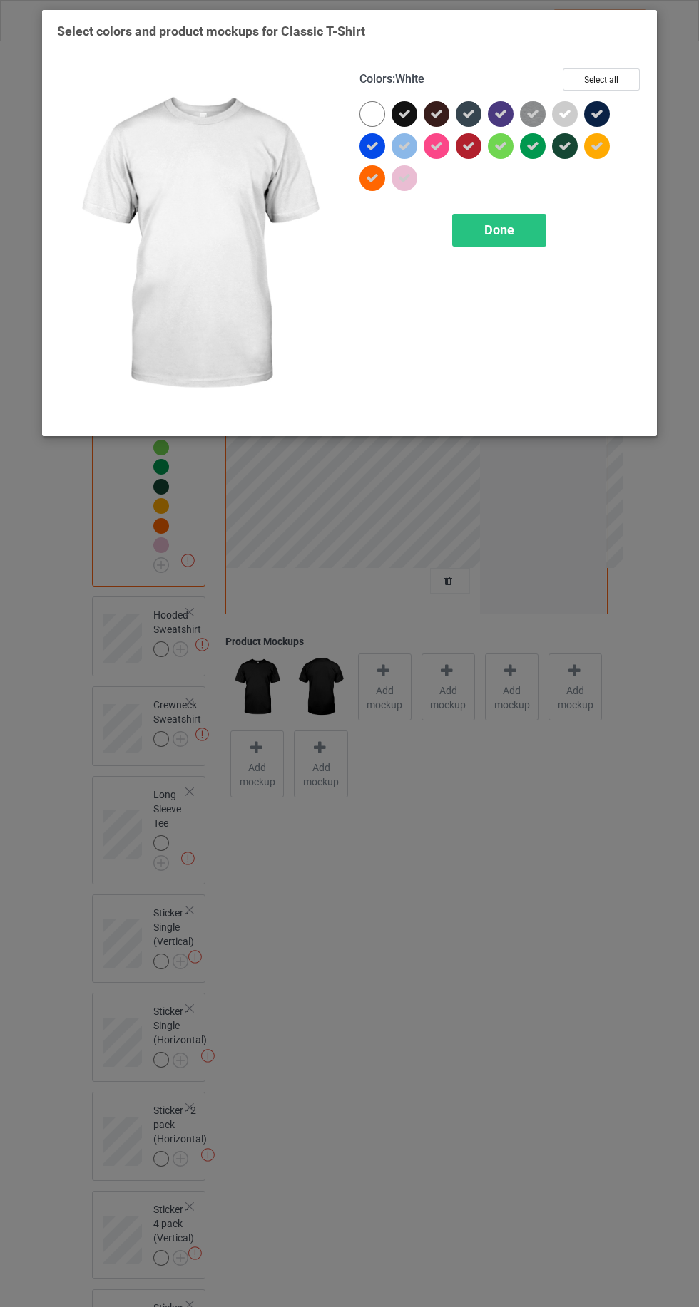
click at [488, 238] on div "Done" at bounding box center [499, 230] width 94 height 33
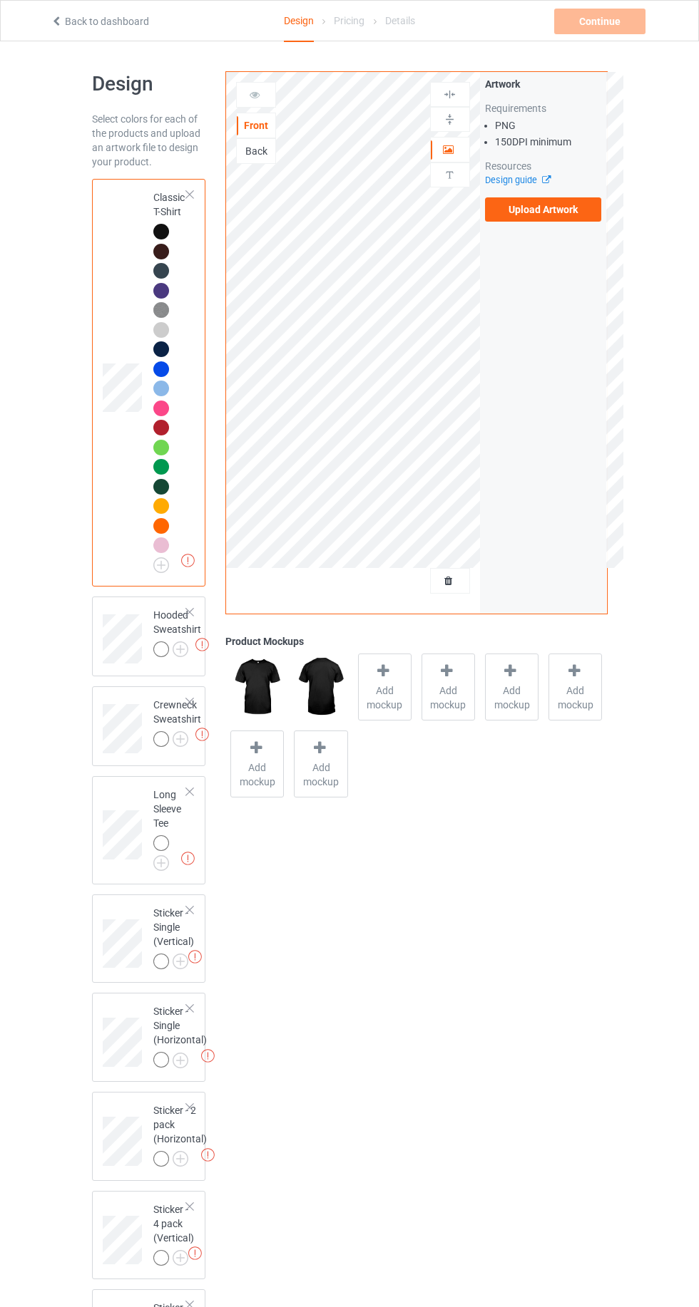
click at [0, 0] on img at bounding box center [0, 0] width 0 height 0
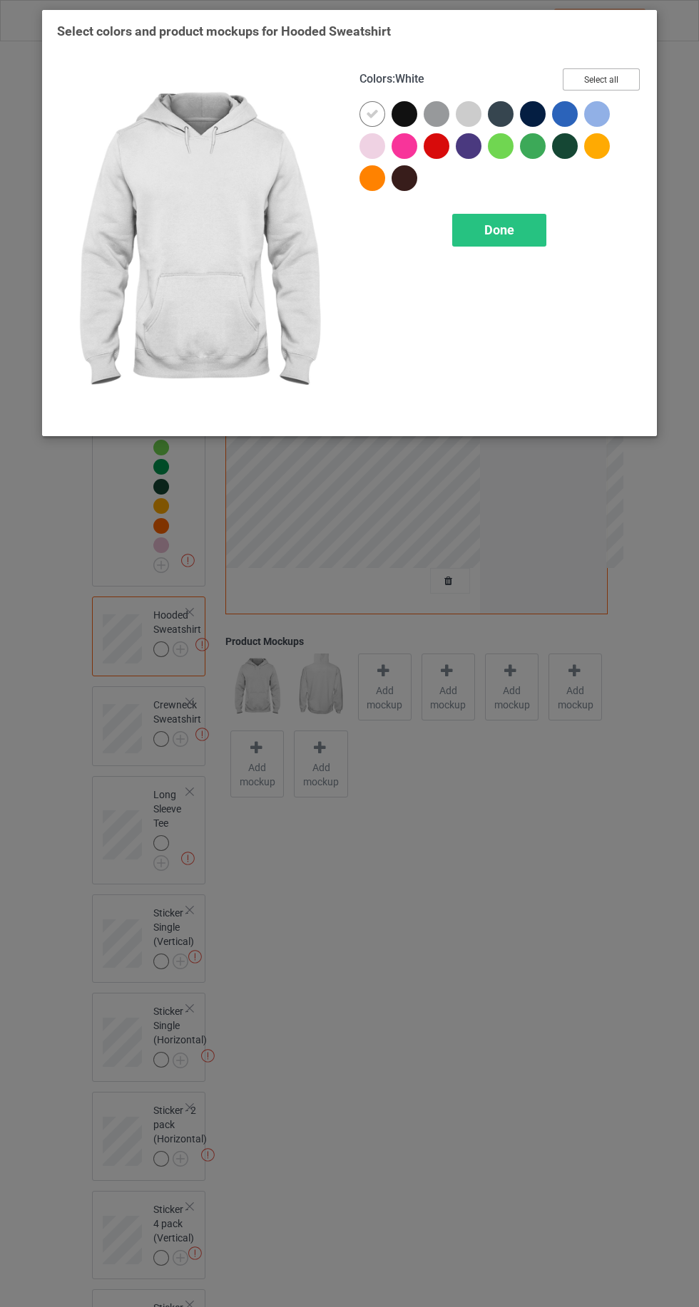
click at [595, 73] on button "Select all" at bounding box center [600, 79] width 77 height 22
click at [499, 230] on span "Done" at bounding box center [499, 229] width 30 height 15
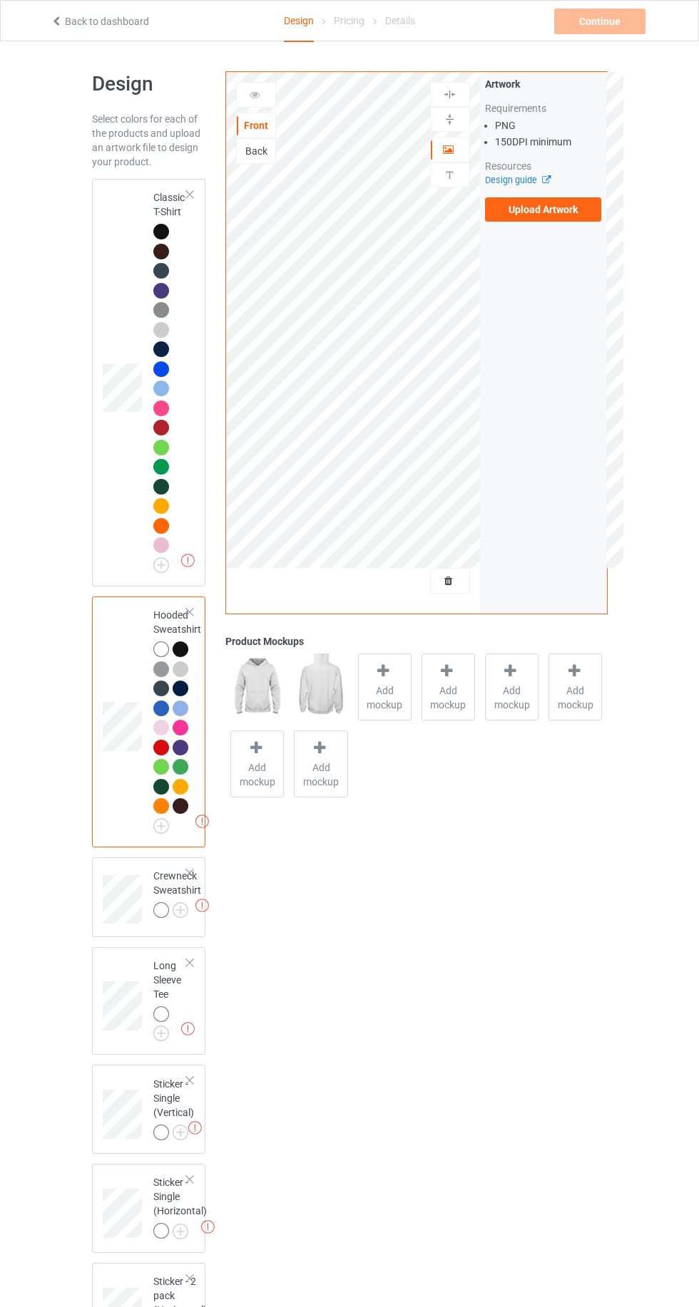
click at [182, 1067] on div "Missing artworks Sticker - Single (Vertical)" at bounding box center [149, 1109] width 114 height 89
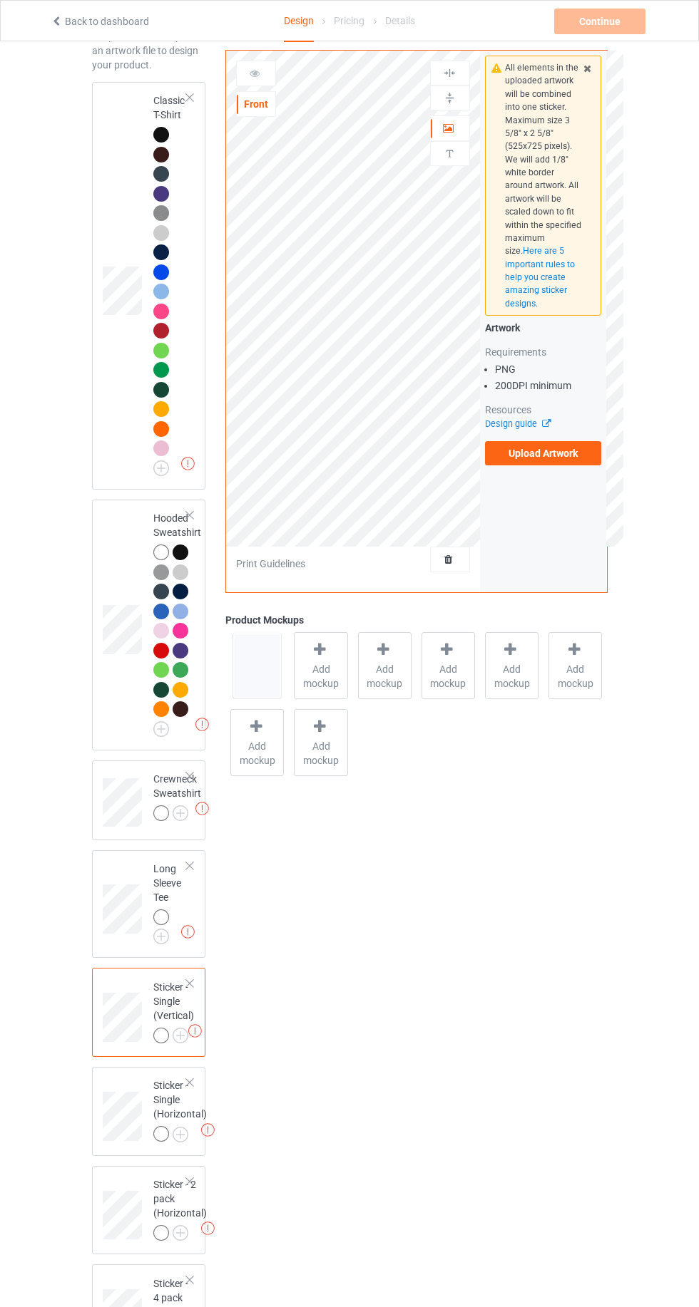
scroll to position [102, 0]
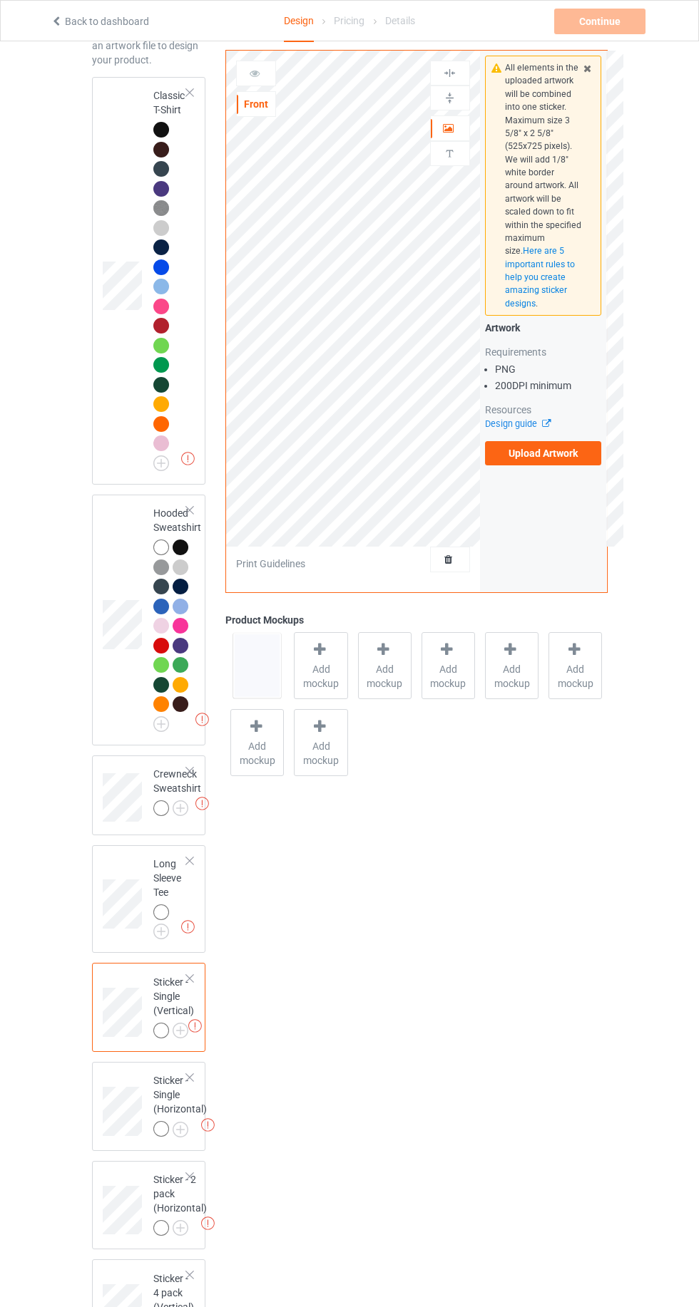
click at [0, 0] on img at bounding box center [0, 0] width 0 height 0
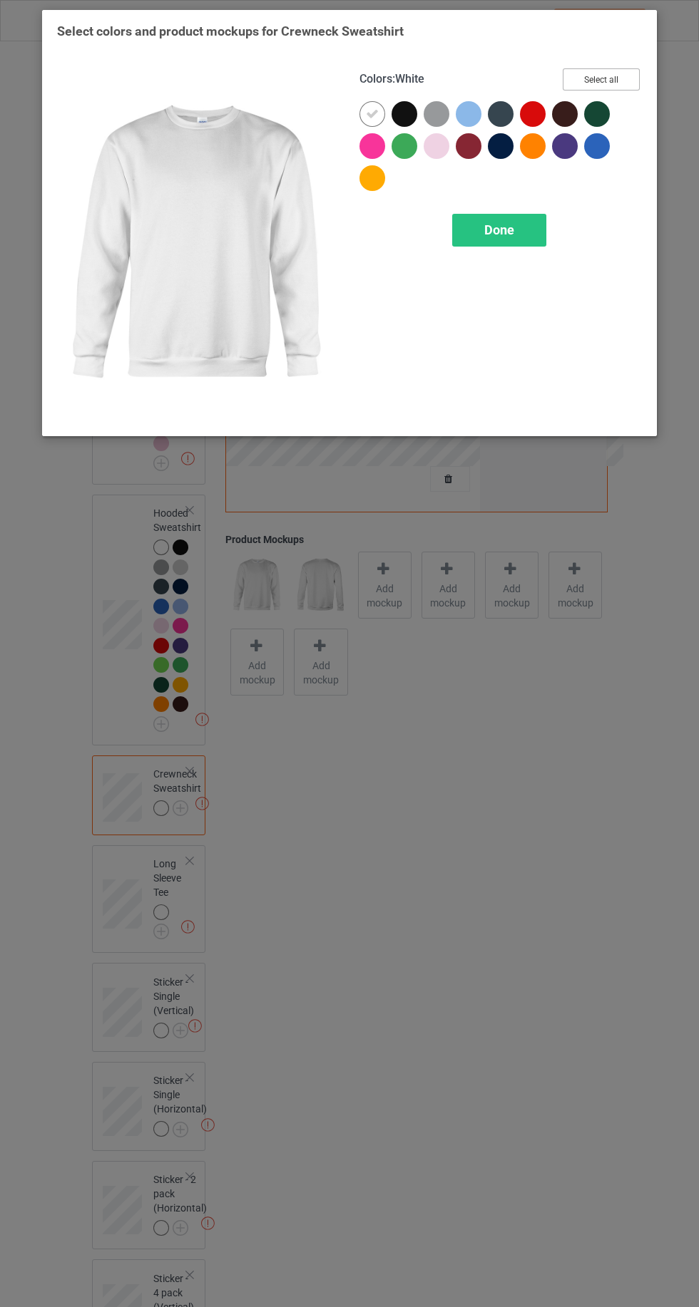
click at [594, 78] on button "Select all" at bounding box center [600, 79] width 77 height 22
click at [361, 113] on div at bounding box center [372, 114] width 26 height 26
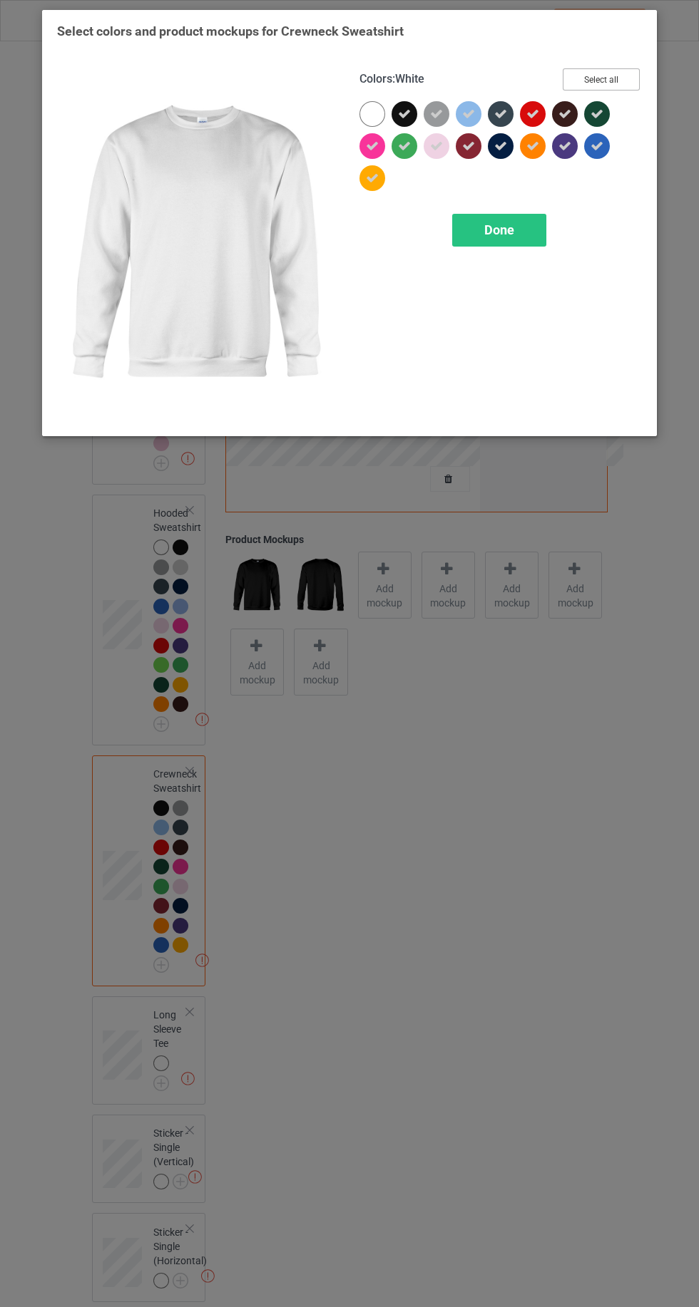
click at [586, 87] on button "Select all" at bounding box center [600, 79] width 77 height 22
click at [484, 228] on span "Done" at bounding box center [499, 229] width 30 height 15
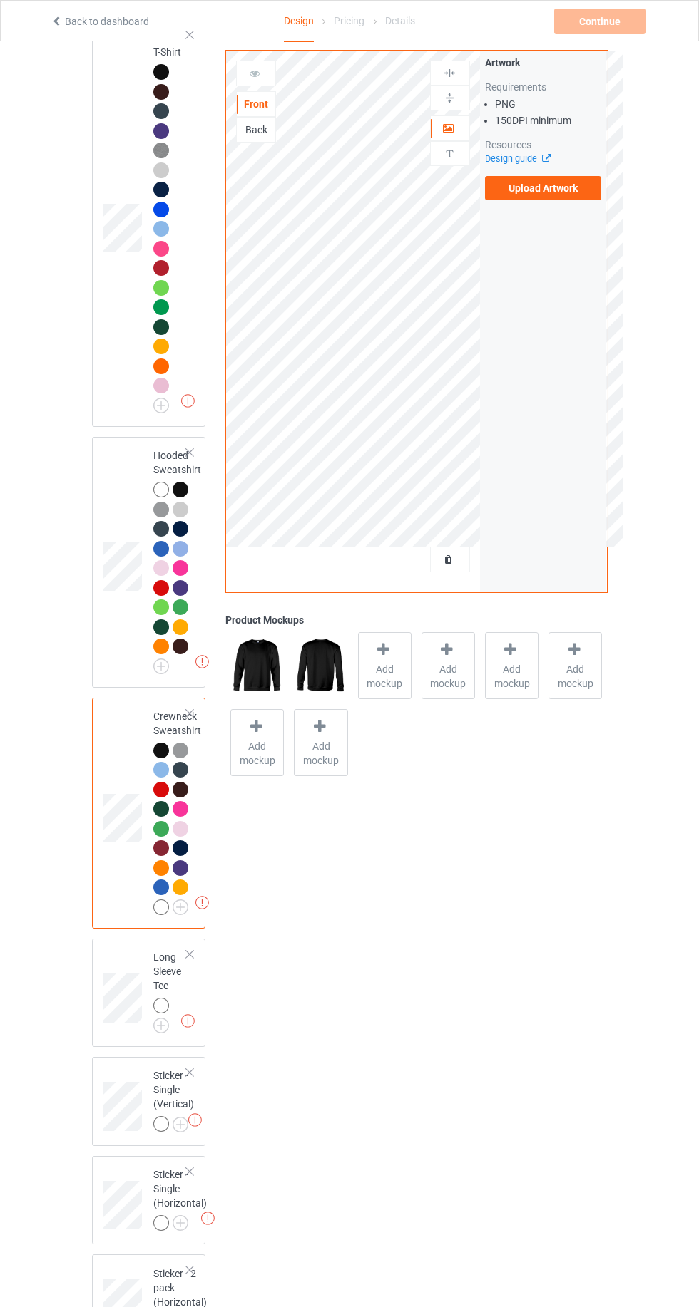
scroll to position [201, 0]
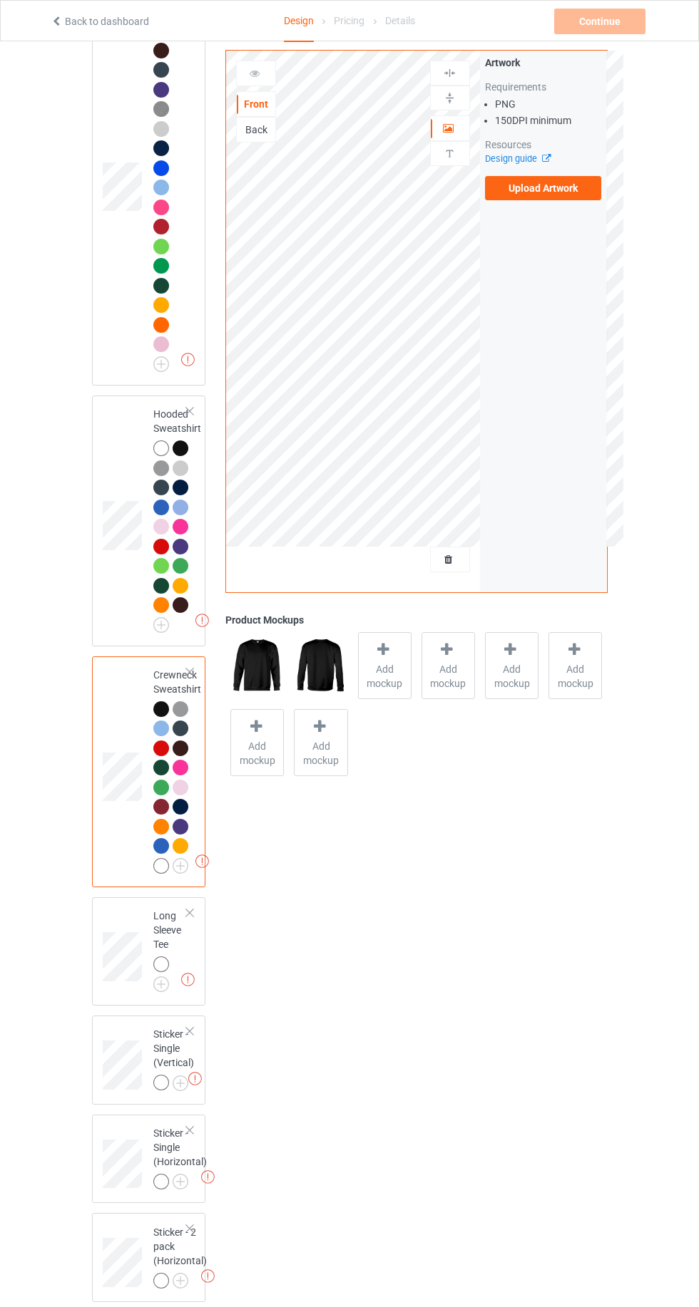
click at [0, 0] on img at bounding box center [0, 0] width 0 height 0
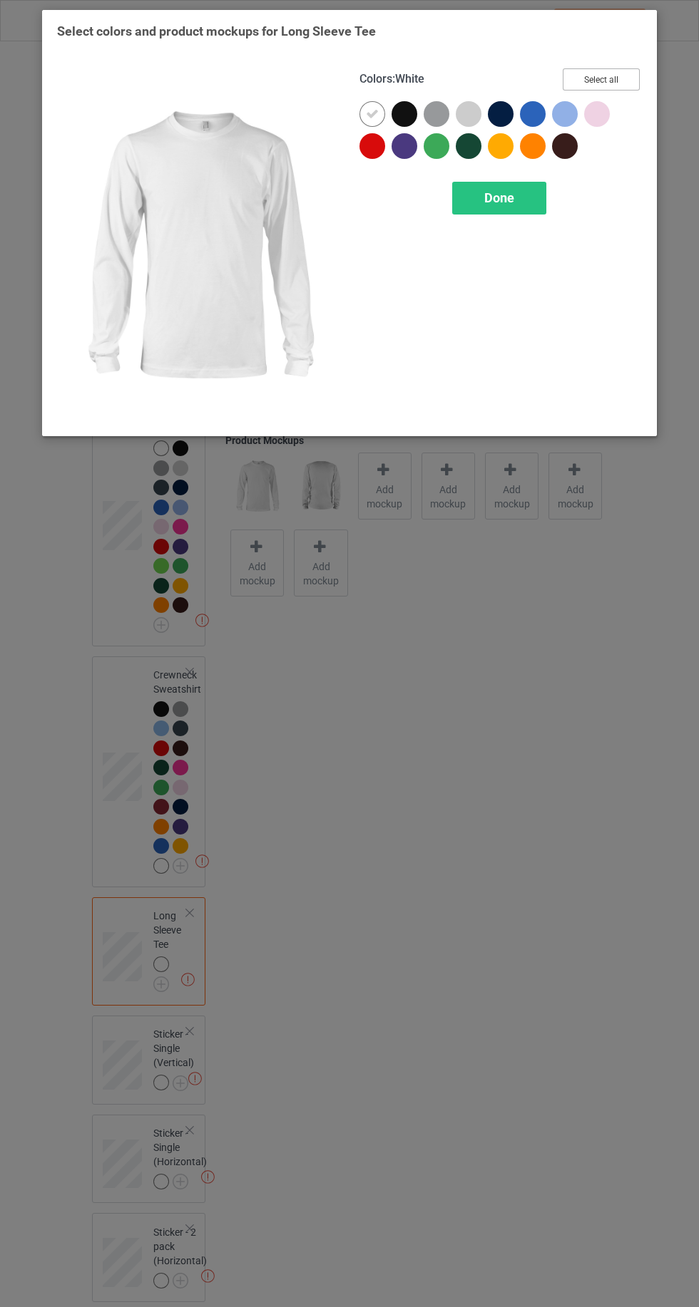
click at [629, 68] on button "Select all" at bounding box center [600, 79] width 77 height 22
click at [403, 113] on icon at bounding box center [404, 114] width 13 height 13
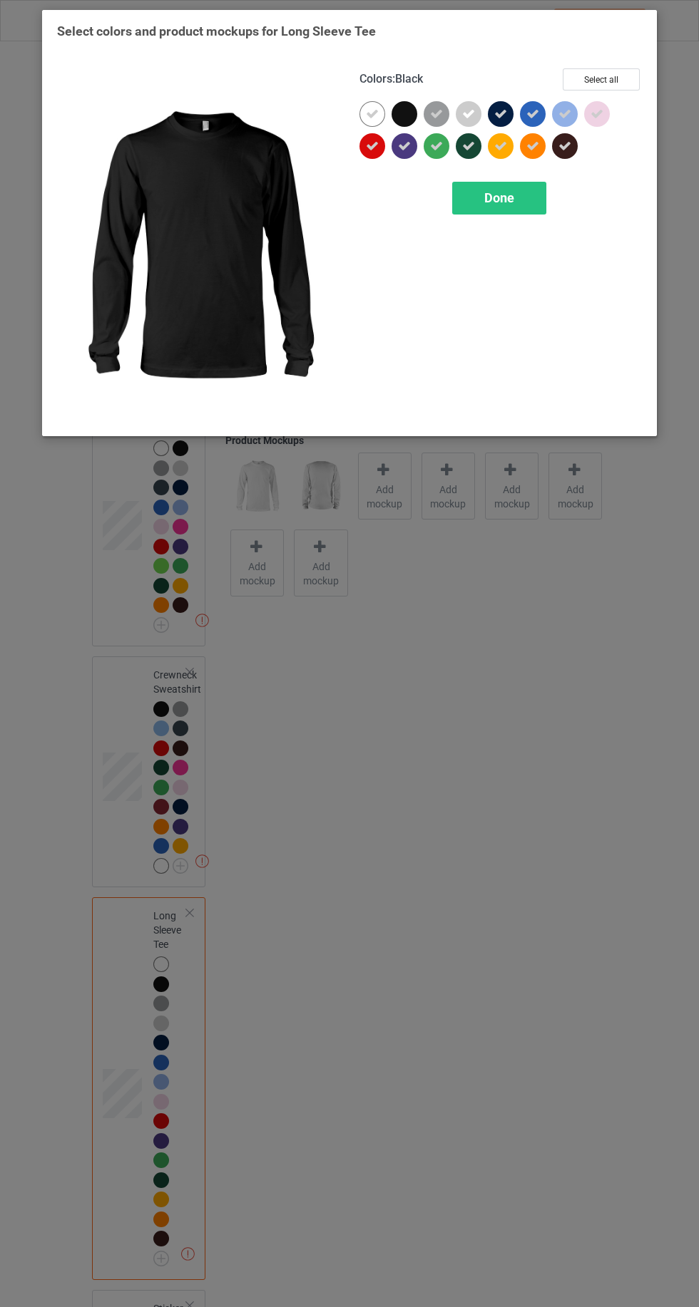
click at [508, 204] on span "Done" at bounding box center [499, 197] width 30 height 15
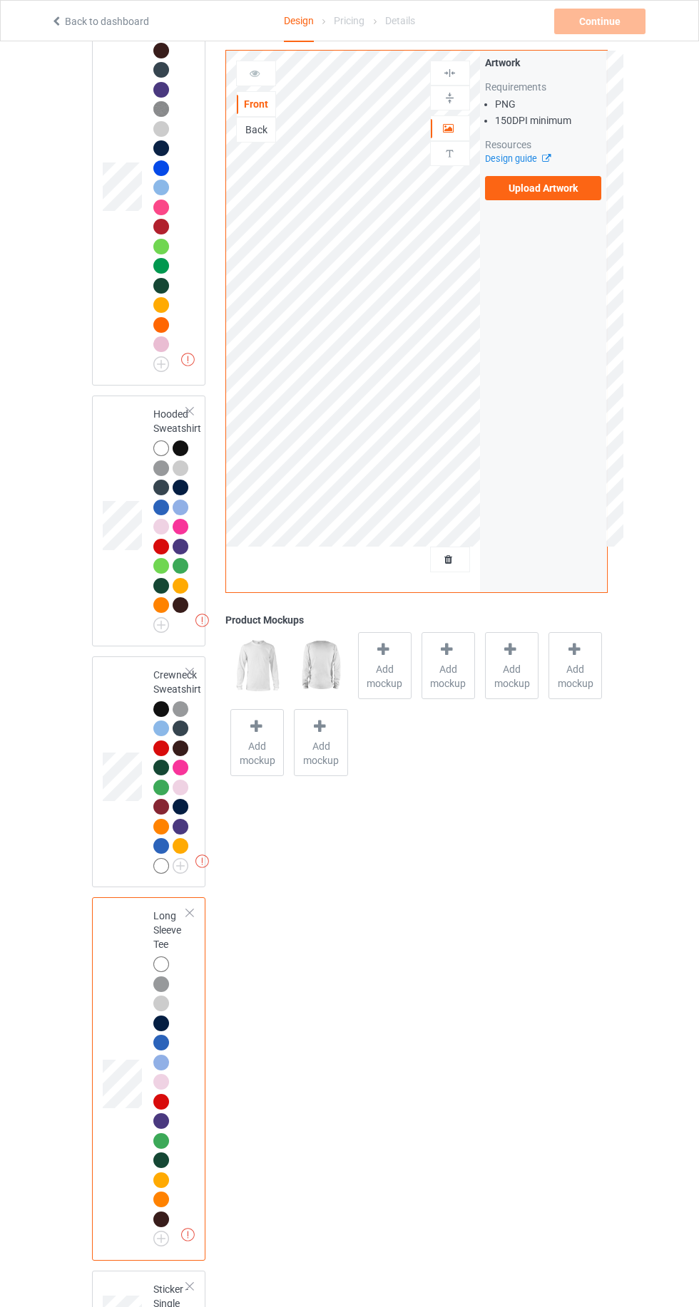
click at [0, 0] on img at bounding box center [0, 0] width 0 height 0
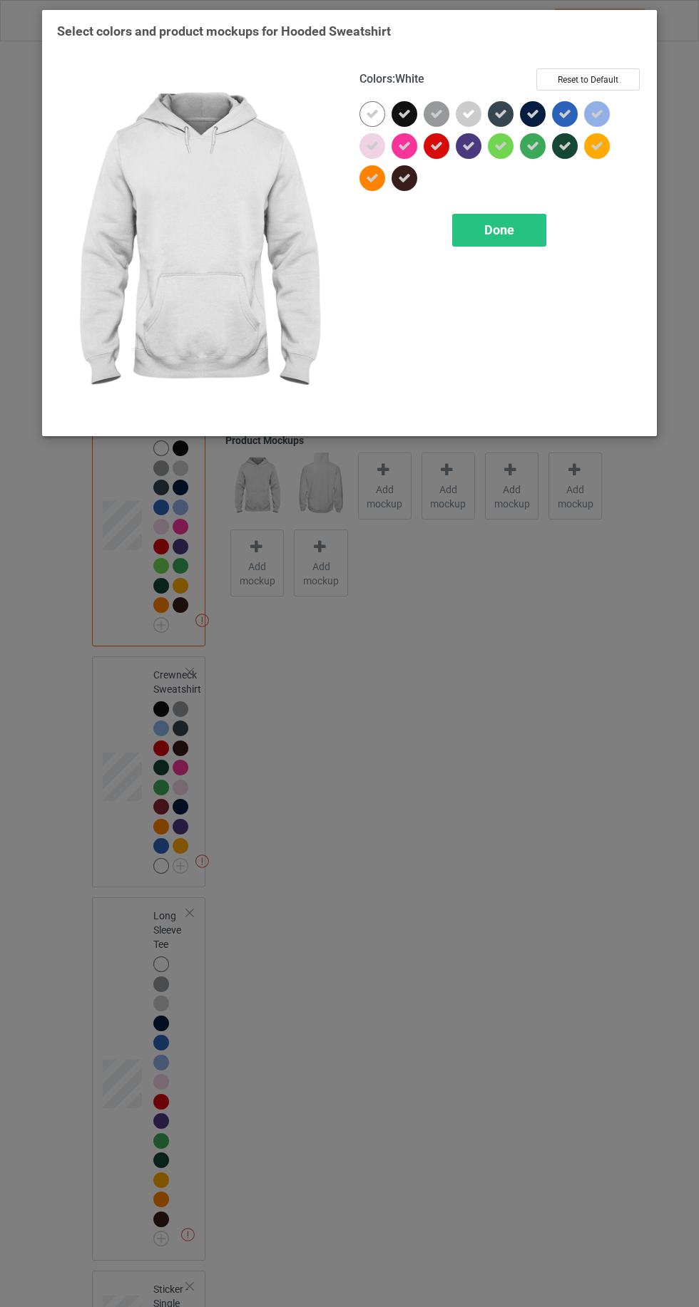
click at [436, 113] on icon at bounding box center [436, 114] width 13 height 13
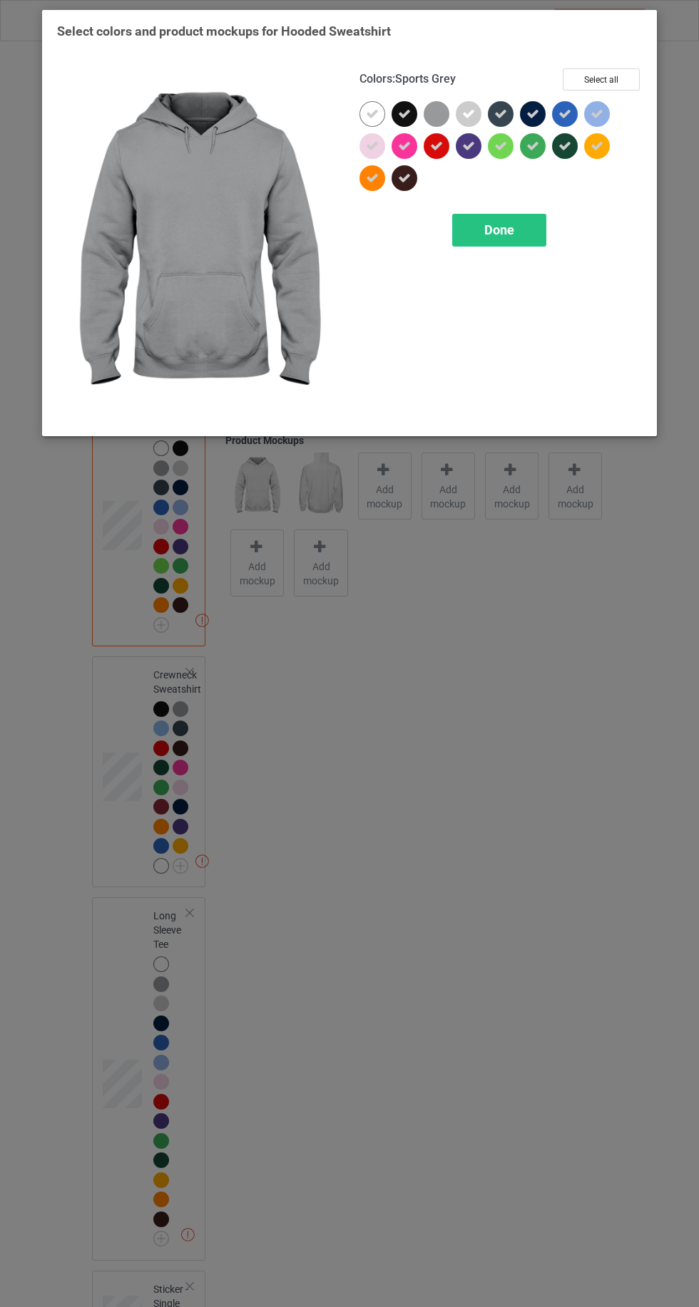
click at [408, 113] on icon at bounding box center [404, 114] width 13 height 13
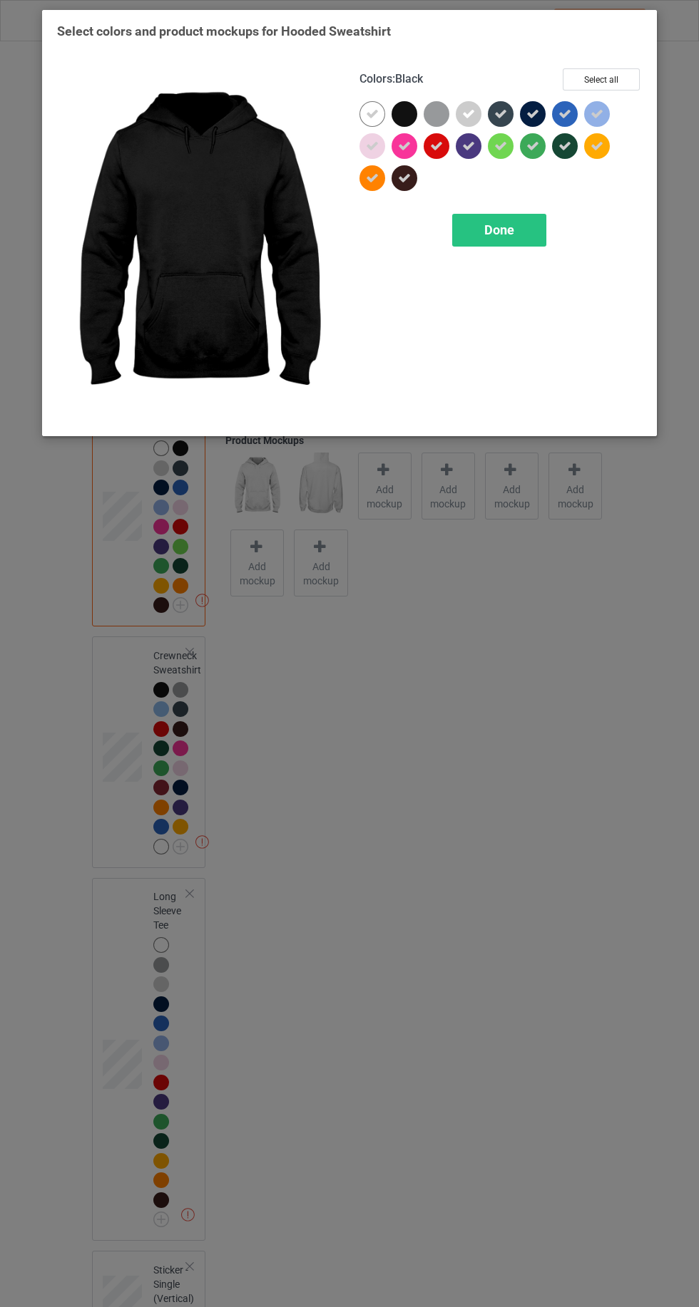
click at [436, 108] on div at bounding box center [436, 114] width 26 height 26
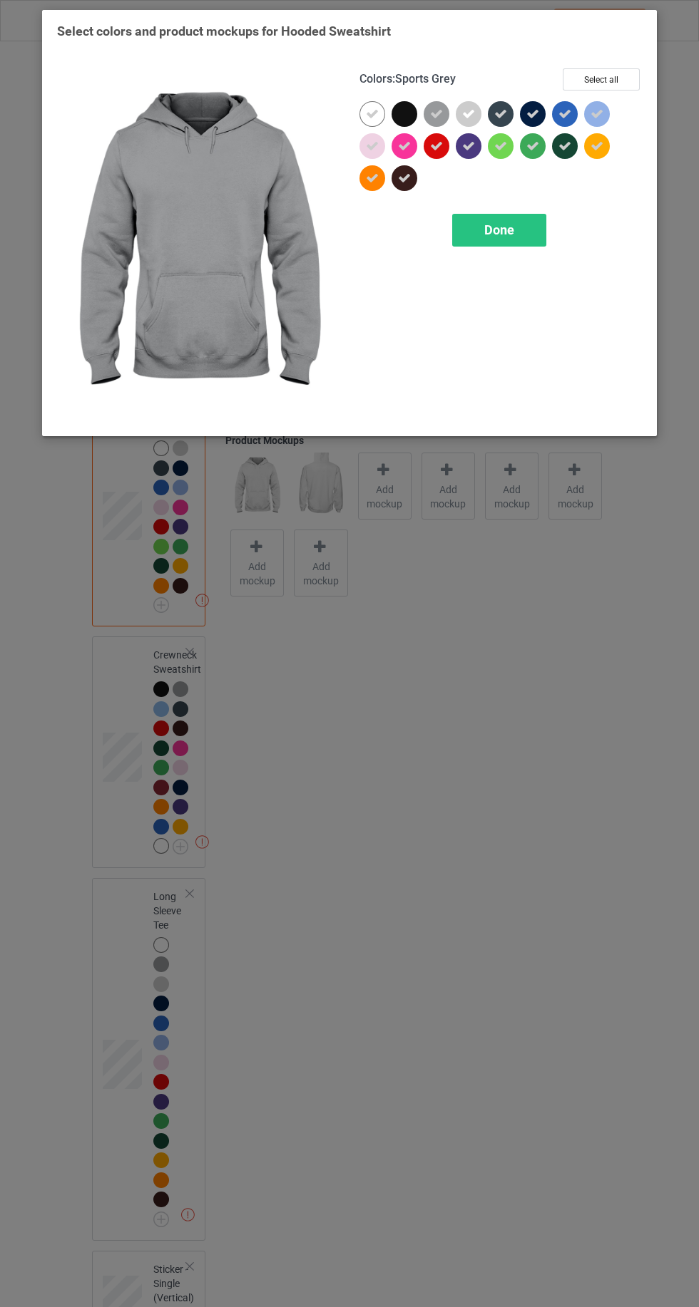
click at [525, 242] on div "Done" at bounding box center [499, 230] width 94 height 33
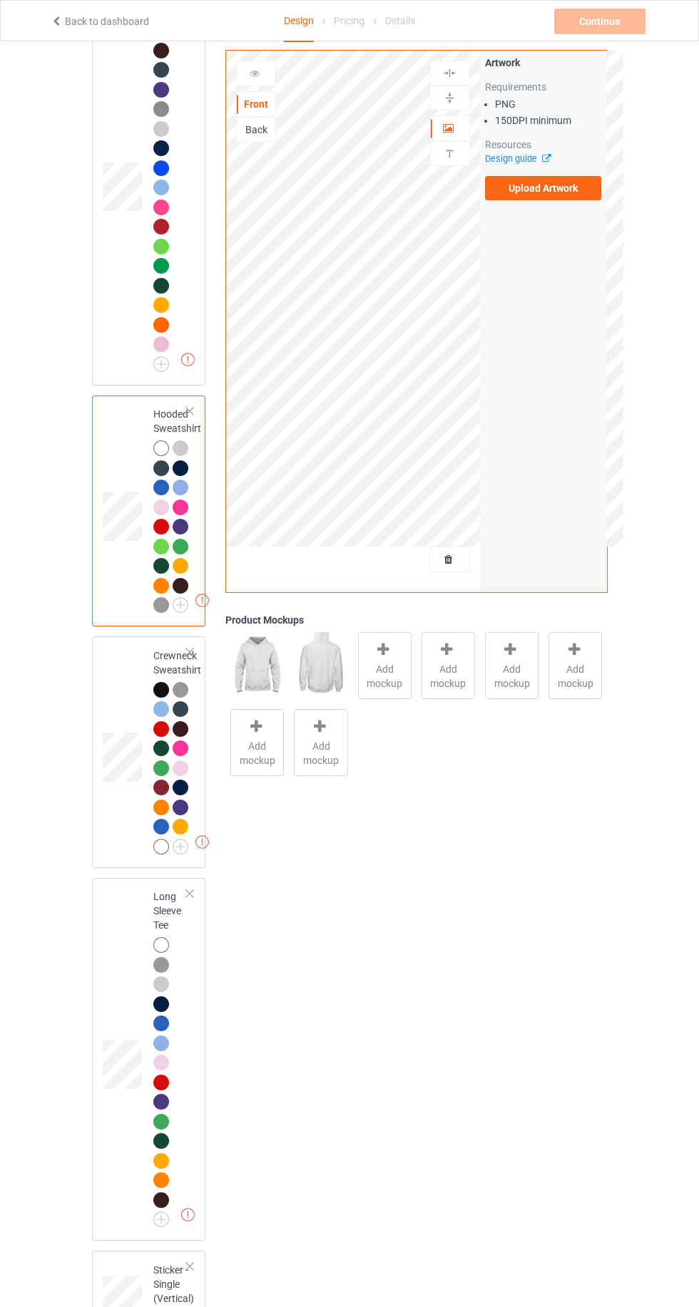
scroll to position [202, 0]
click at [0, 0] on img at bounding box center [0, 0] width 0 height 0
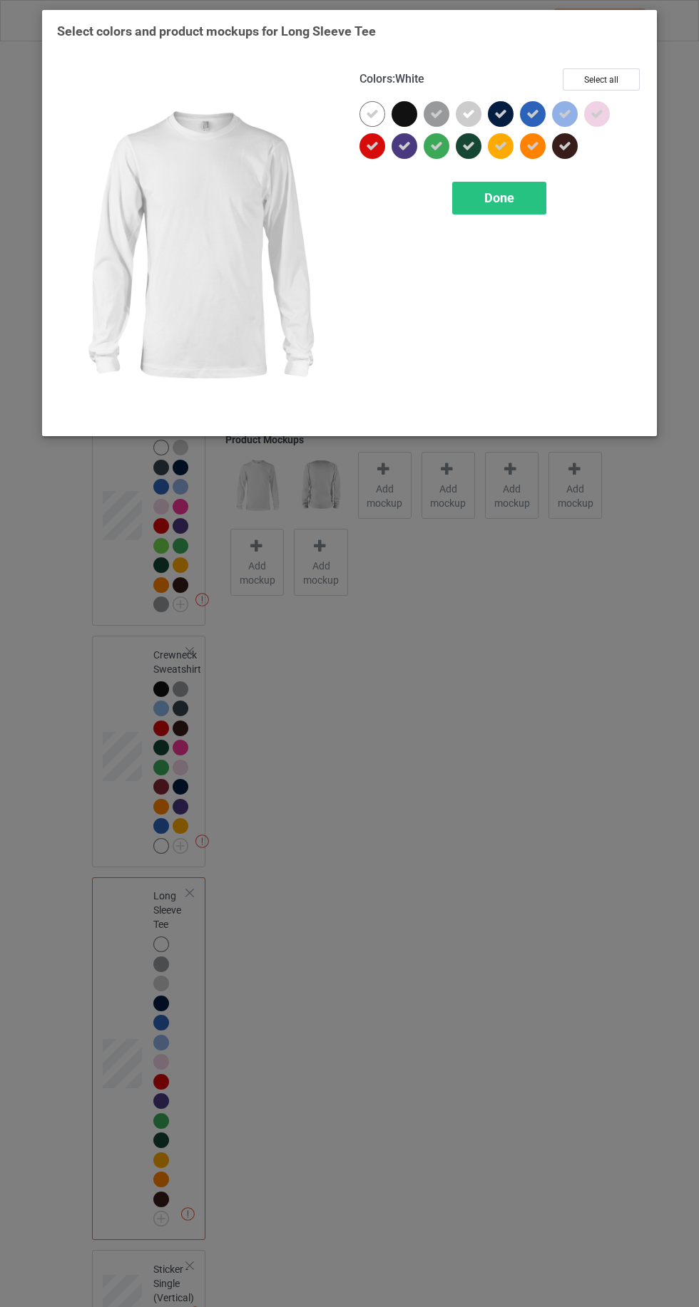
click at [401, 118] on div at bounding box center [404, 114] width 26 height 26
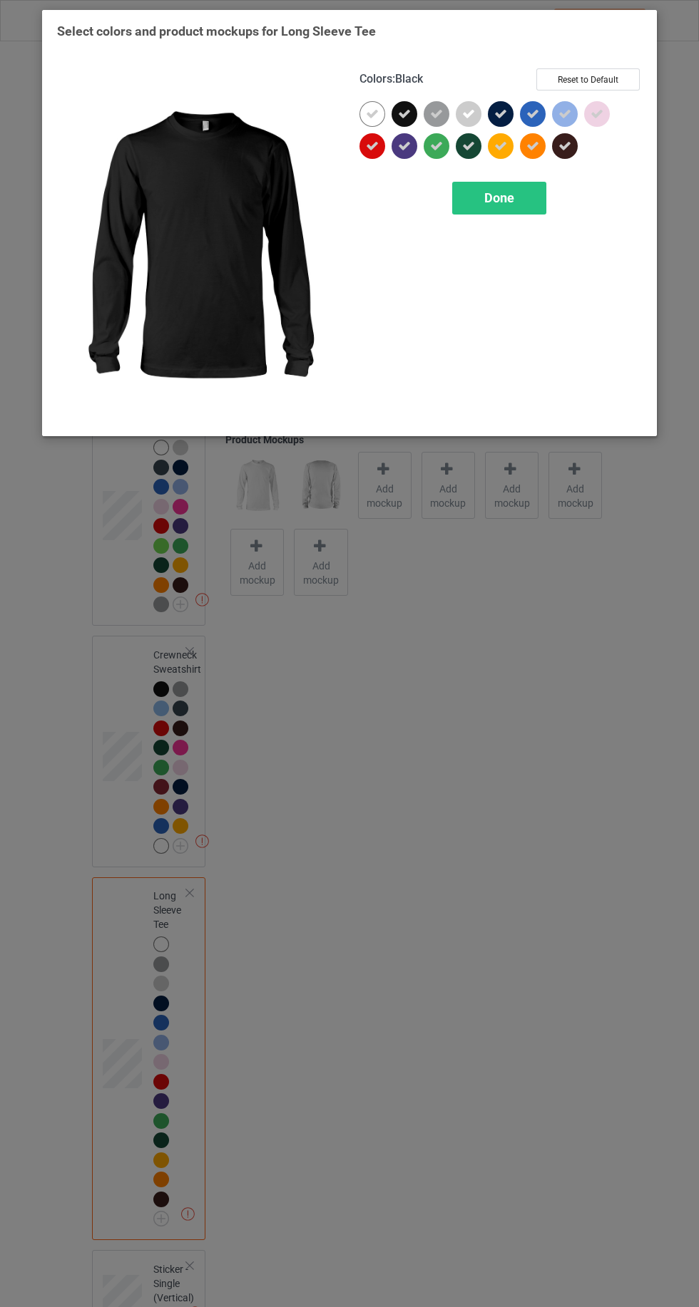
click at [403, 113] on icon at bounding box center [404, 114] width 13 height 13
click at [579, 164] on div at bounding box center [568, 149] width 32 height 32
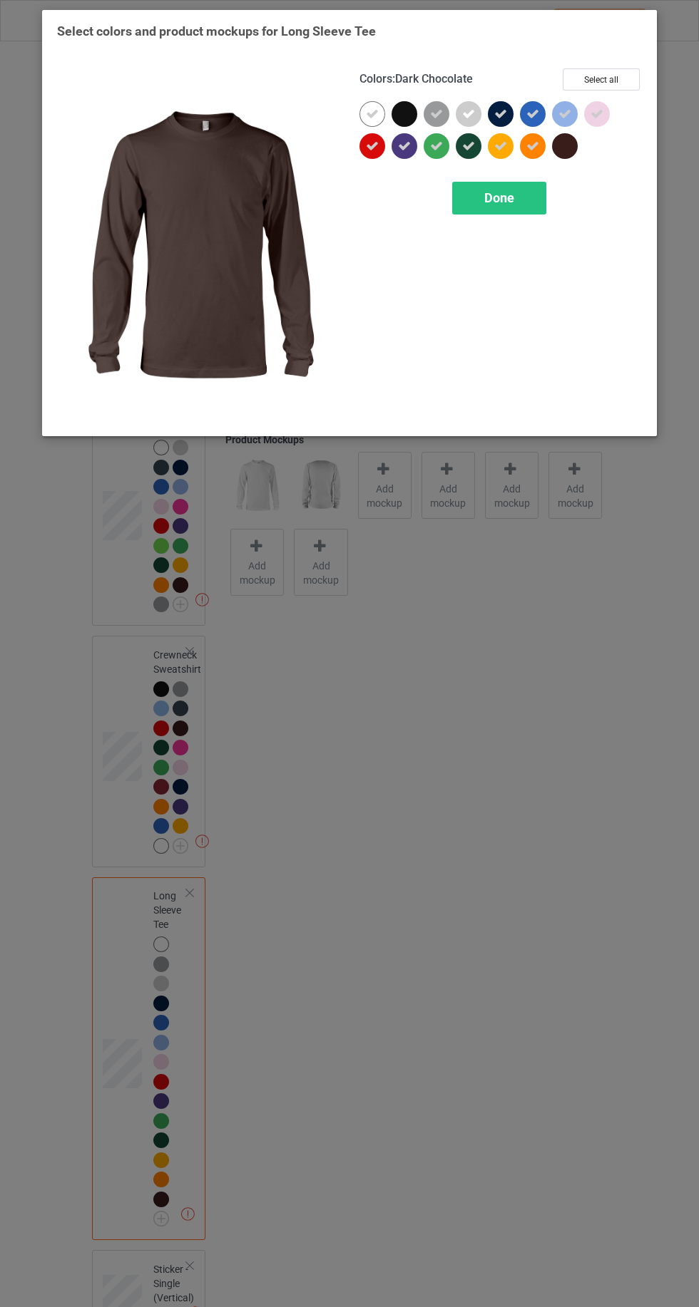
click at [485, 205] on div "Done" at bounding box center [499, 198] width 94 height 33
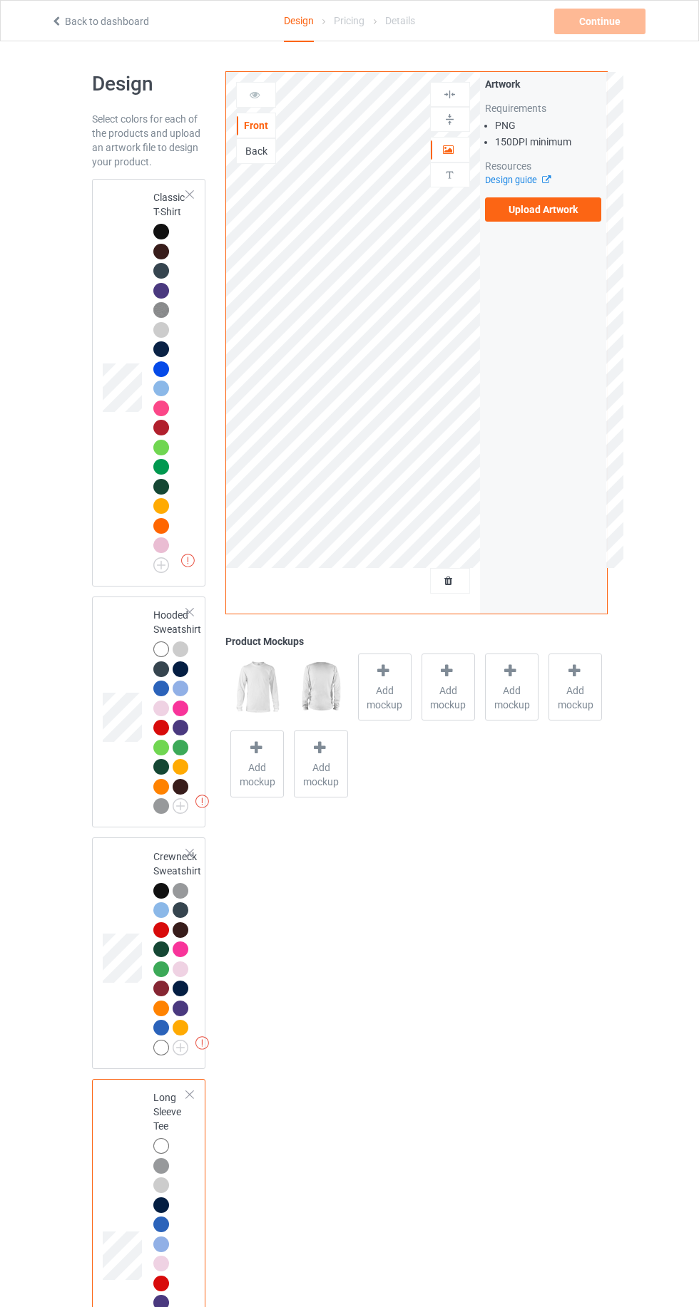
click at [100, 250] on div "Missing artworks Classic T-Shirt" at bounding box center [149, 383] width 114 height 408
click at [400, 699] on span "Add mockup" at bounding box center [385, 698] width 52 height 29
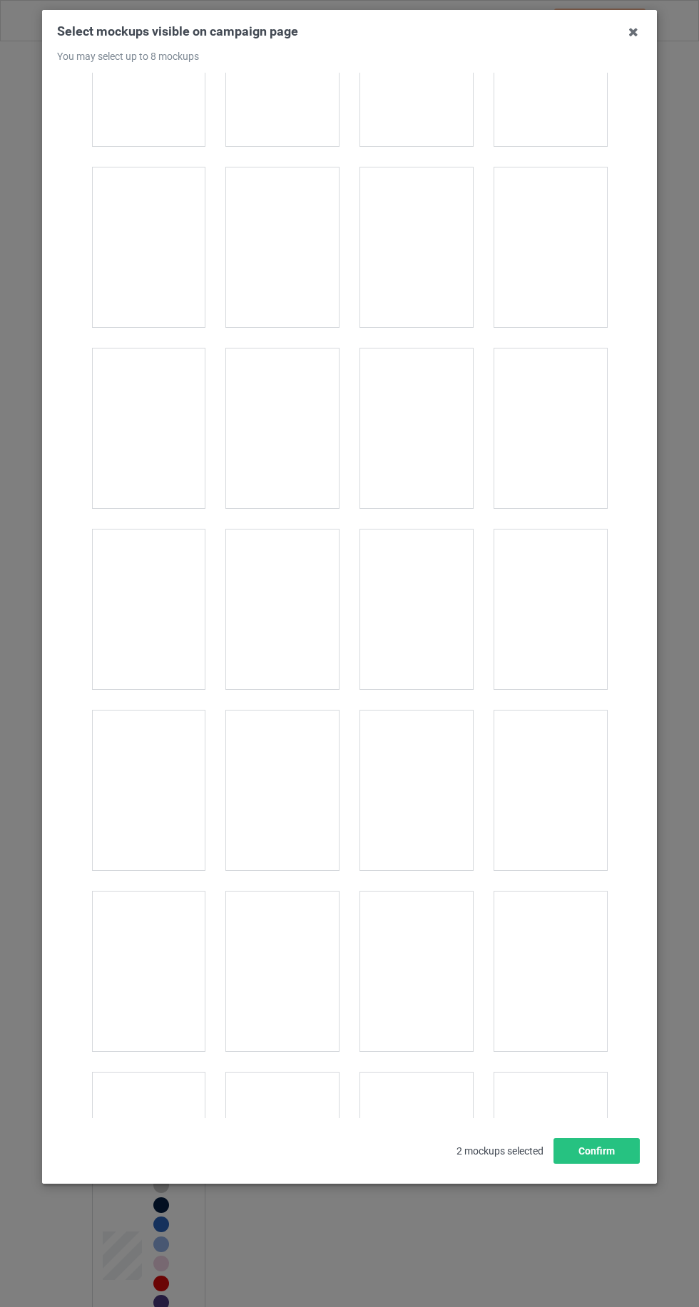
scroll to position [19653, 0]
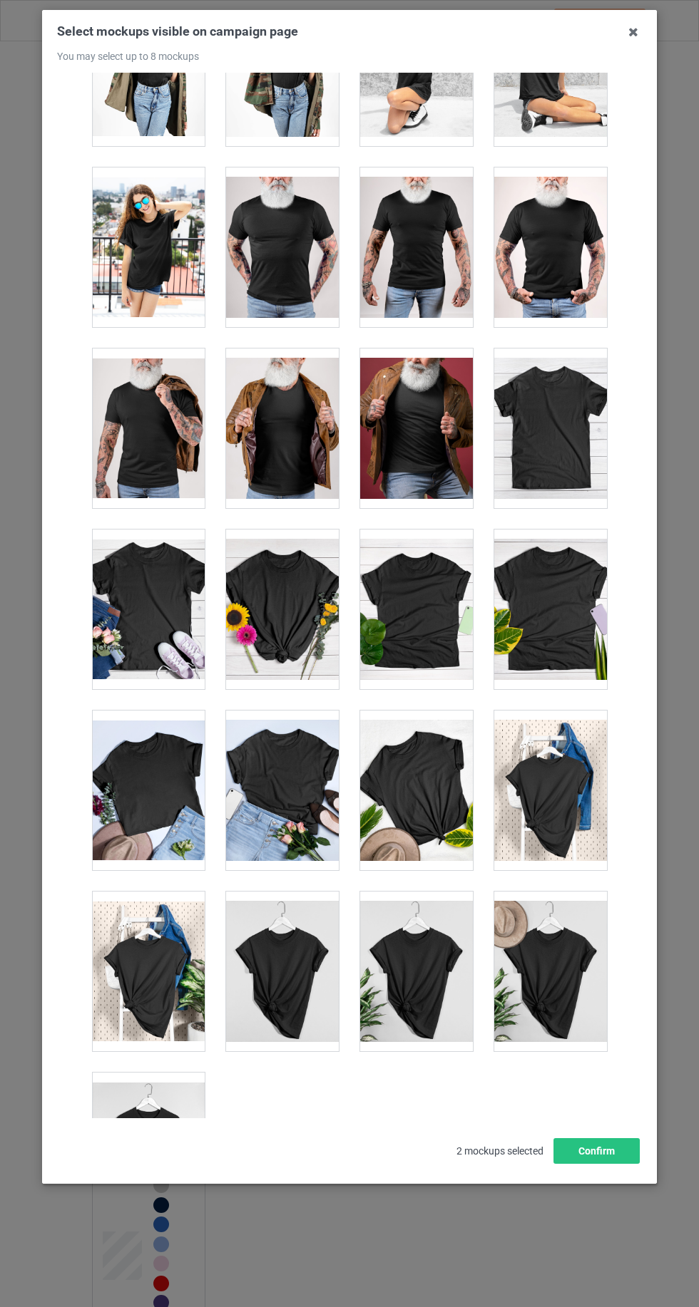
click at [599, 925] on div at bounding box center [550, 972] width 113 height 160
click at [132, 1106] on div at bounding box center [148, 1153] width 113 height 160
click at [322, 928] on div at bounding box center [282, 972] width 113 height 160
click at [420, 749] on div at bounding box center [416, 791] width 113 height 160
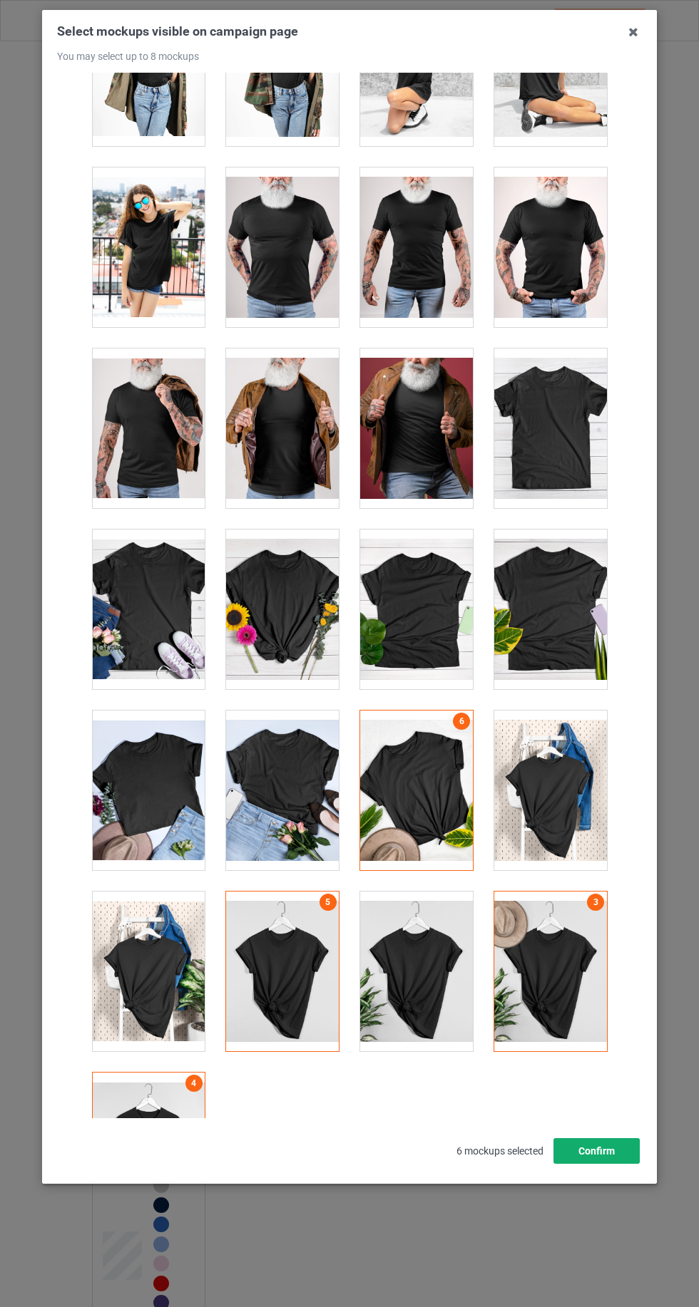
click at [619, 1164] on button "Confirm" at bounding box center [596, 1151] width 86 height 26
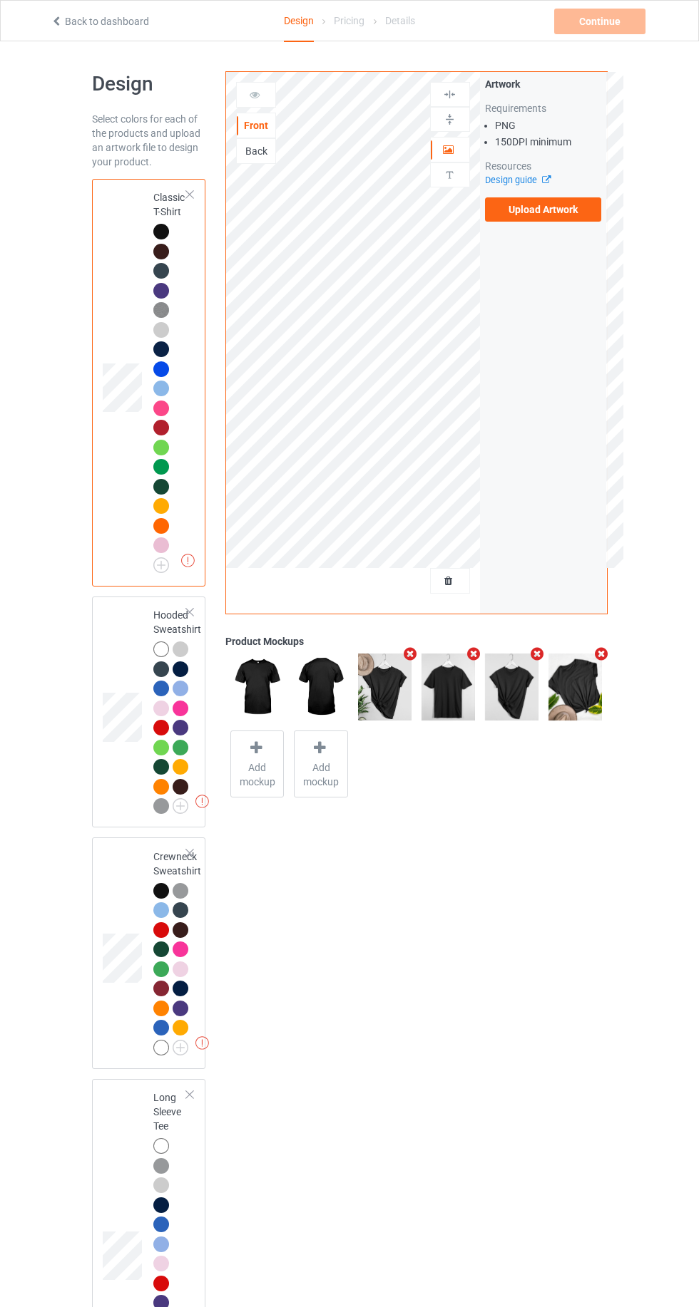
click at [565, 216] on label "Upload Artwork" at bounding box center [543, 209] width 117 height 24
click at [0, 0] on input "Upload Artwork" at bounding box center [0, 0] width 0 height 0
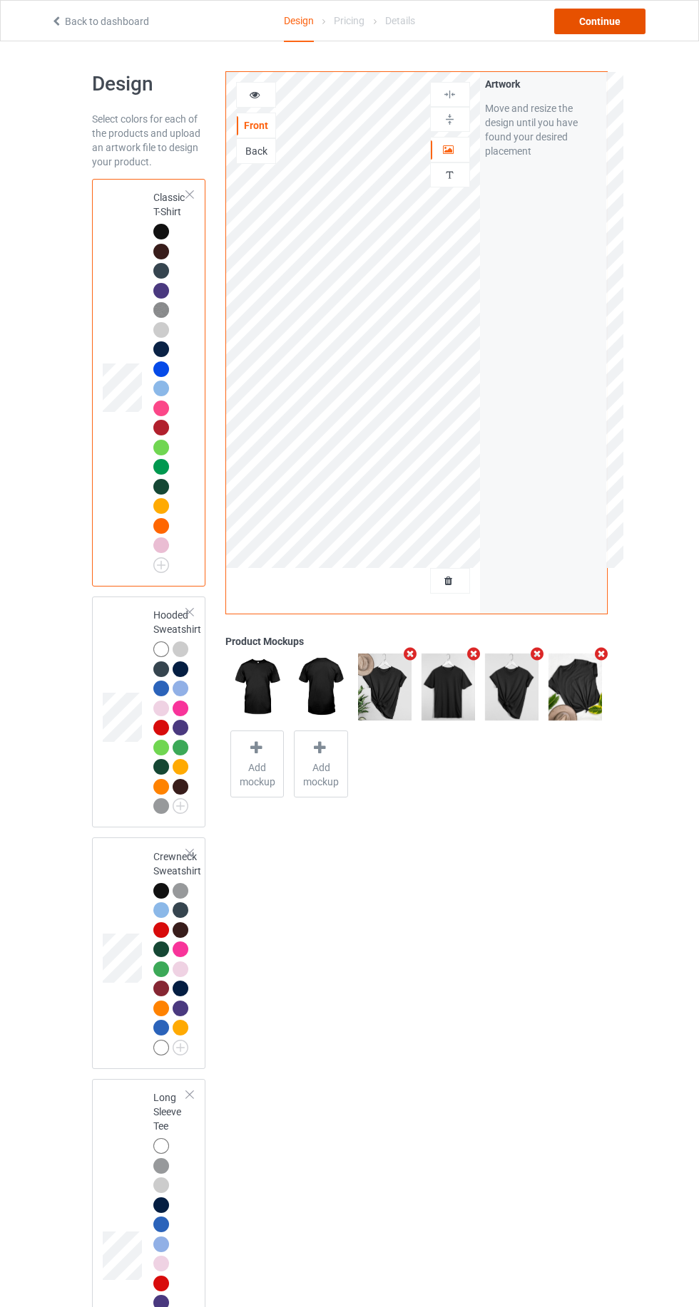
click at [596, 21] on div "Continue" at bounding box center [599, 22] width 91 height 26
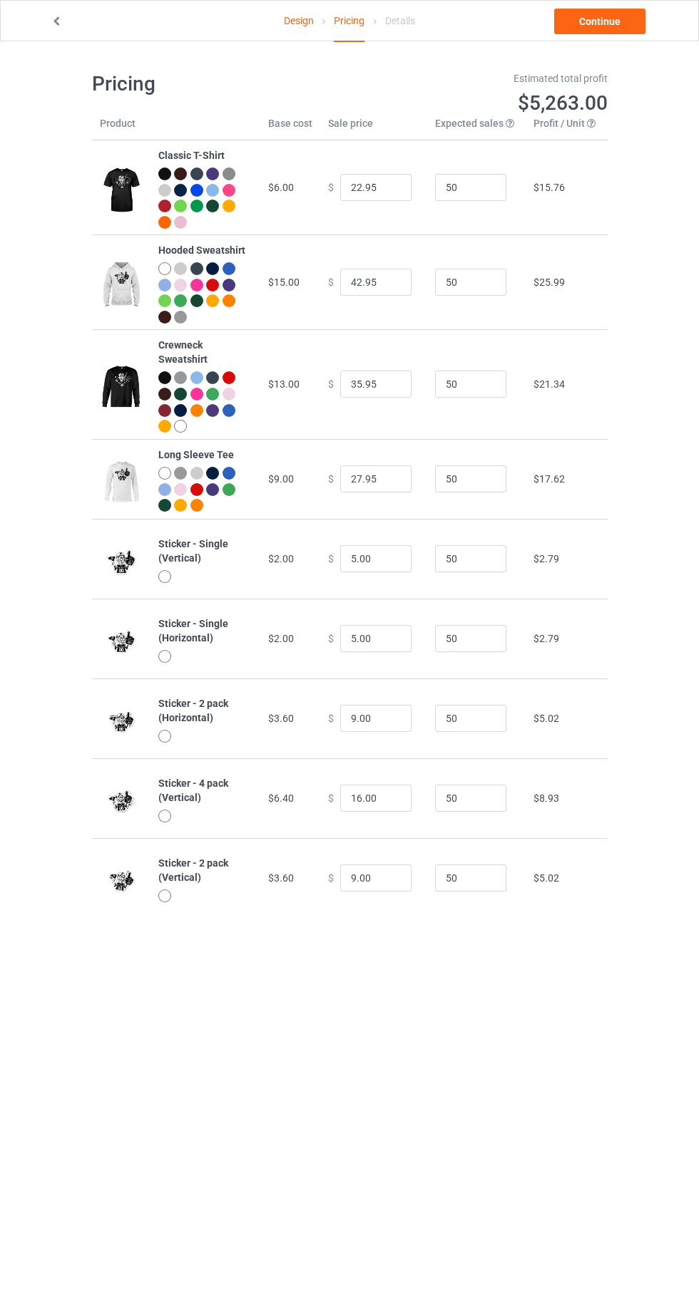
click at [297, 24] on link "Design" at bounding box center [299, 21] width 30 height 40
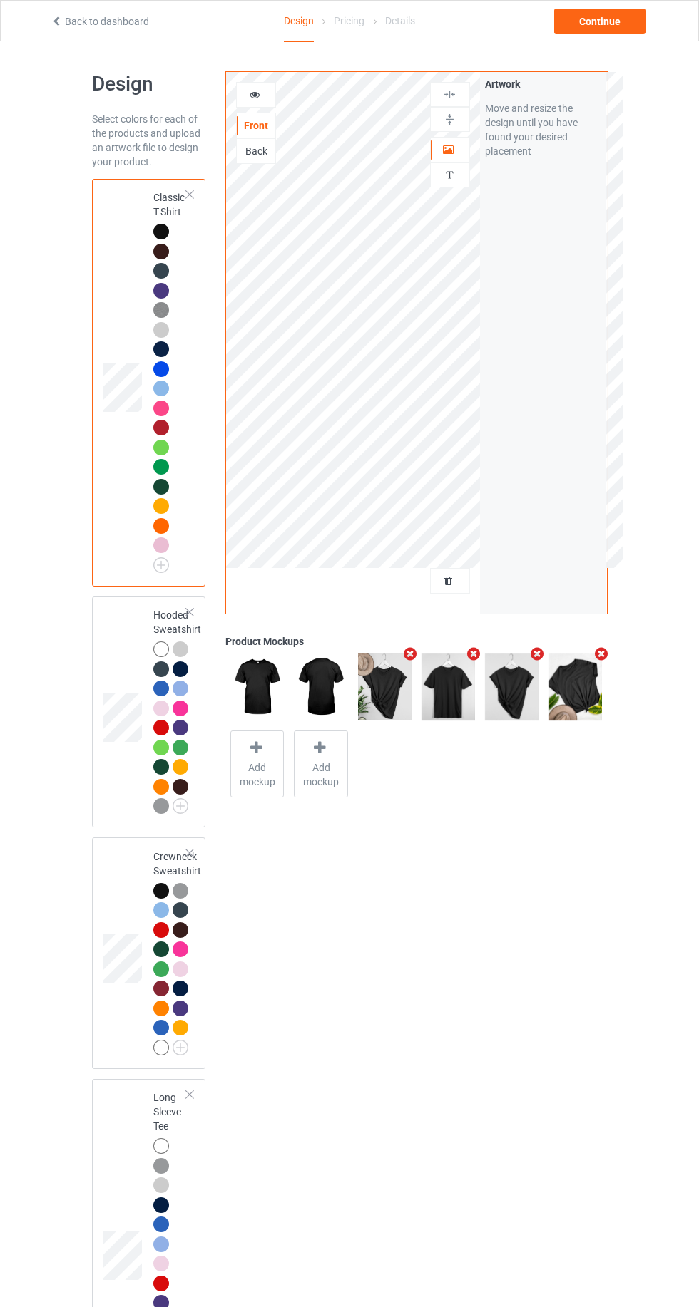
click at [0, 0] on img at bounding box center [0, 0] width 0 height 0
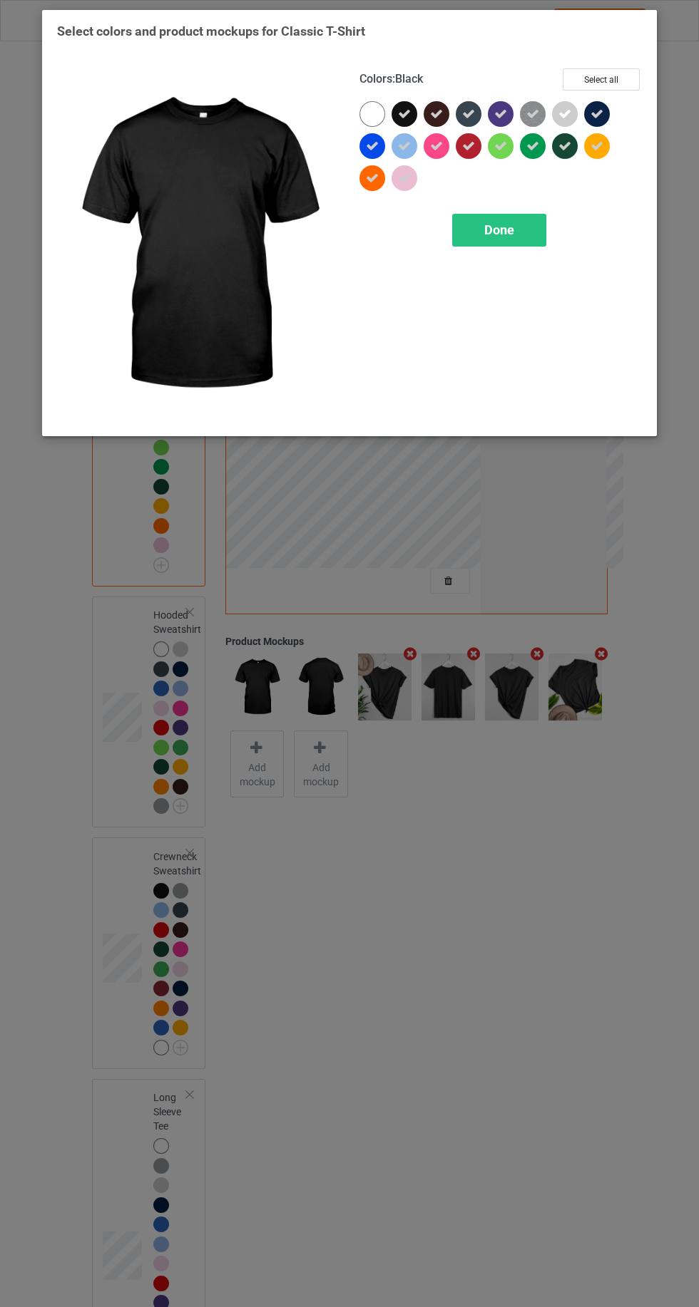
click at [401, 119] on icon at bounding box center [404, 114] width 13 height 13
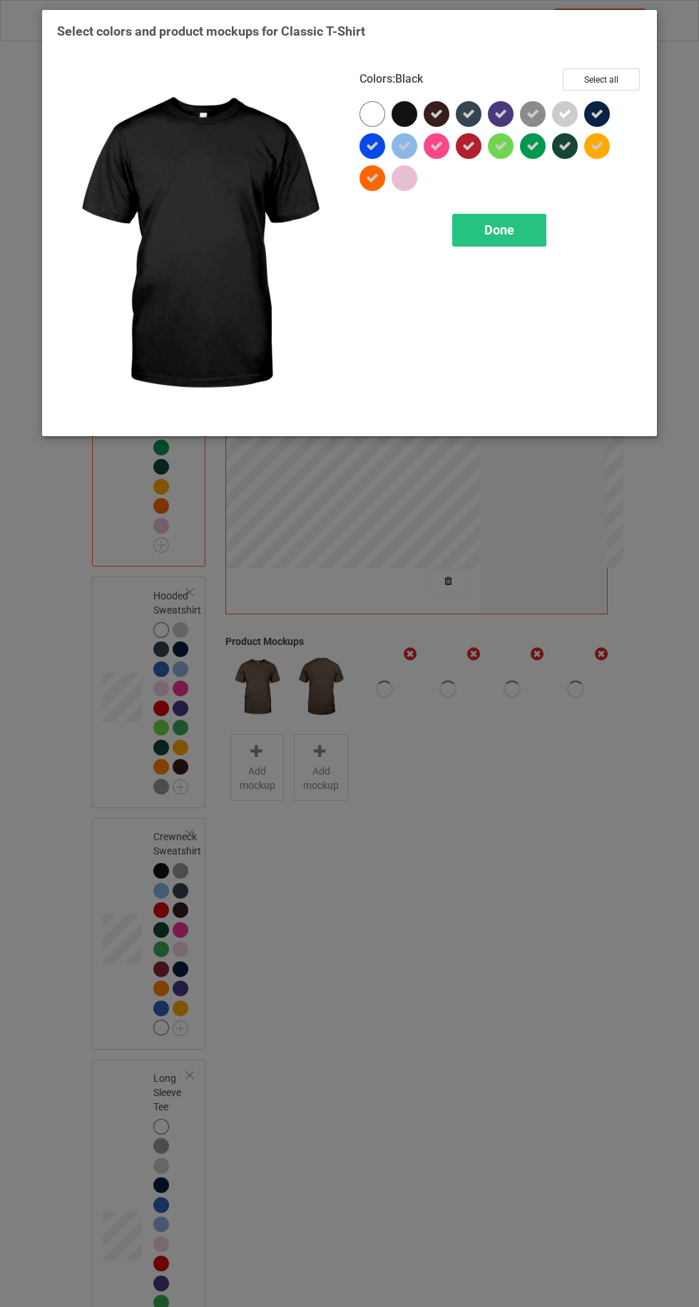
click at [366, 113] on div at bounding box center [372, 114] width 26 height 26
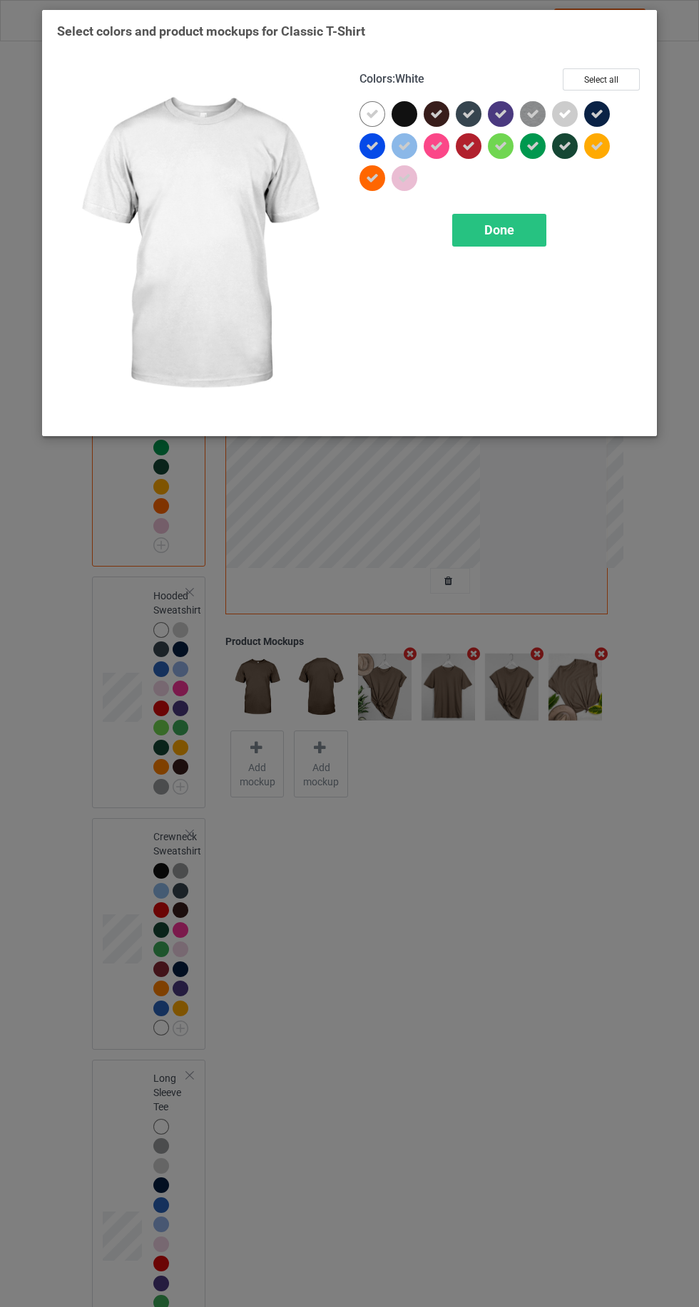
click at [503, 242] on div "Done" at bounding box center [499, 230] width 94 height 33
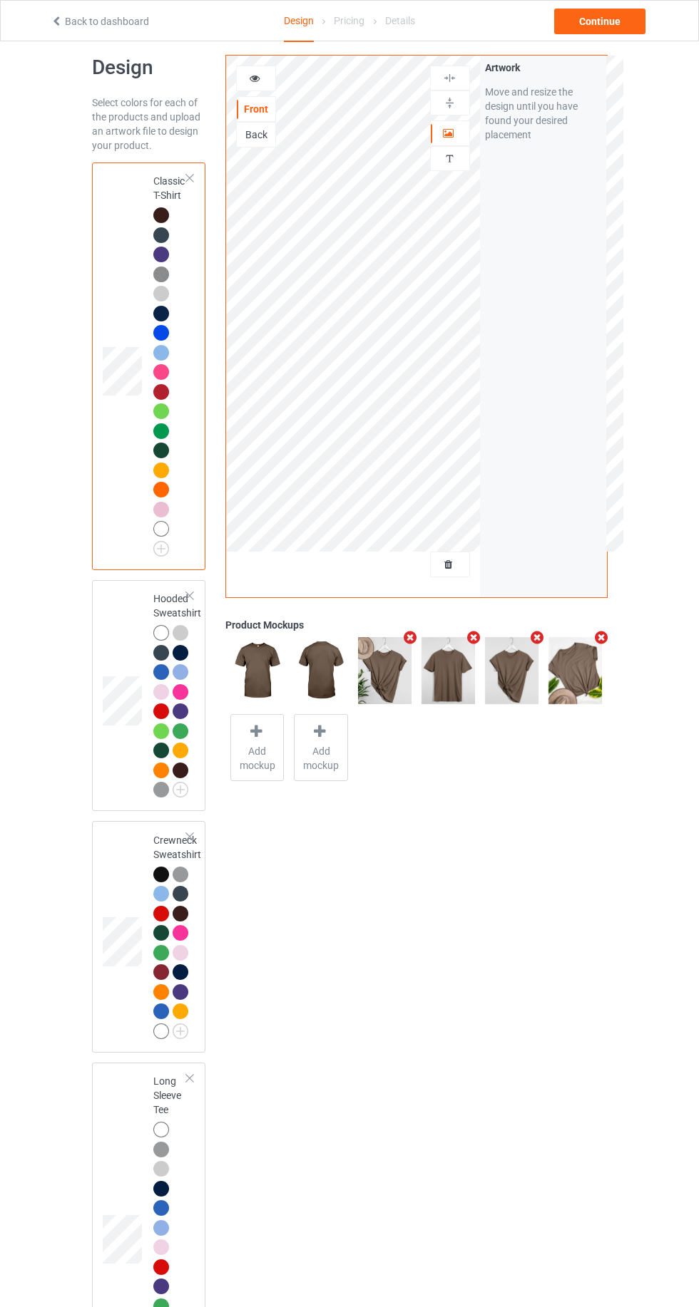
scroll to position [48, 0]
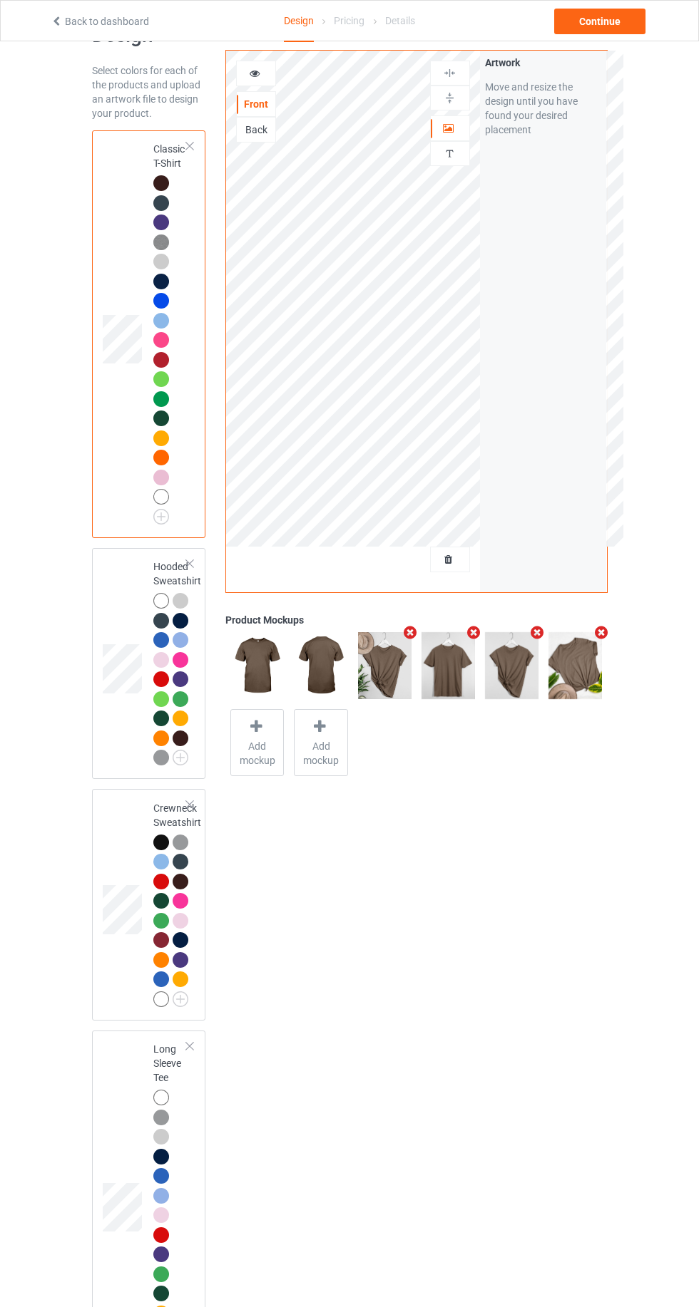
click at [0, 0] on img at bounding box center [0, 0] width 0 height 0
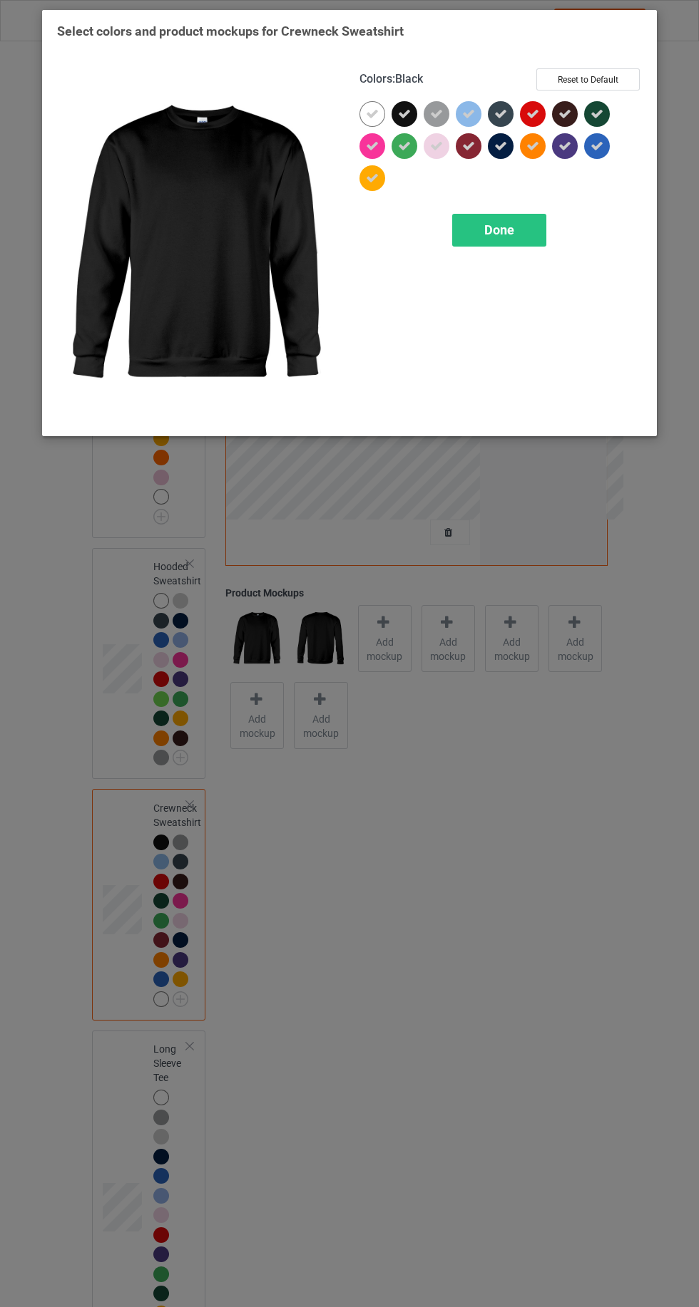
click at [434, 113] on icon at bounding box center [436, 114] width 13 height 13
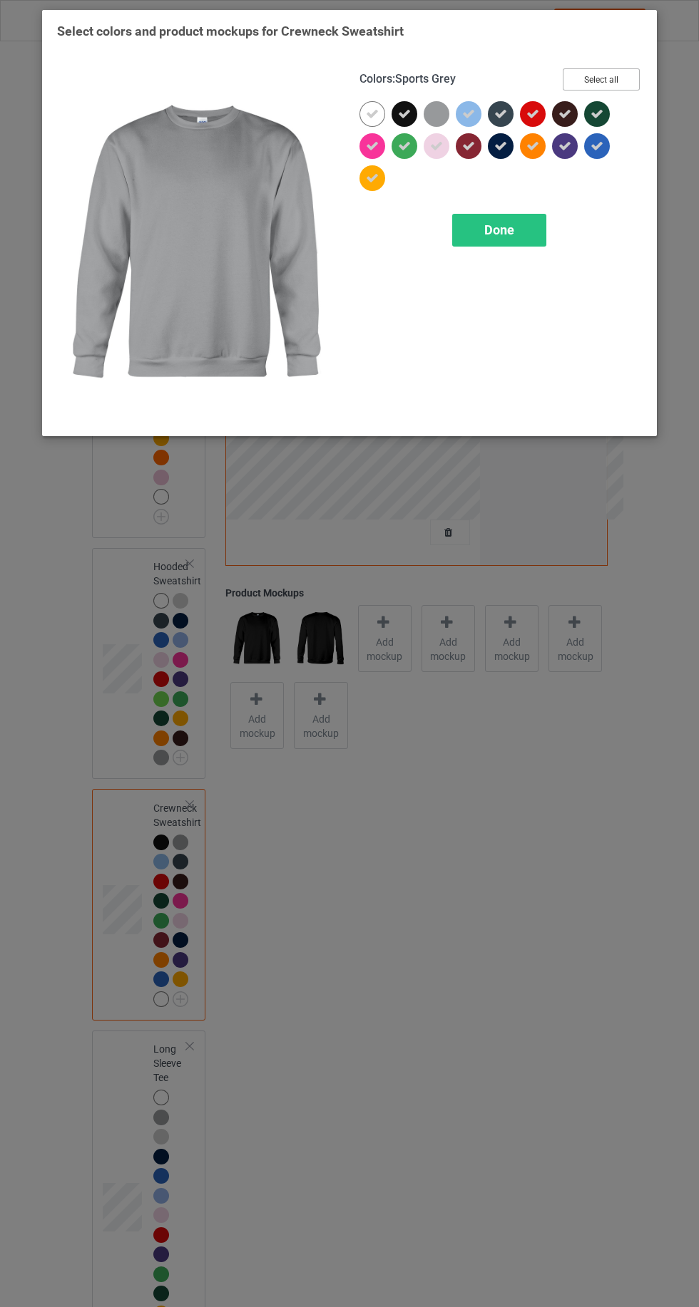
click at [594, 70] on button "Select all" at bounding box center [600, 79] width 77 height 22
click at [591, 83] on button "Reset to Default" at bounding box center [587, 79] width 103 height 22
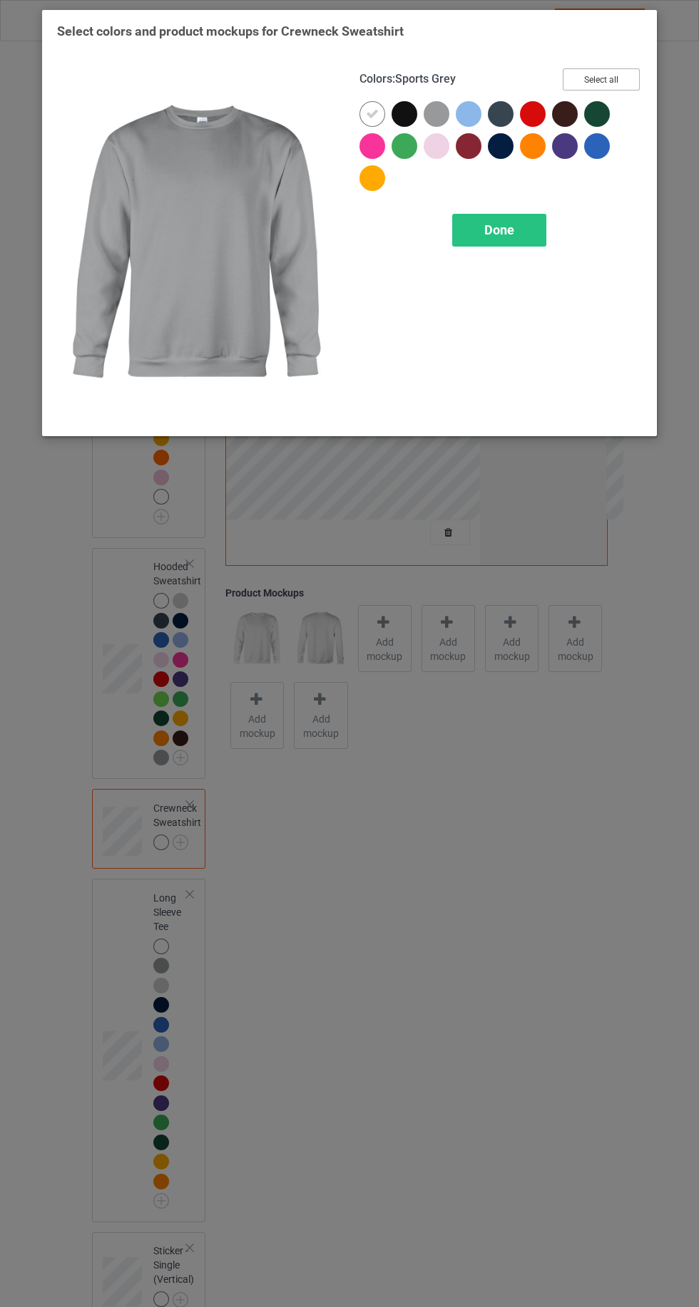
click at [602, 85] on button "Select all" at bounding box center [600, 79] width 77 height 22
click at [403, 113] on icon at bounding box center [404, 114] width 13 height 13
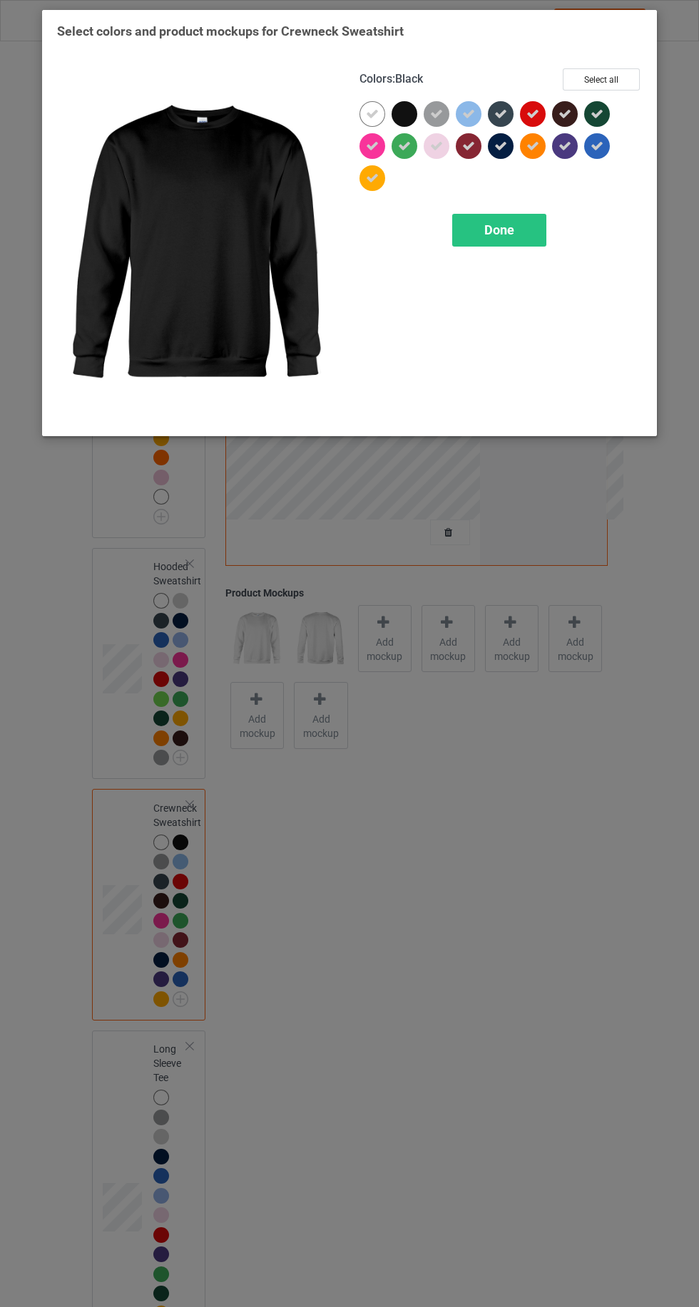
click at [518, 232] on div "Done" at bounding box center [499, 230] width 94 height 33
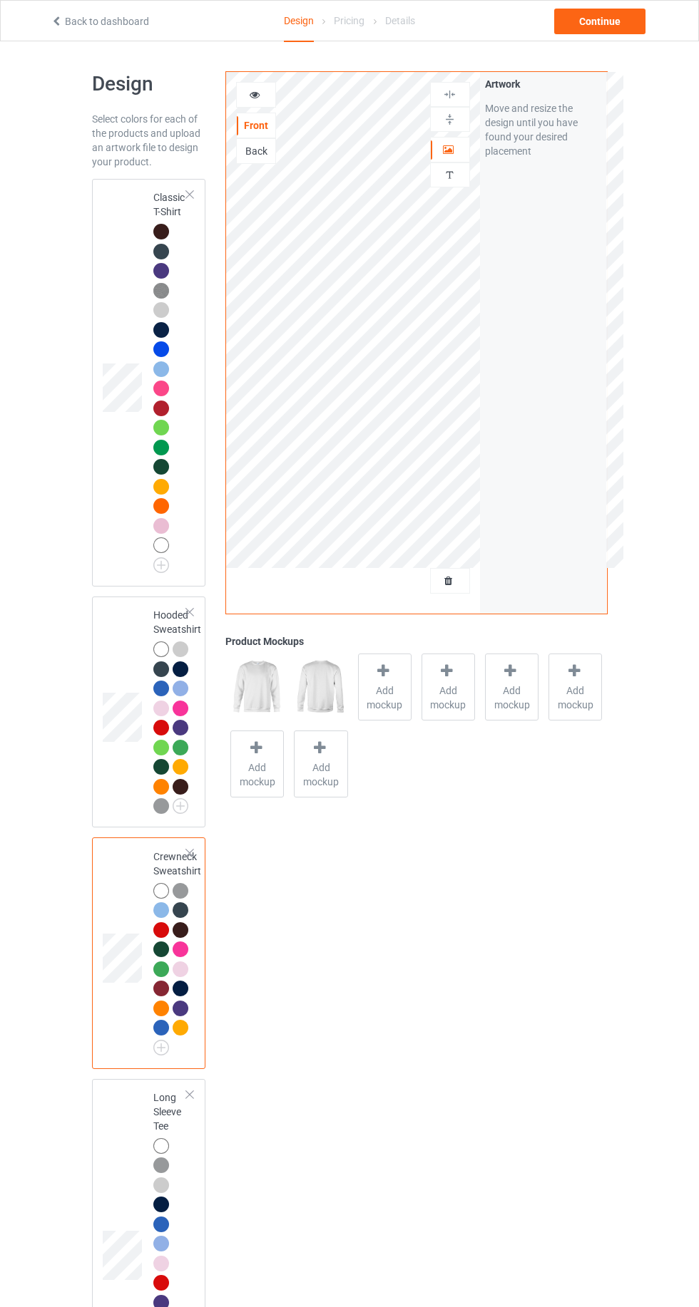
click at [0, 0] on img at bounding box center [0, 0] width 0 height 0
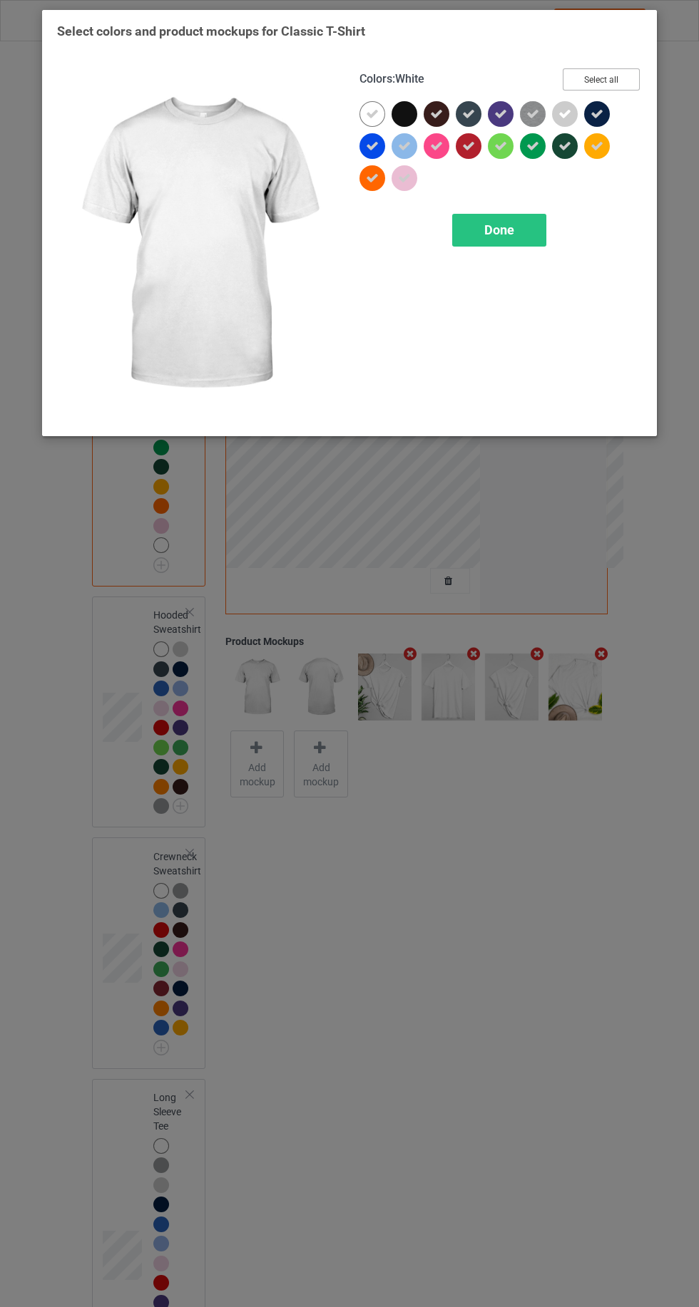
click at [622, 69] on button "Select all" at bounding box center [600, 79] width 77 height 22
click at [611, 77] on button "Reset to Default" at bounding box center [587, 79] width 103 height 22
click at [623, 74] on button "Select all" at bounding box center [600, 79] width 77 height 22
click at [403, 113] on icon at bounding box center [404, 114] width 13 height 13
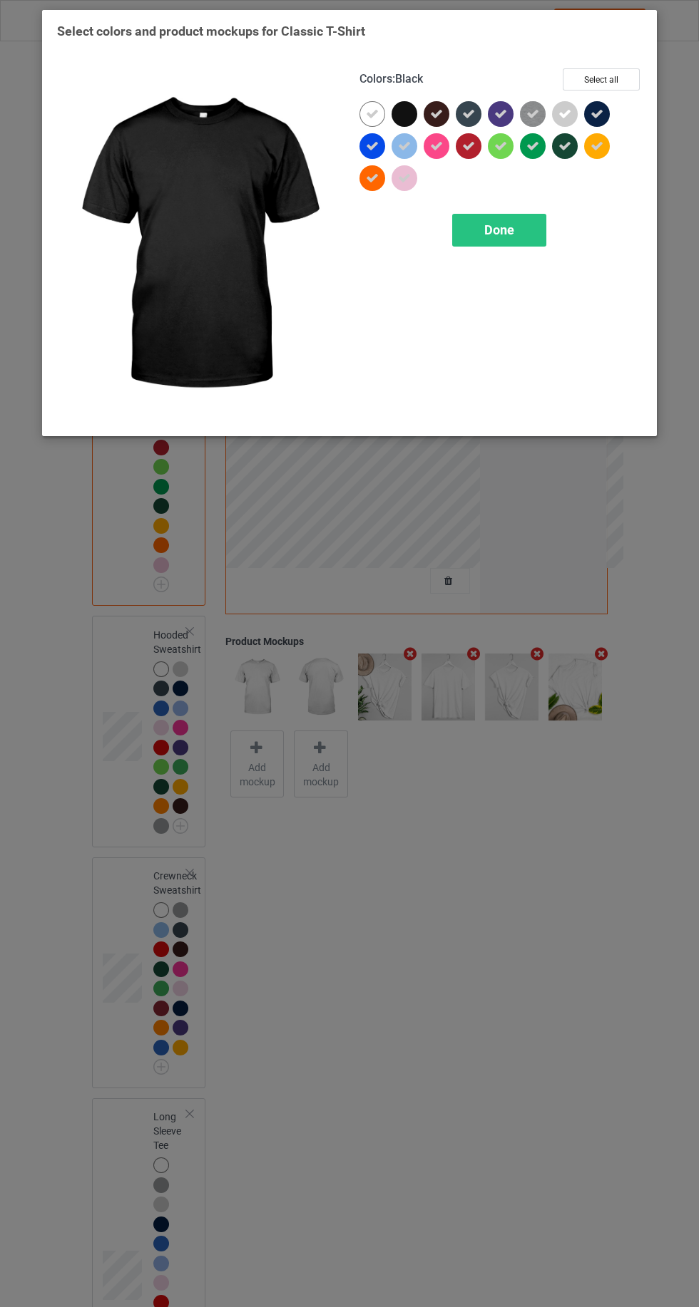
click at [538, 238] on div "Done" at bounding box center [499, 230] width 94 height 33
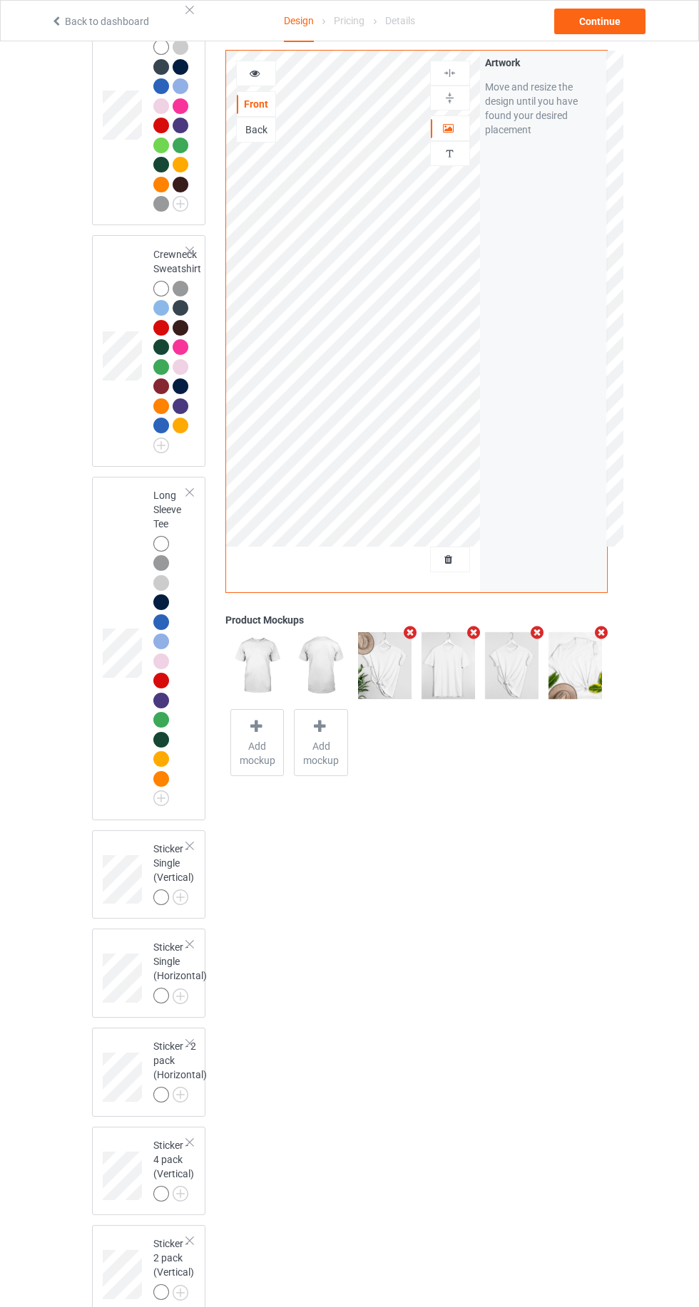
scroll to position [601, 0]
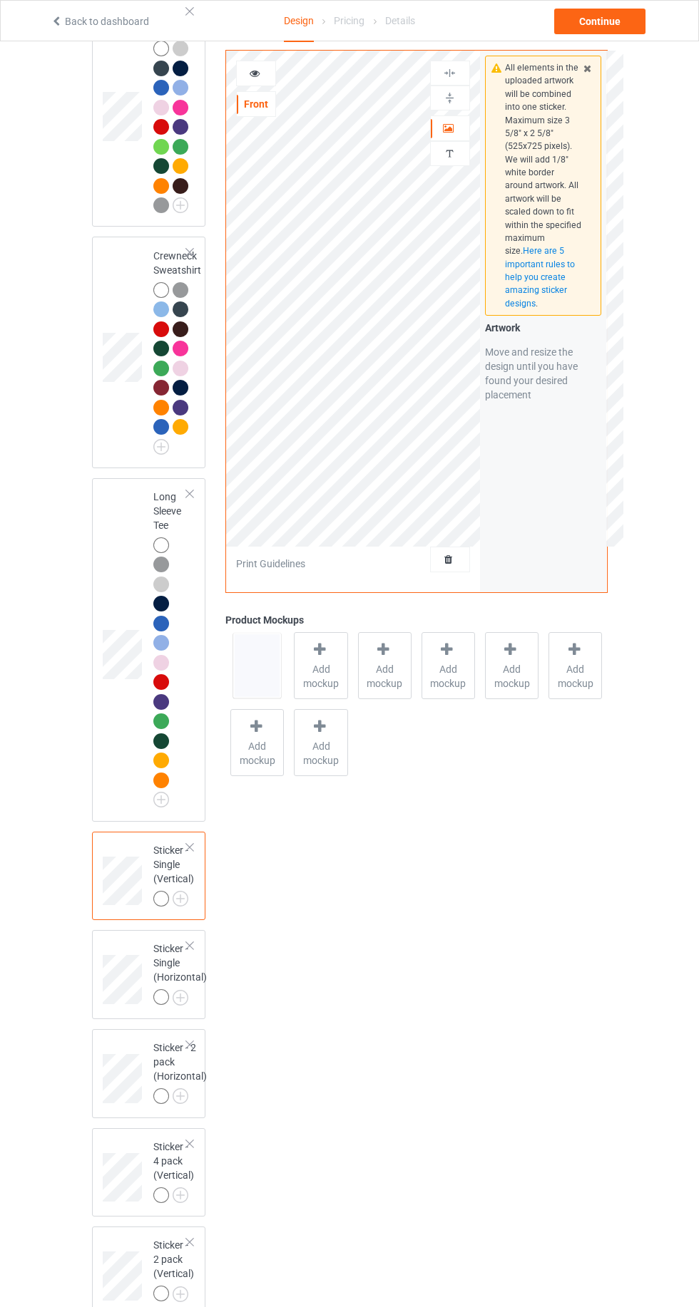
click at [389, 684] on span "Add mockup" at bounding box center [385, 676] width 52 height 29
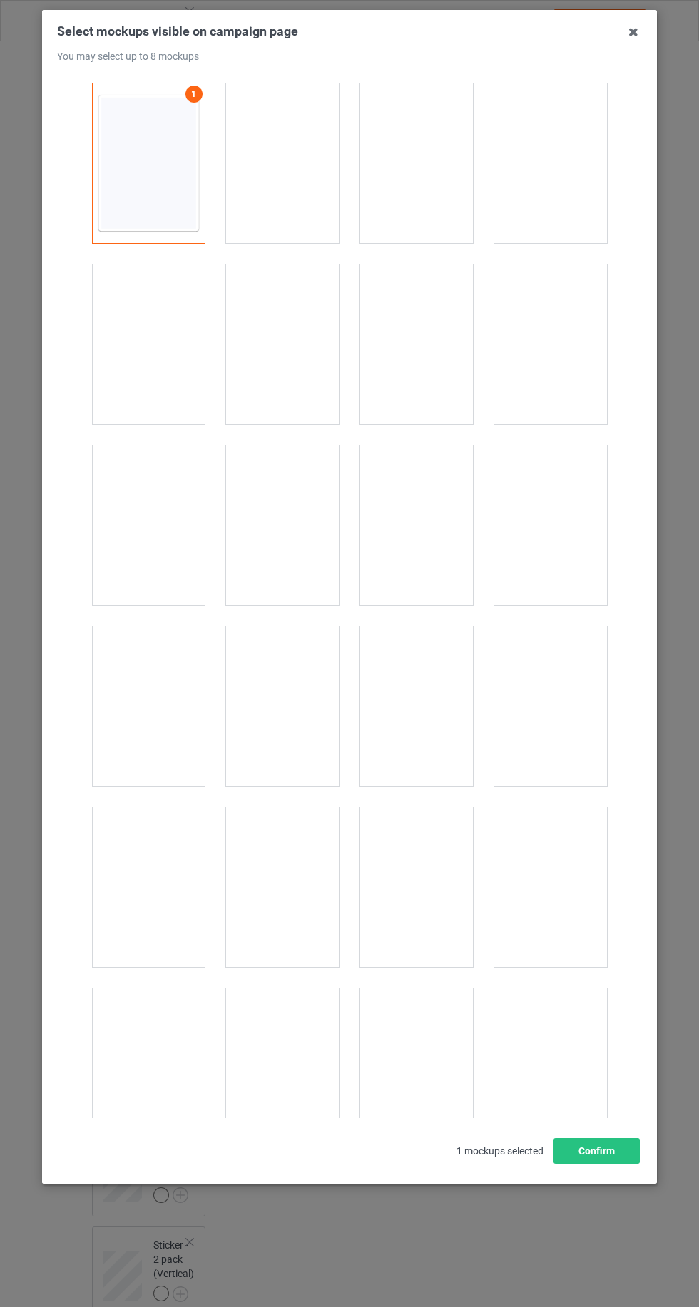
click at [298, 175] on div at bounding box center [282, 163] width 113 height 160
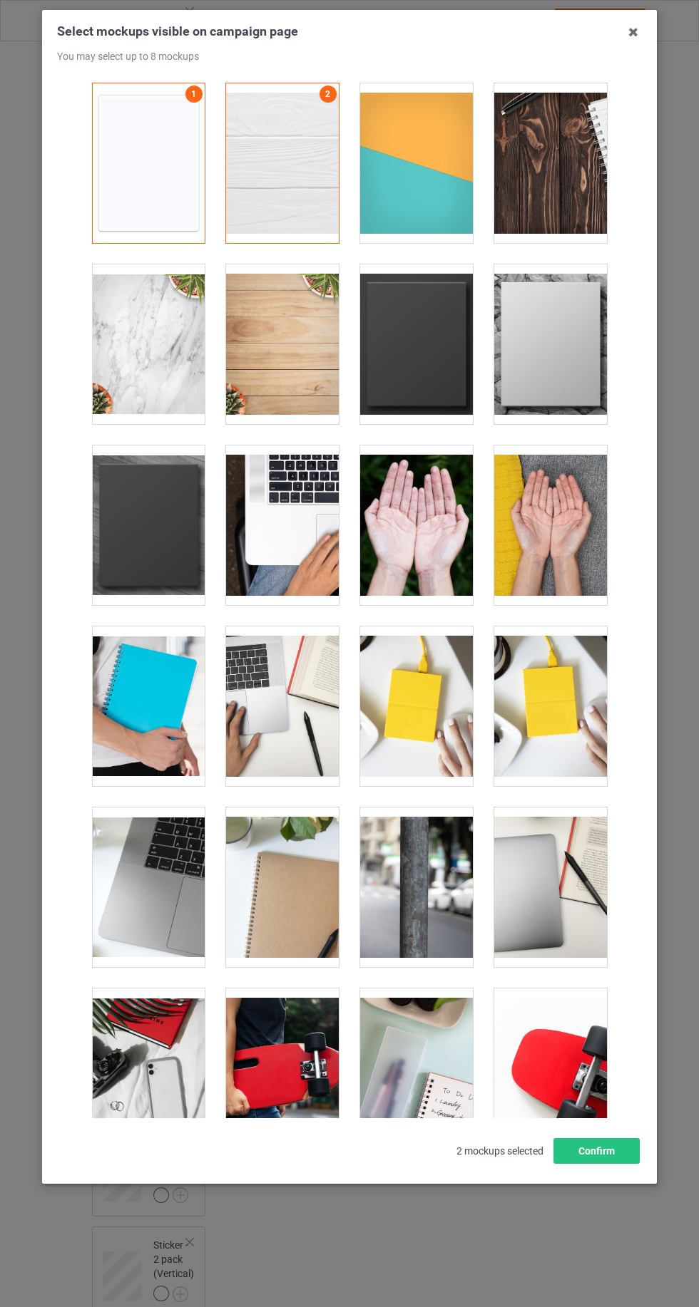
click at [570, 170] on div at bounding box center [550, 163] width 113 height 160
click at [440, 389] on div at bounding box center [416, 344] width 113 height 160
click at [626, 1164] on button "Confirm" at bounding box center [596, 1151] width 86 height 26
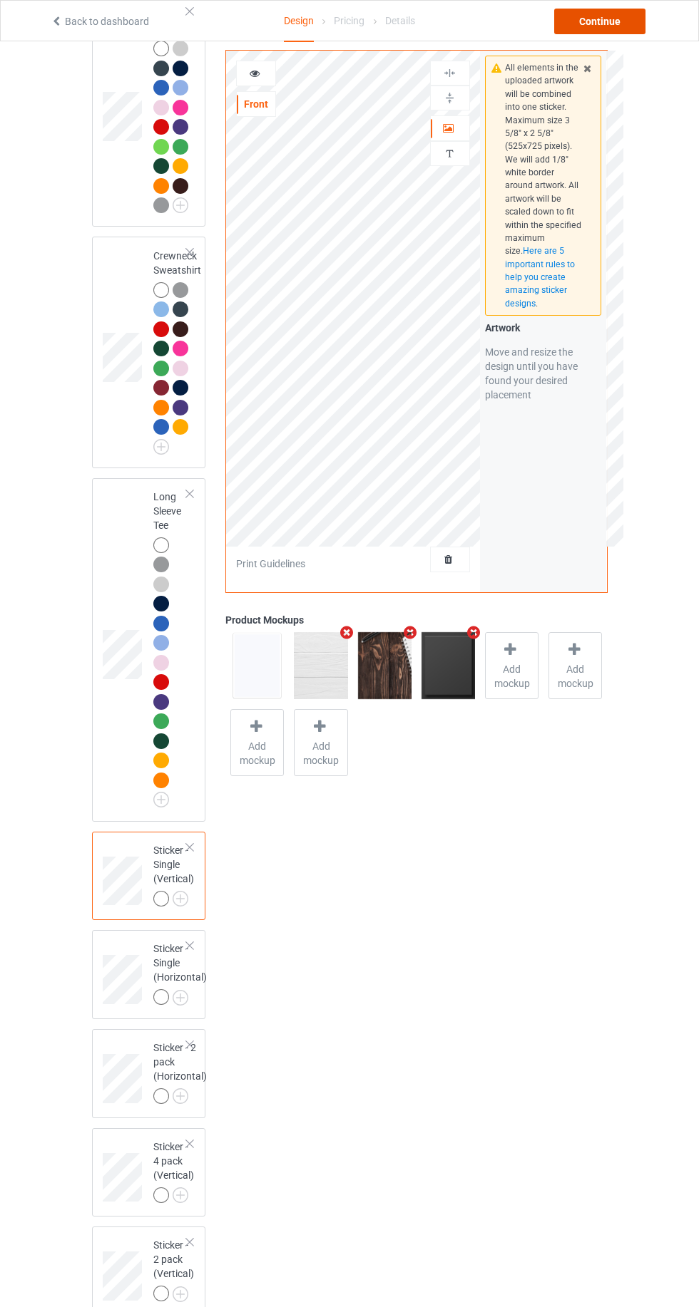
click at [612, 26] on div "Continue" at bounding box center [599, 22] width 91 height 26
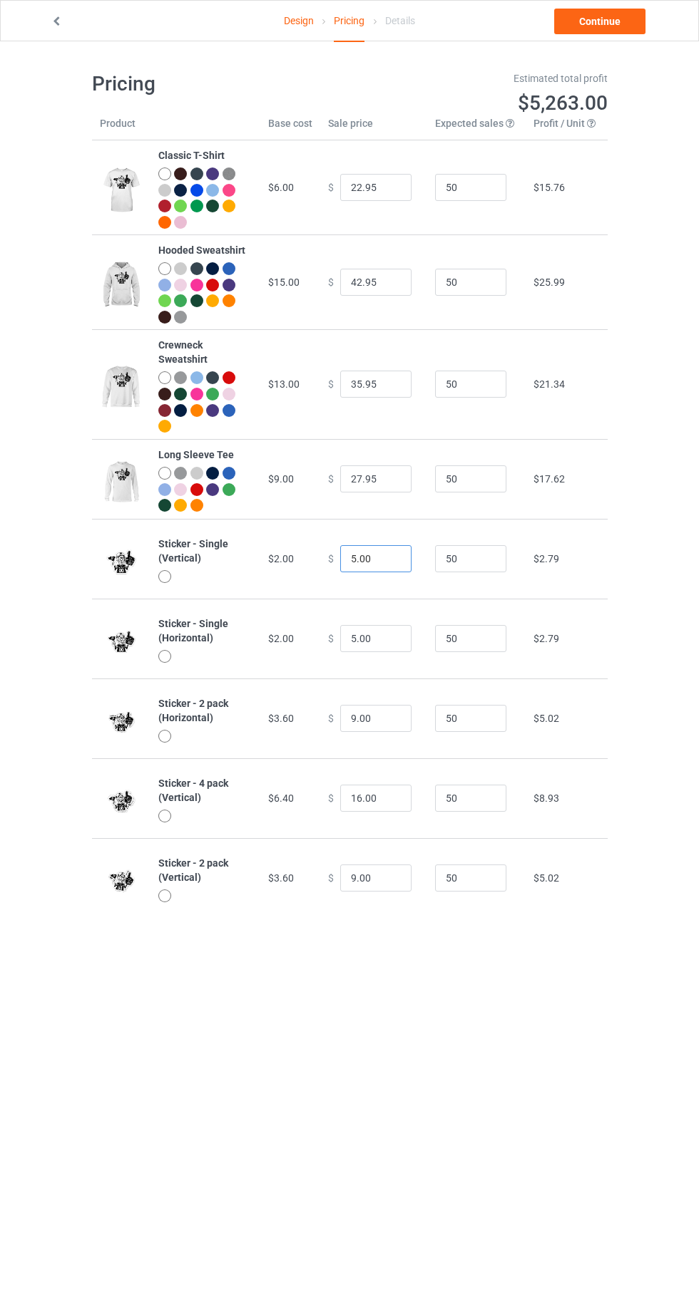
click at [354, 558] on input "5.00" at bounding box center [375, 558] width 71 height 27
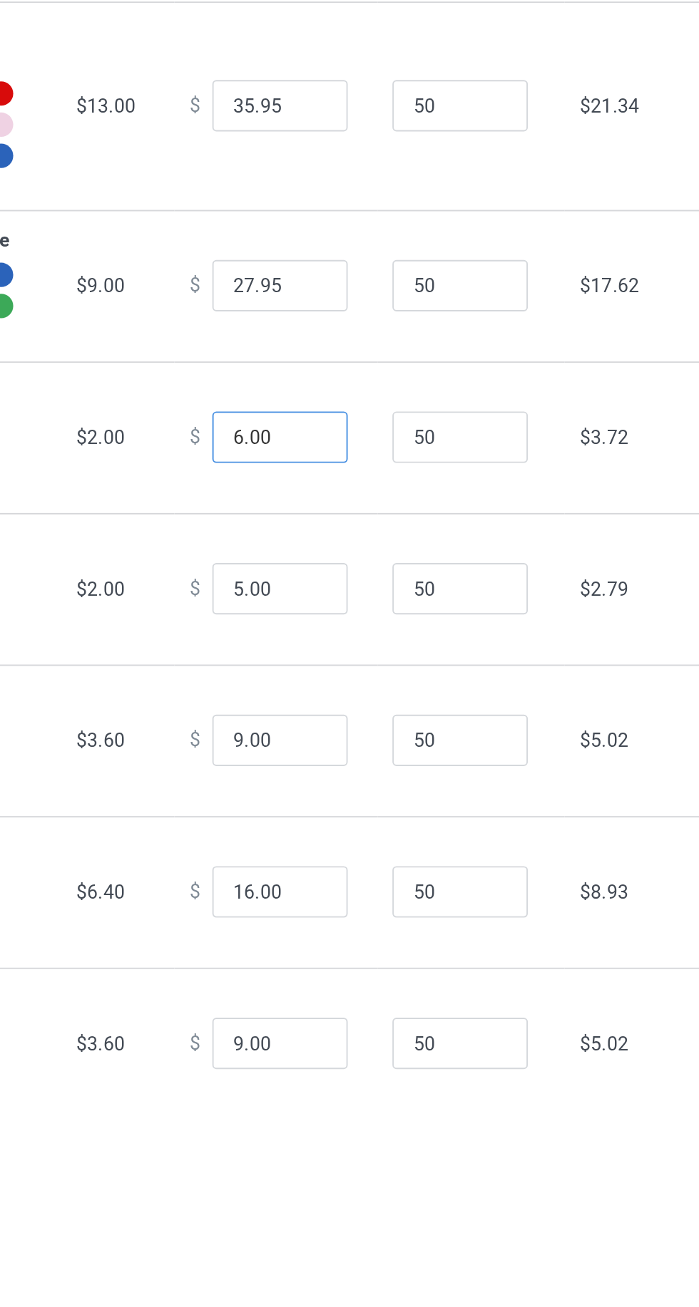
type input "6.00"
click at [348, 639] on input "5.00" at bounding box center [375, 638] width 71 height 27
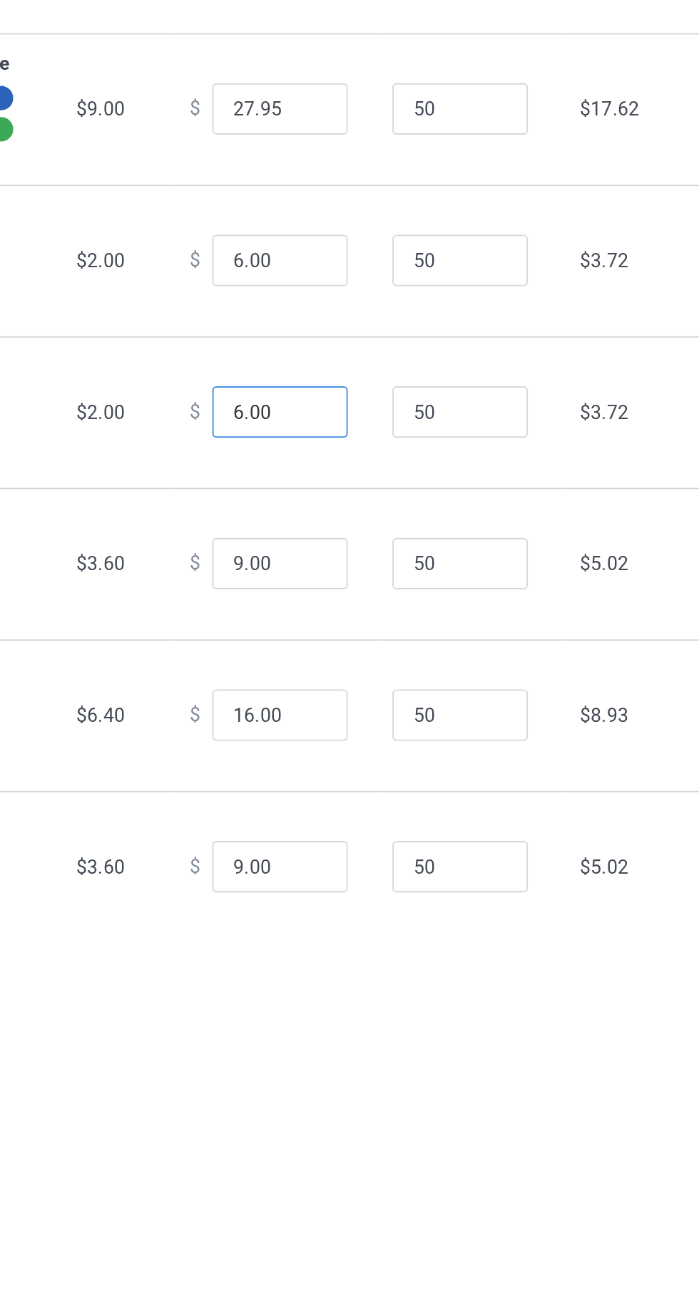
type input "6.00"
click at [344, 720] on input "9.00" at bounding box center [375, 718] width 71 height 27
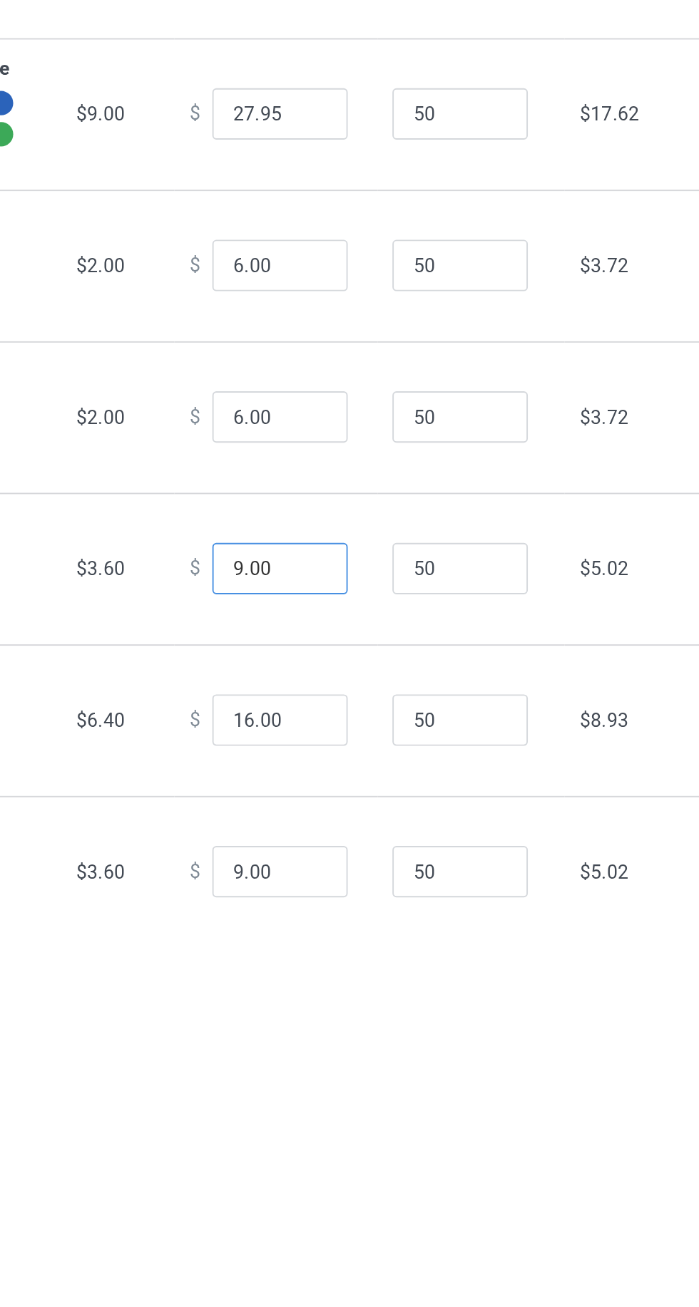
click at [343, 722] on input "9.00" at bounding box center [375, 718] width 71 height 27
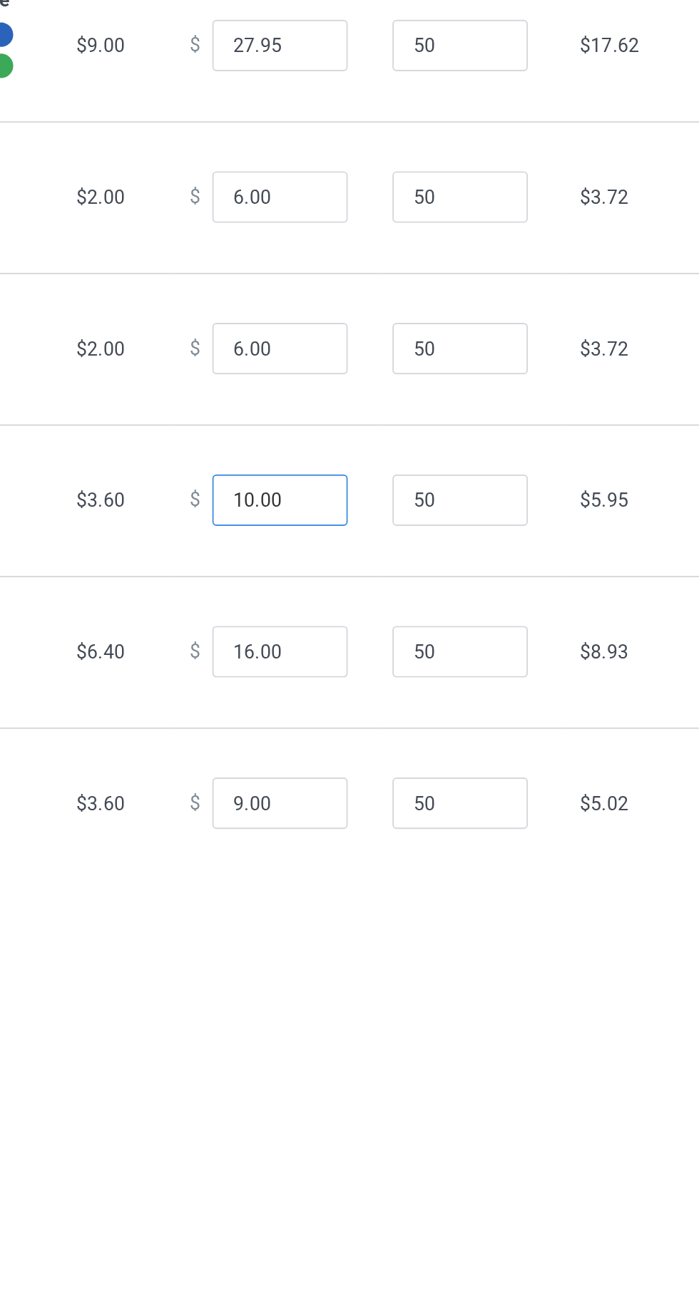
type input "10.00"
click at [347, 797] on input "16.00" at bounding box center [375, 798] width 71 height 27
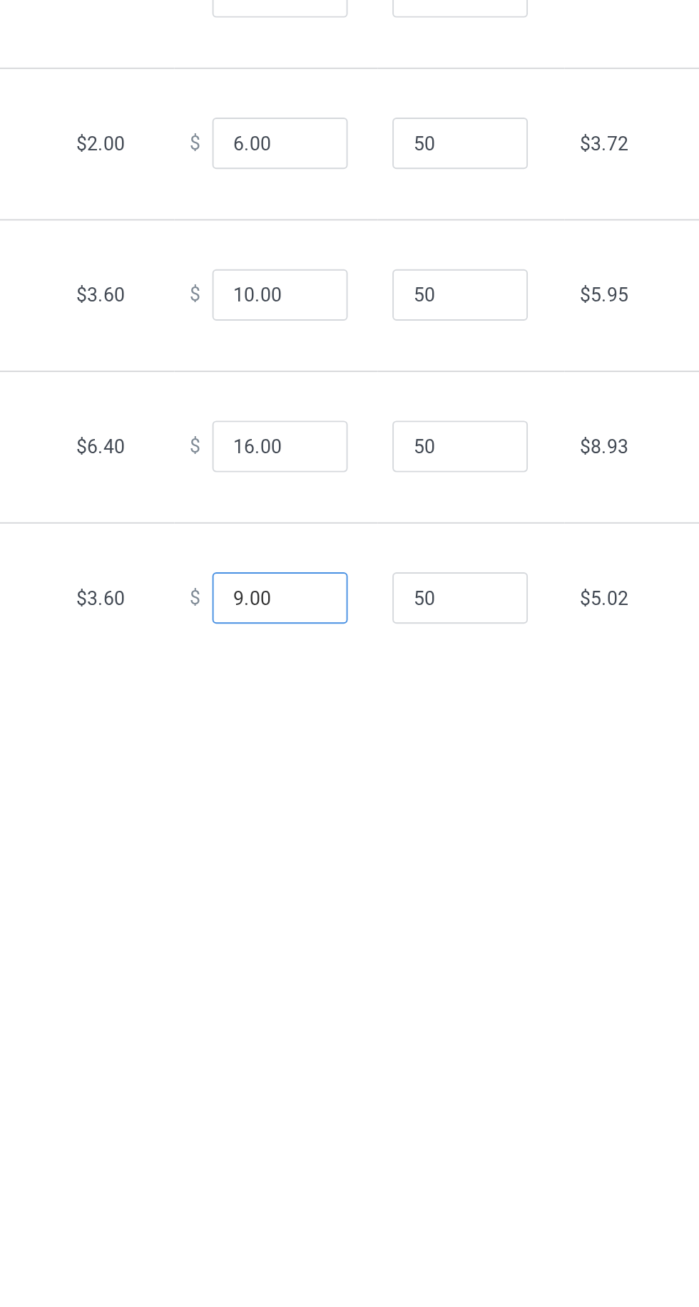
click at [344, 871] on input "9.00" at bounding box center [375, 878] width 71 height 27
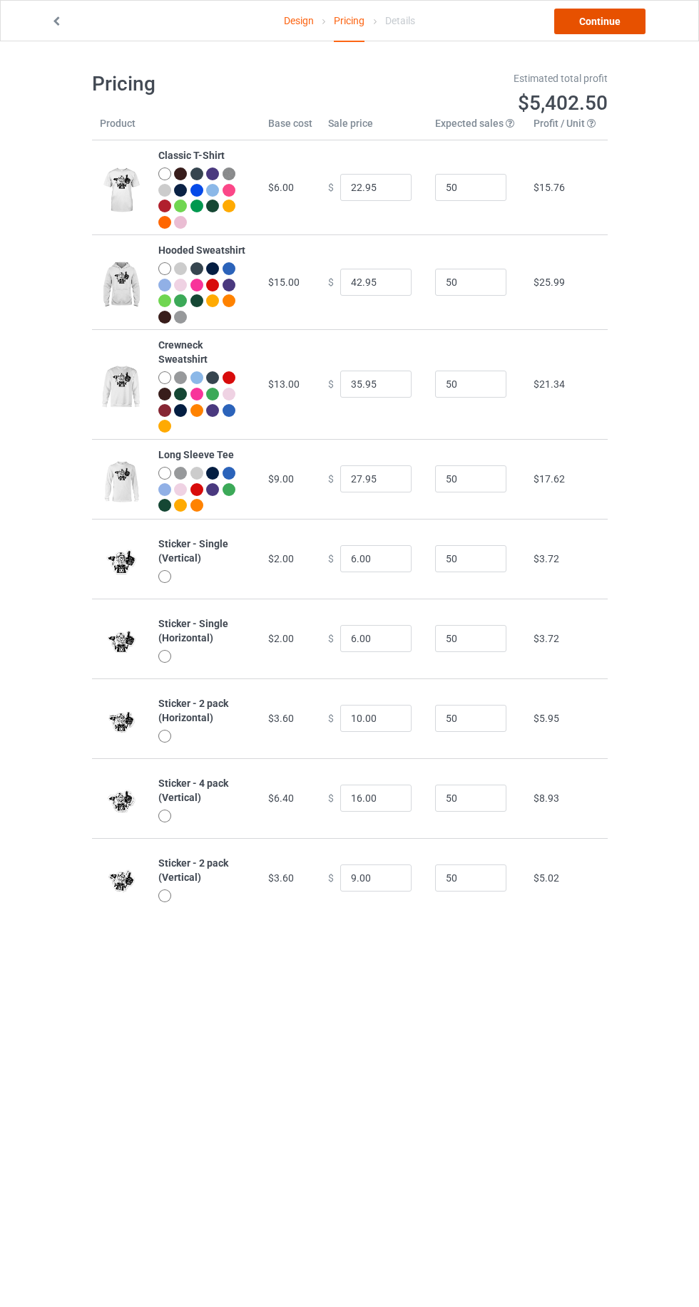
click at [574, 33] on link "Continue" at bounding box center [599, 22] width 91 height 26
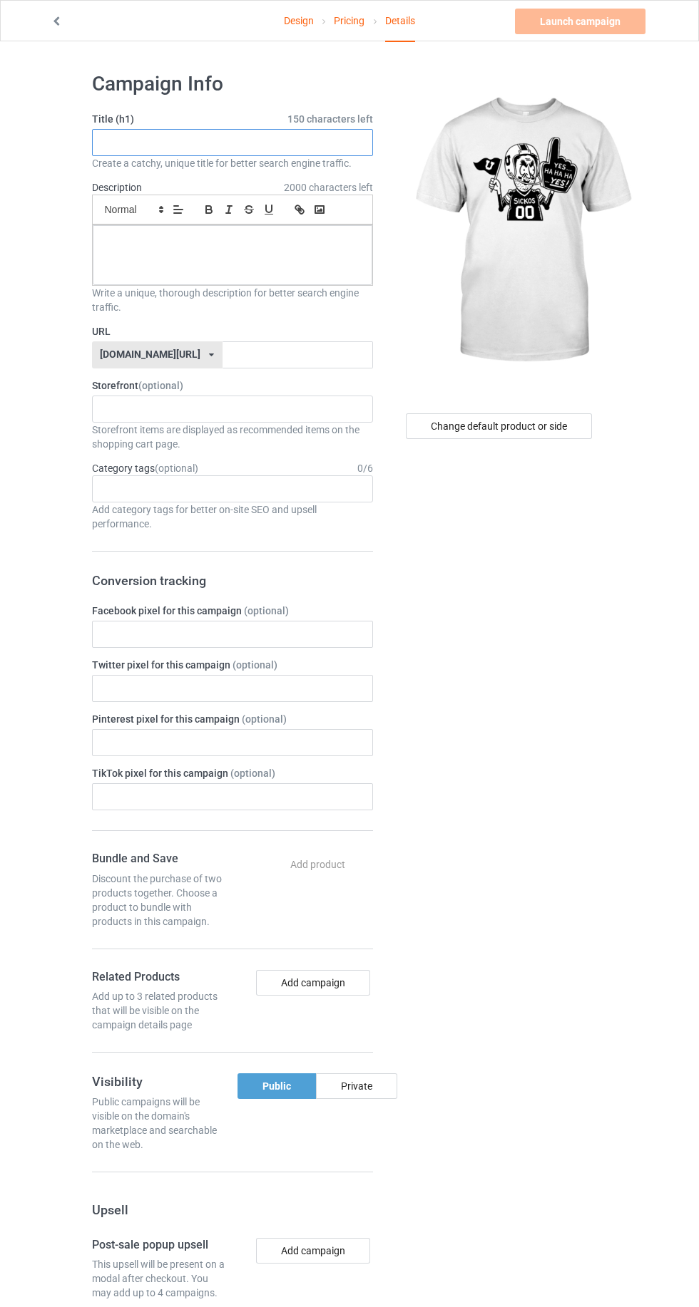
click at [134, 142] on input "text" at bounding box center [232, 142] width 281 height 27
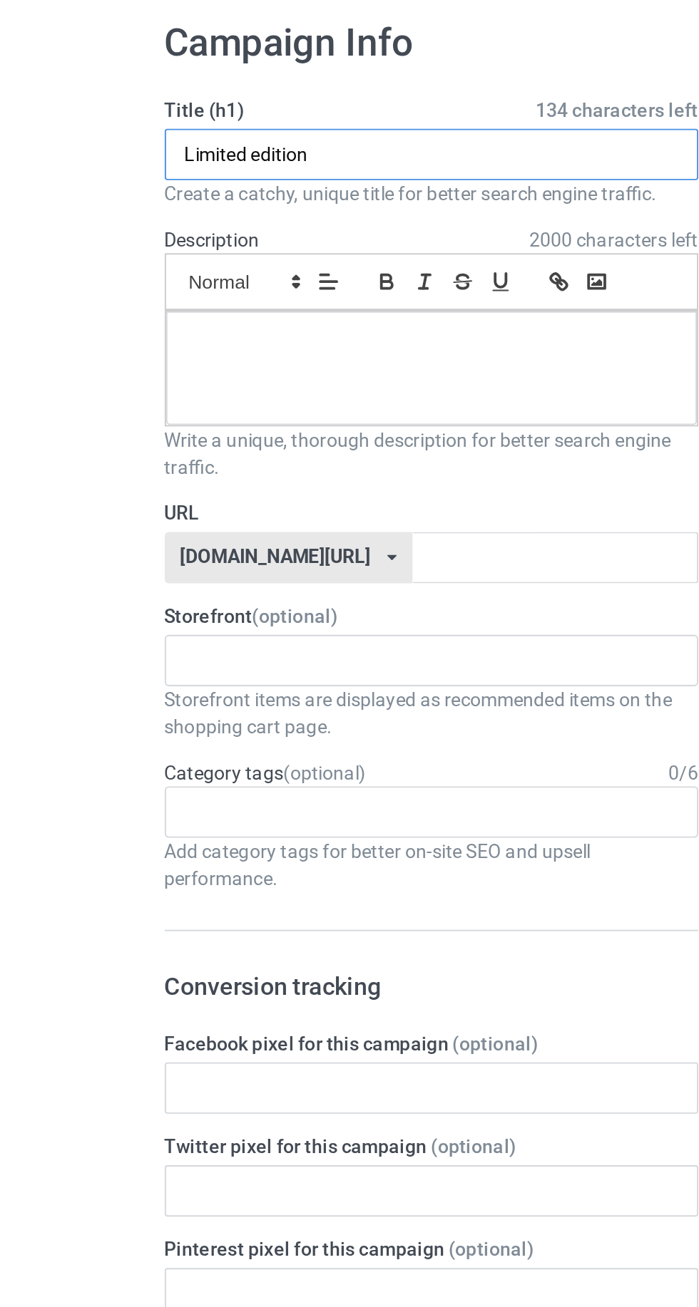
type input "Limited edition"
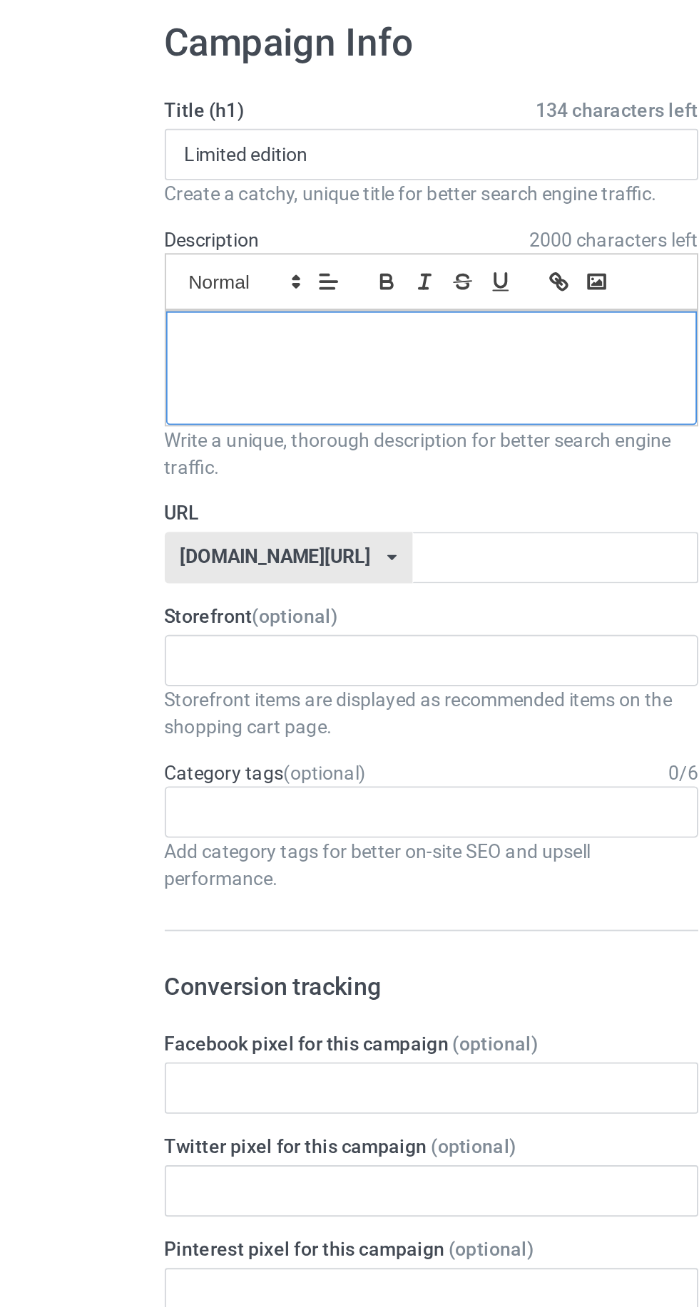
click at [115, 259] on div at bounding box center [232, 255] width 279 height 60
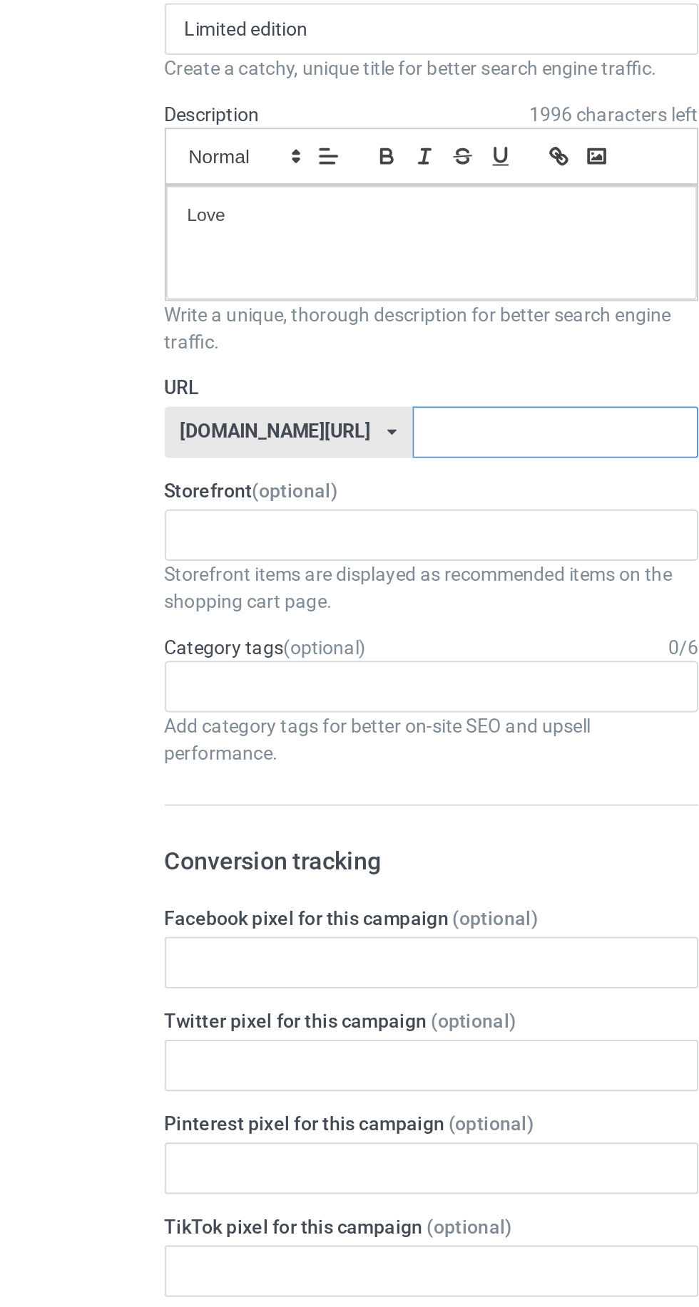
click at [312, 354] on input "text" at bounding box center [297, 354] width 150 height 27
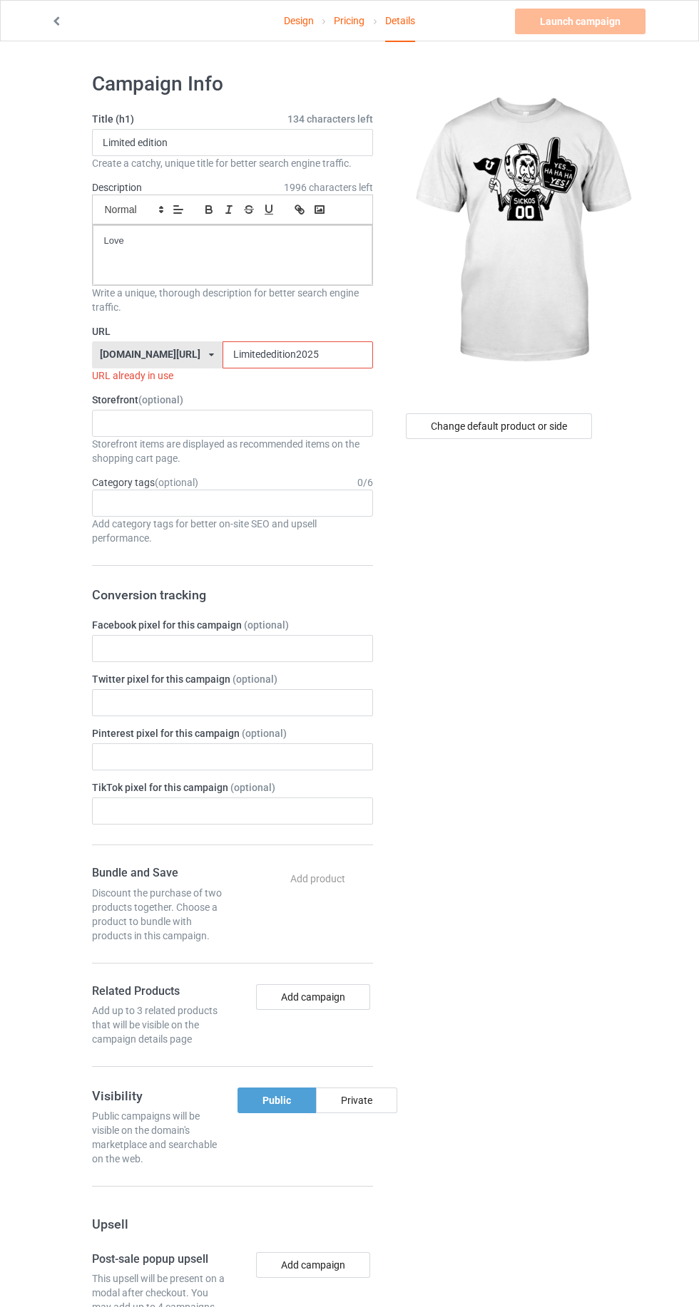
click at [322, 349] on input "Limitededition2025" at bounding box center [297, 354] width 150 height 27
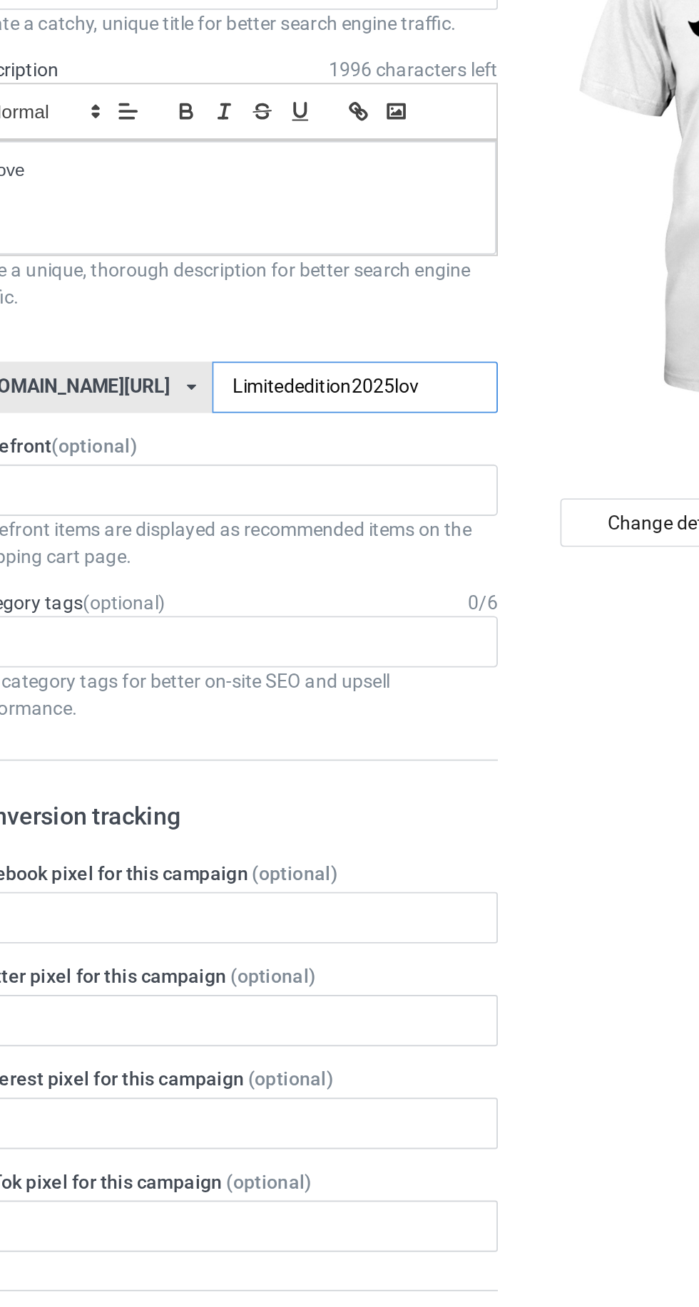
type input "Limitededition2025love"
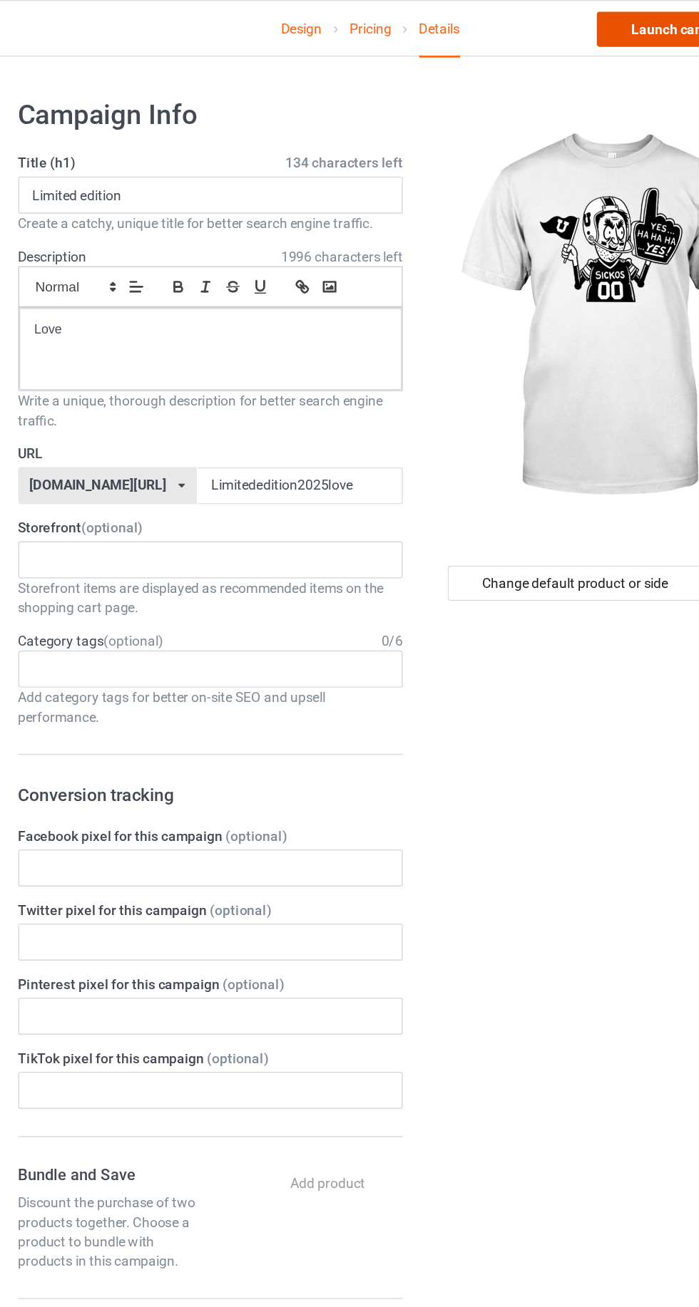
click at [545, 26] on link "Launch campaign" at bounding box center [580, 22] width 130 height 26
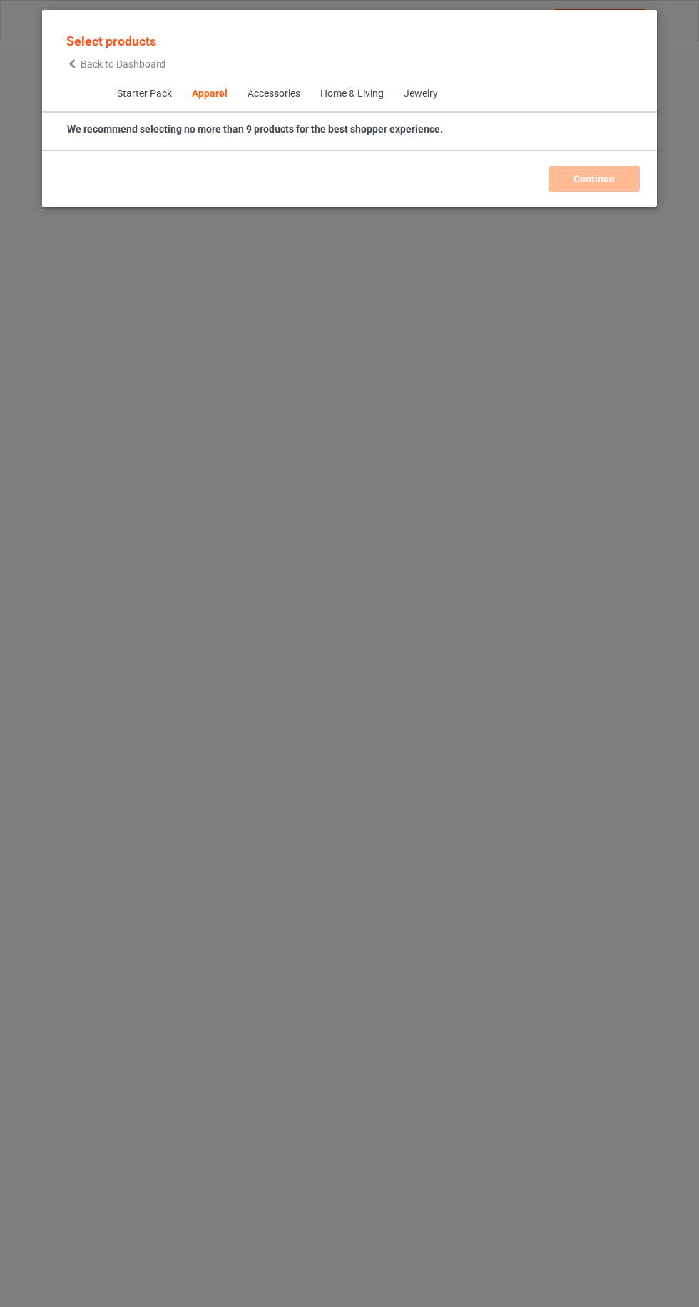
click at [72, 63] on icon at bounding box center [72, 64] width 12 height 10
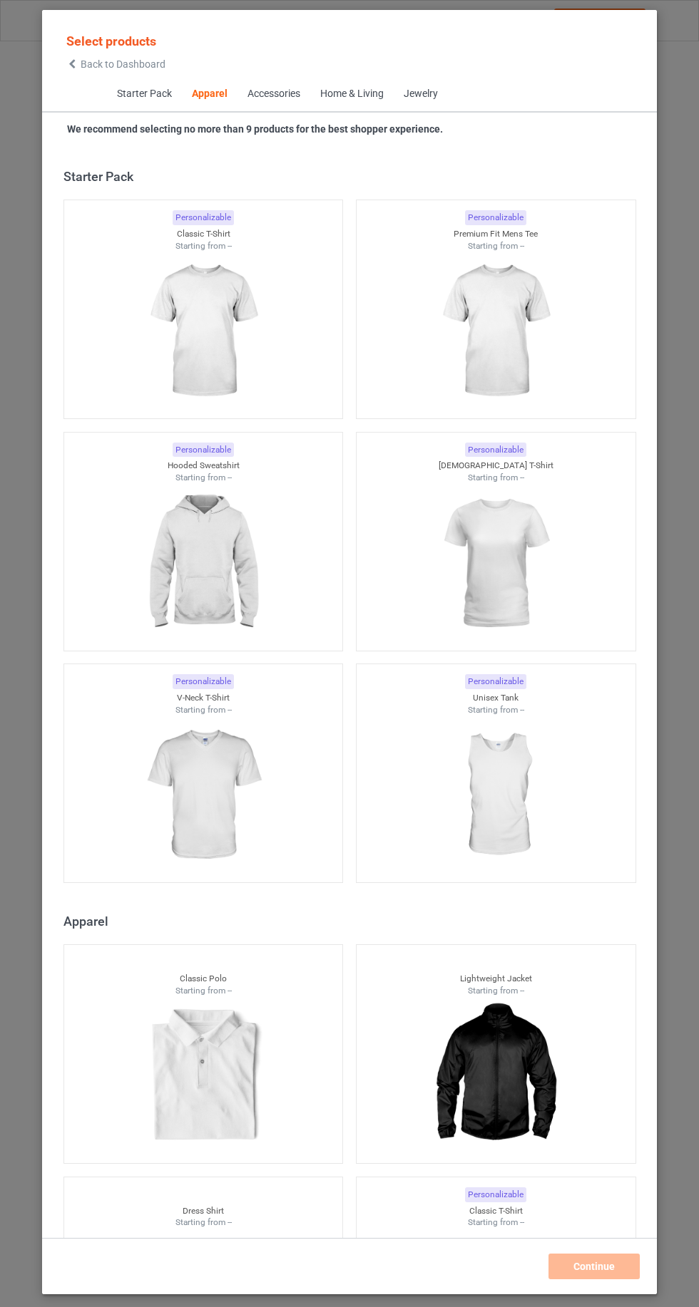
scroll to position [763, 0]
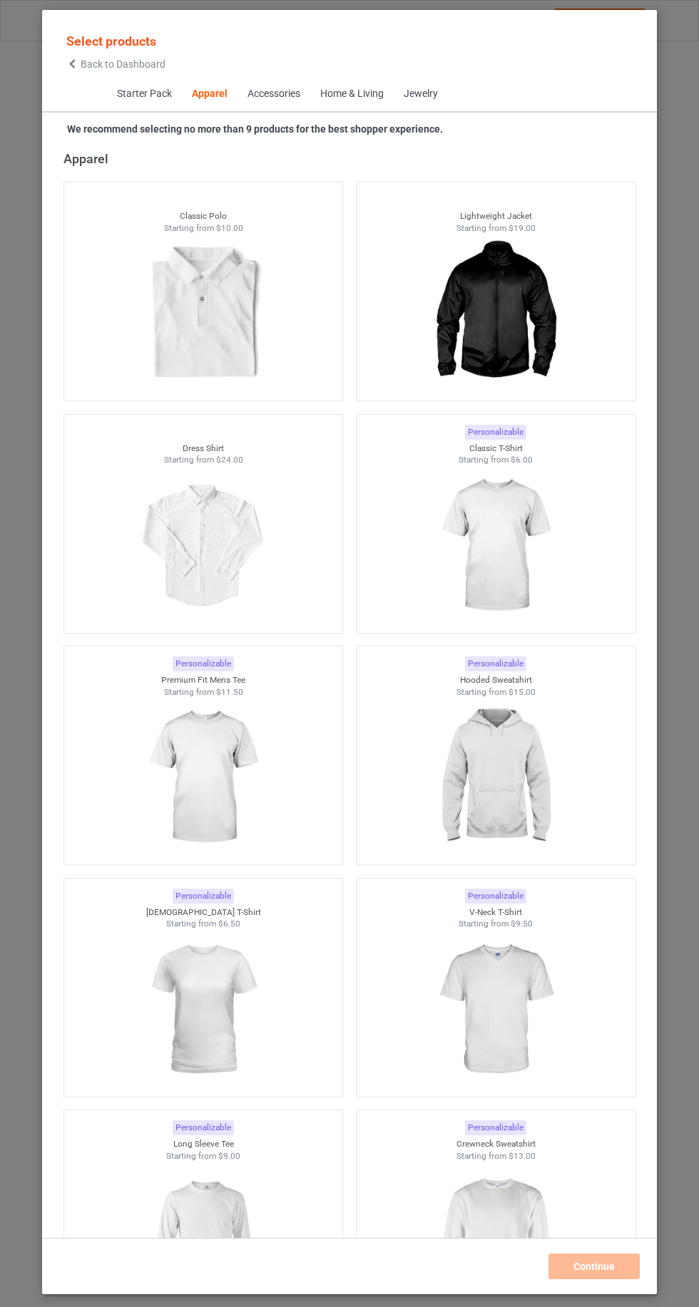
click at [72, 63] on icon at bounding box center [72, 64] width 12 height 10
